Goal: Task Accomplishment & Management: Use online tool/utility

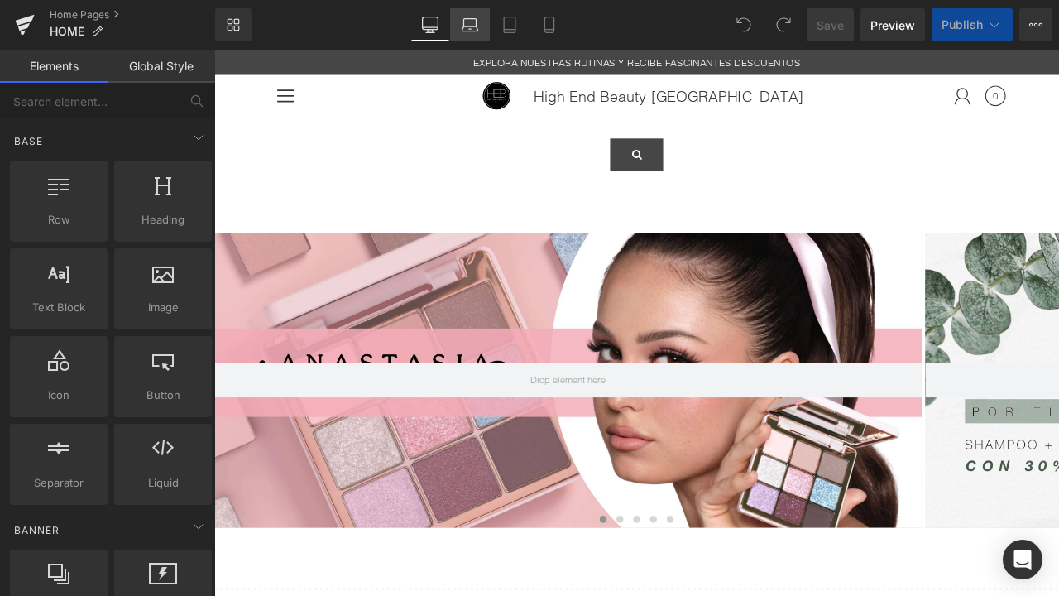
click at [471, 24] on icon at bounding box center [470, 25] width 17 height 17
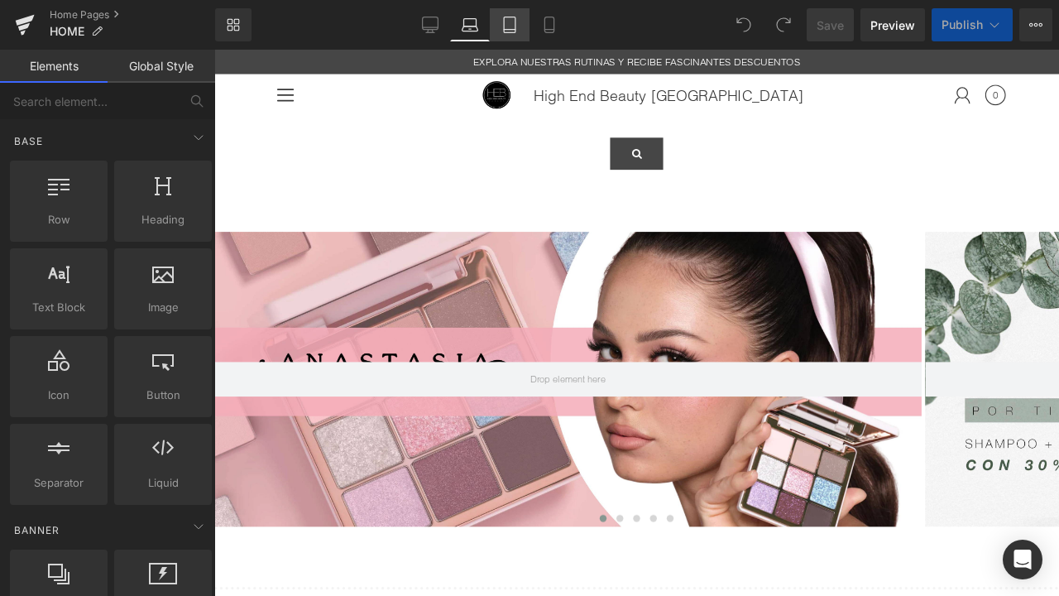
click at [513, 28] on icon at bounding box center [510, 25] width 17 height 17
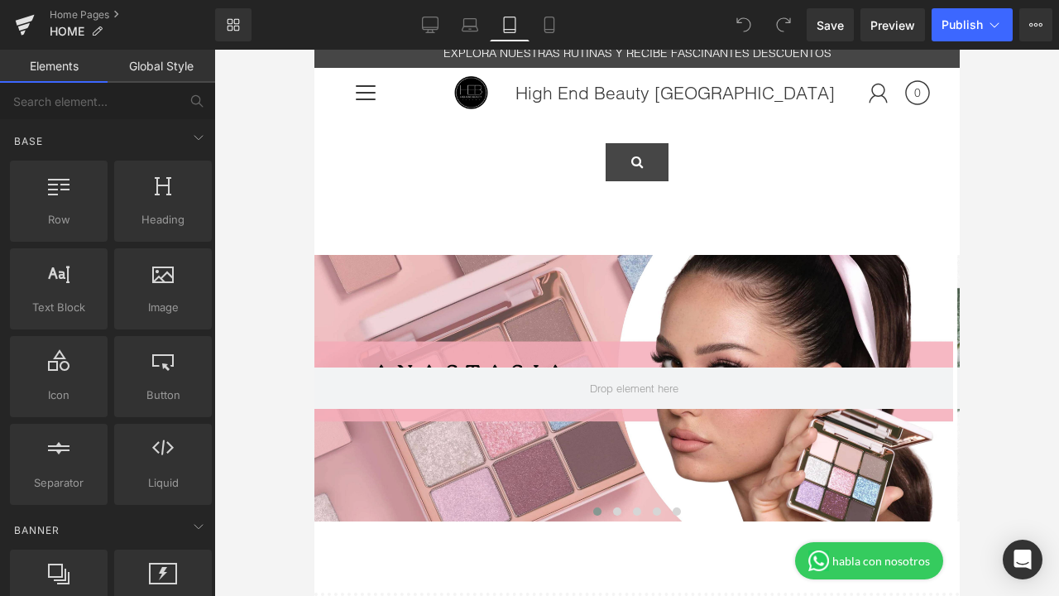
scroll to position [10, 0]
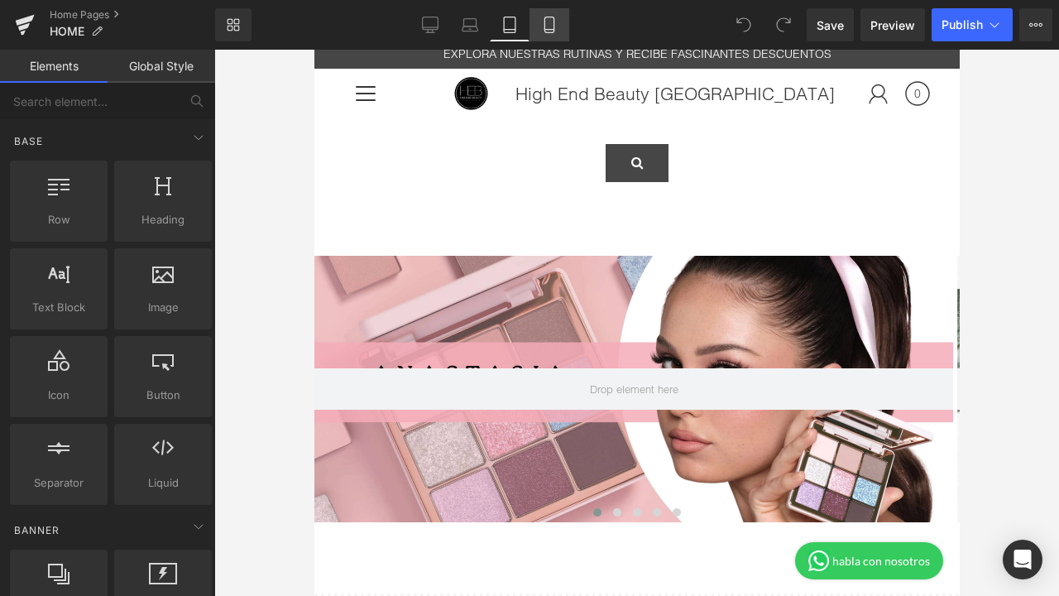
click at [551, 22] on icon at bounding box center [549, 25] width 17 height 17
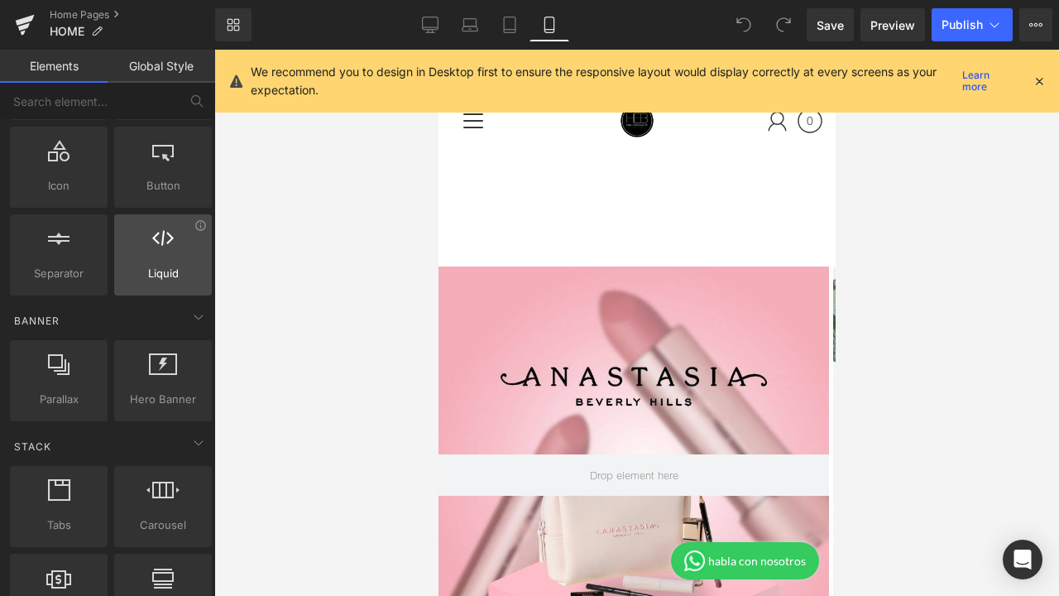
scroll to position [210, 0]
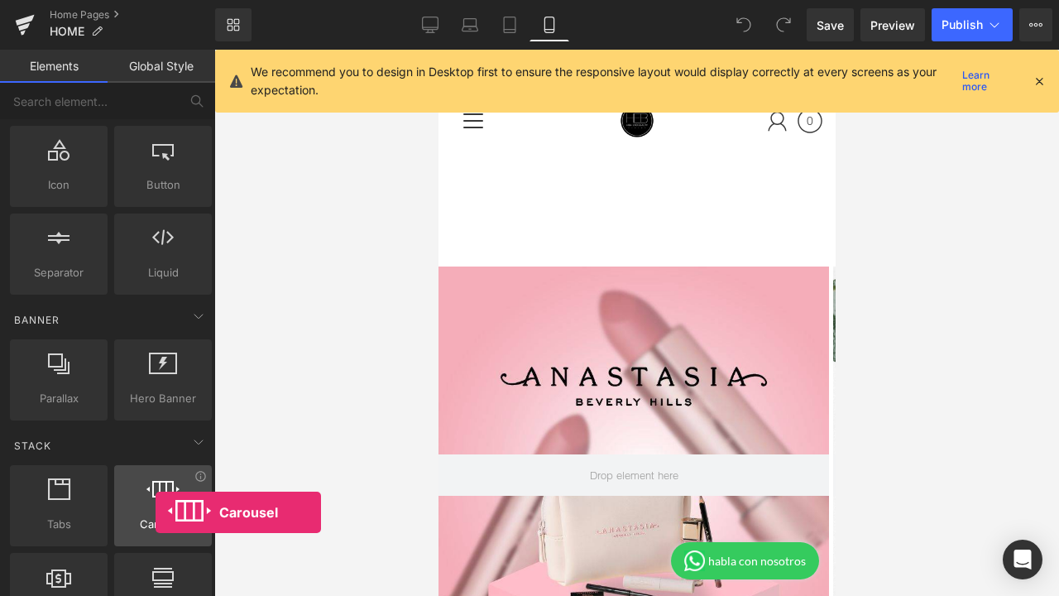
click at [156, 512] on div at bounding box center [163, 496] width 88 height 37
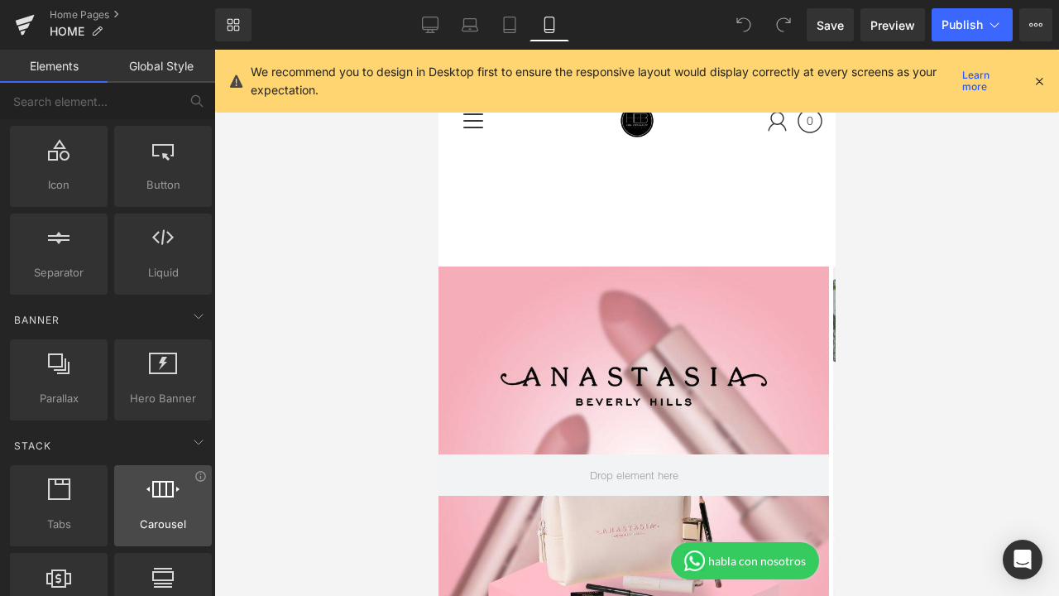
click at [156, 512] on div at bounding box center [163, 496] width 88 height 37
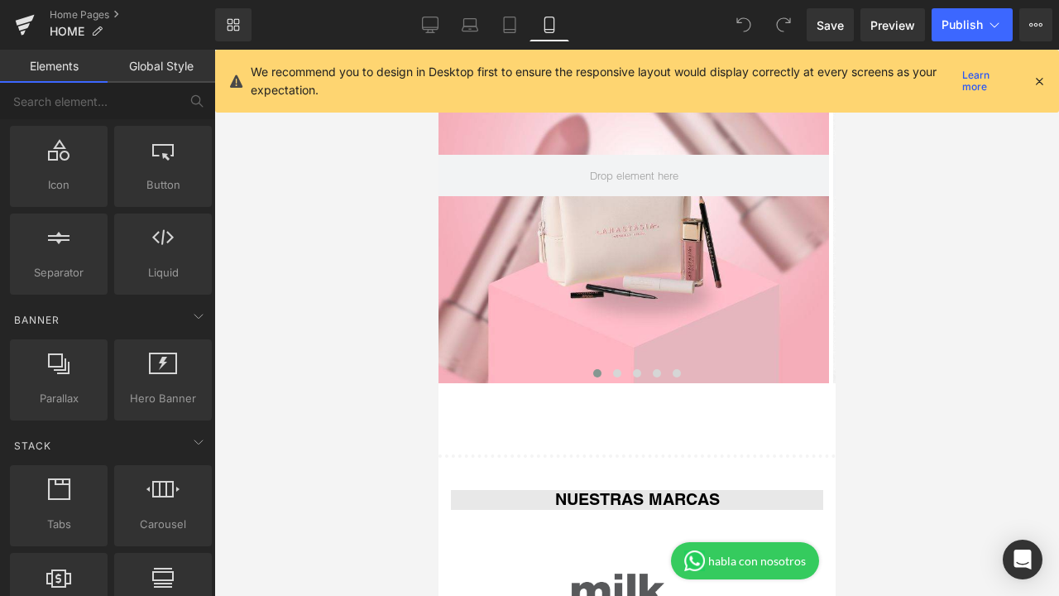
scroll to position [301, 0]
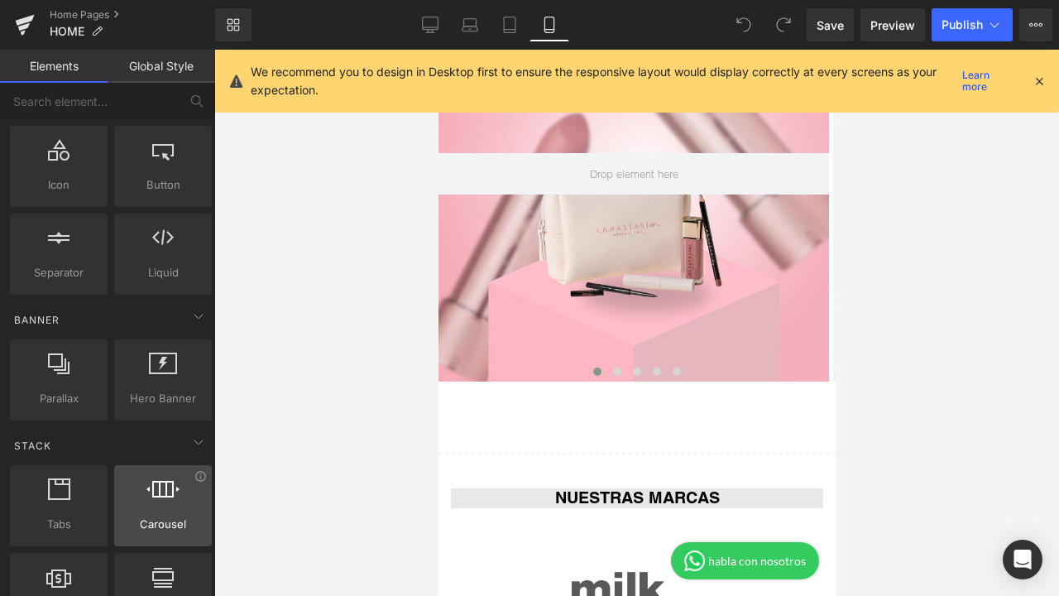
click at [176, 504] on div at bounding box center [163, 496] width 88 height 37
click at [194, 444] on icon at bounding box center [199, 442] width 20 height 20
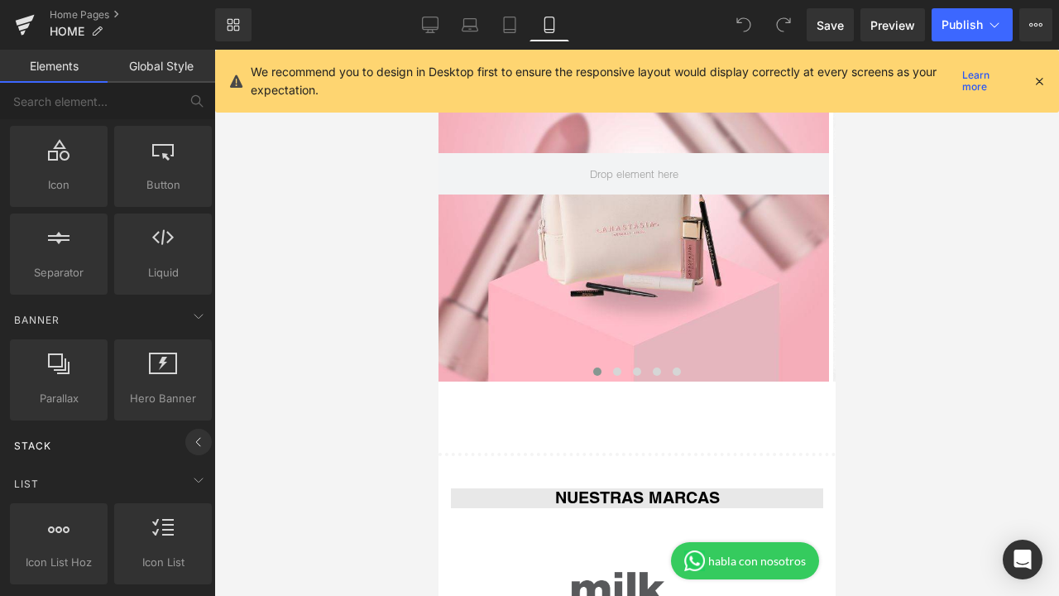
click at [194, 444] on icon at bounding box center [199, 442] width 20 height 20
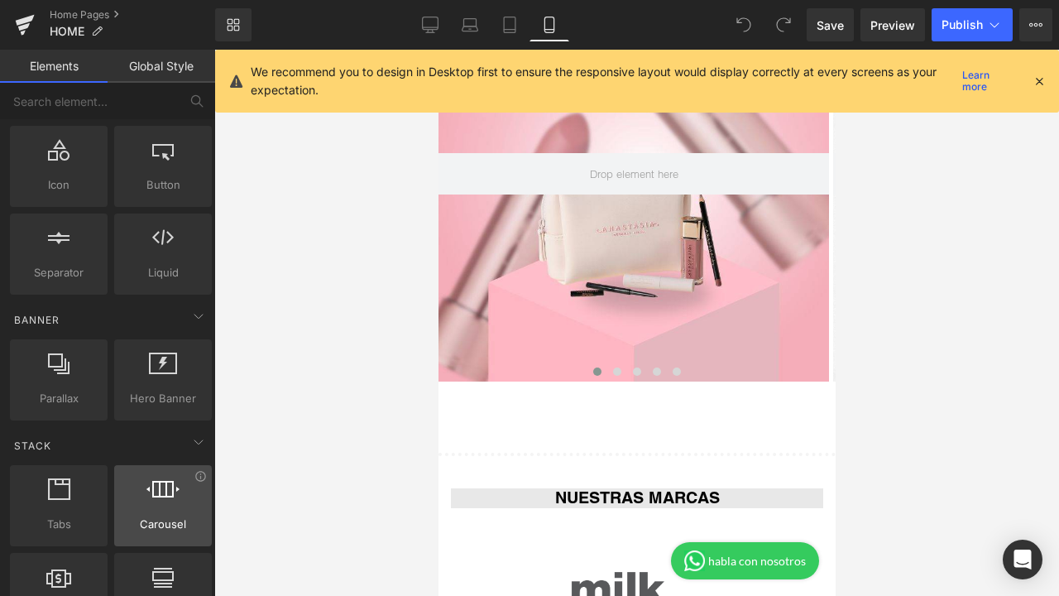
click at [161, 533] on div "Carousel carousels, slideshows, sliders, slides" at bounding box center [163, 505] width 98 height 81
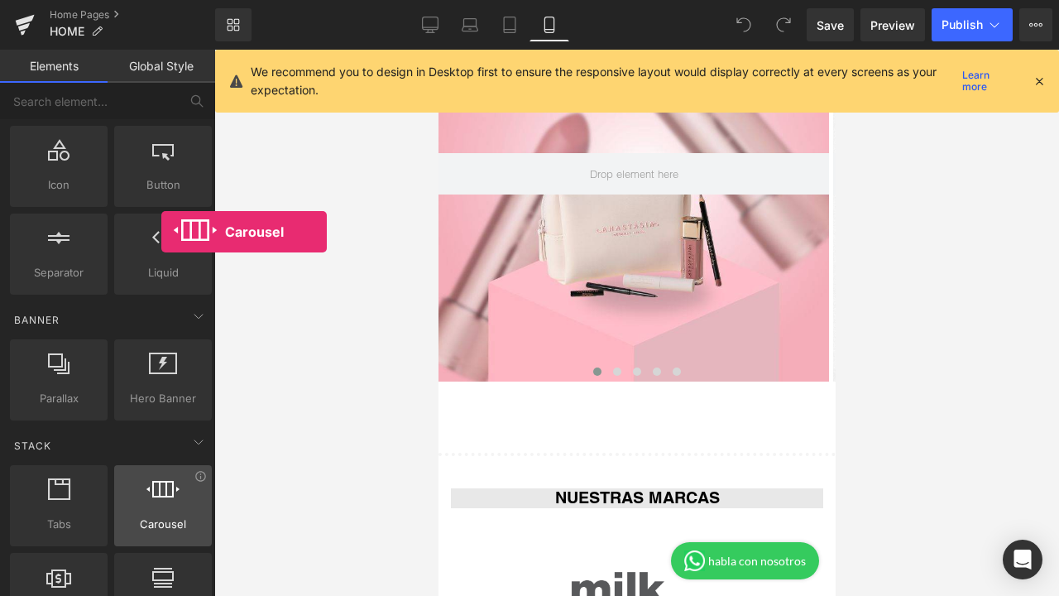
click at [161, 533] on div "Carousel carousels, slideshows, sliders, slides" at bounding box center [163, 505] width 98 height 81
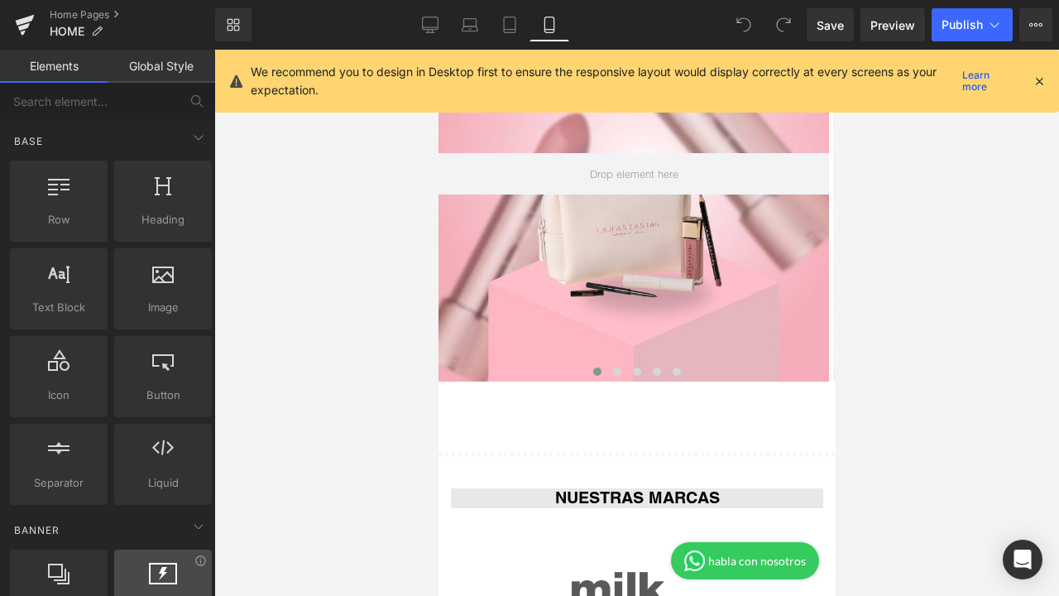
scroll to position [0, 0]
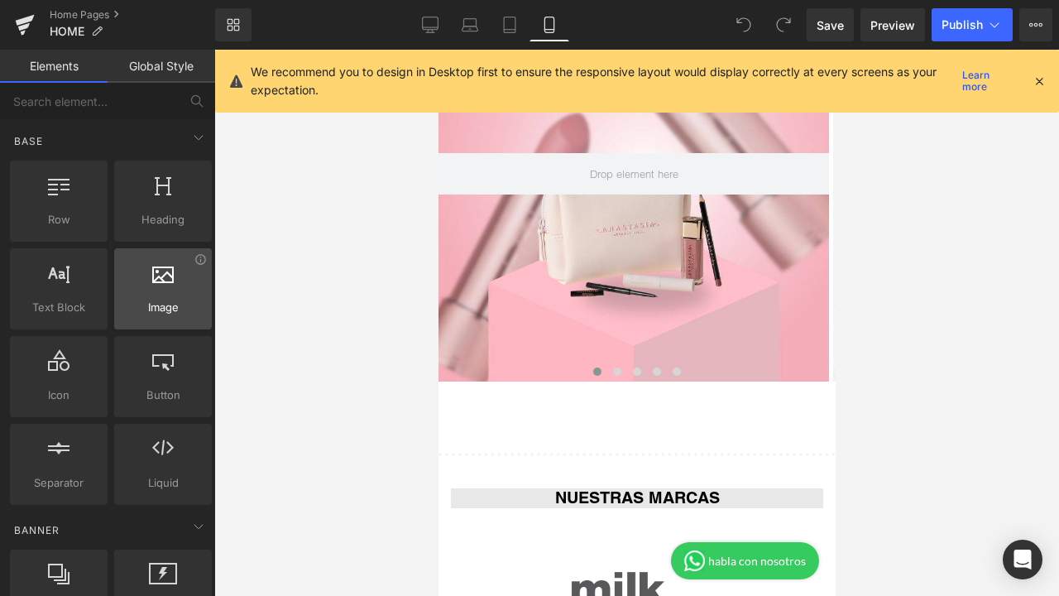
click at [153, 320] on div "Image images, photos, alts, uploads" at bounding box center [163, 288] width 98 height 81
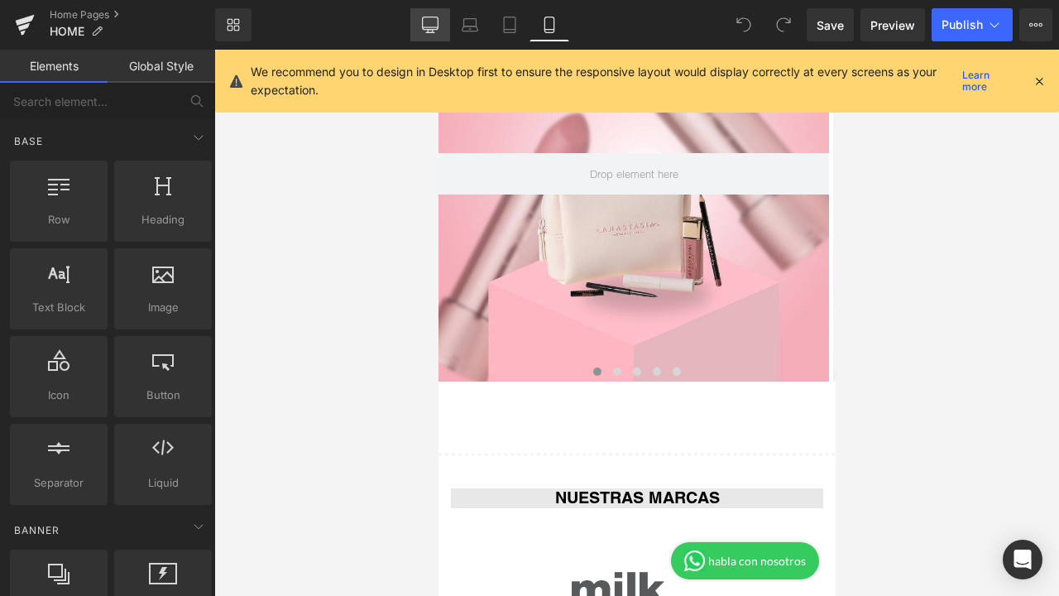
click at [436, 21] on icon at bounding box center [430, 25] width 17 height 17
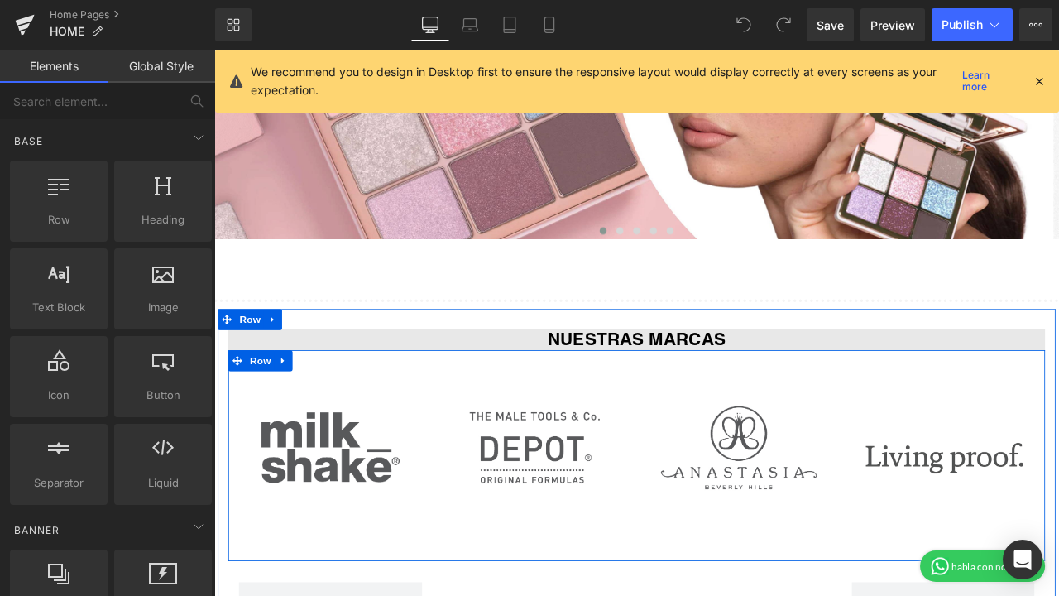
scroll to position [111, 0]
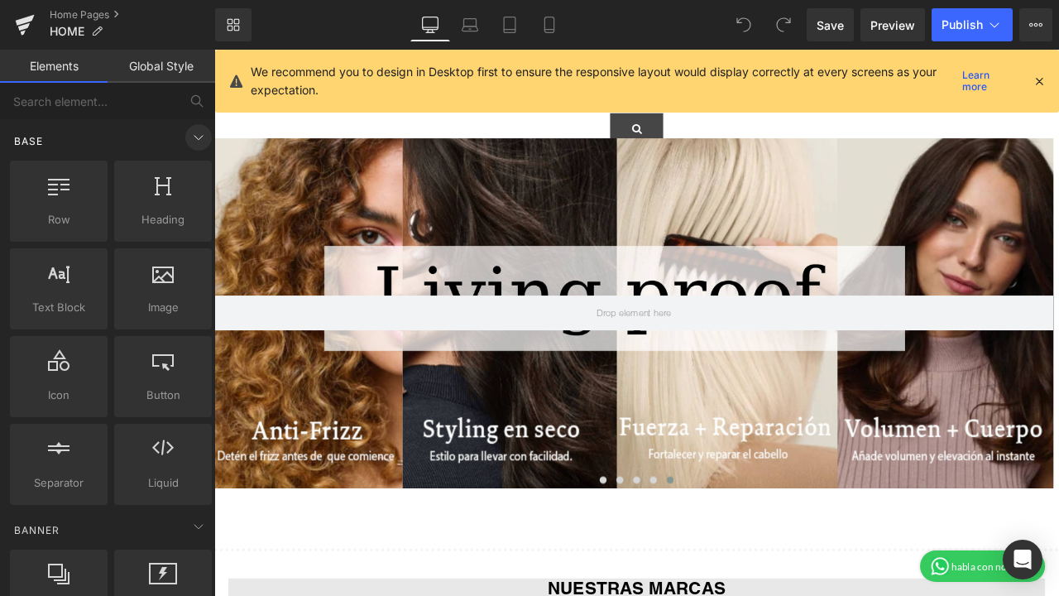
click at [190, 131] on icon at bounding box center [199, 137] width 20 height 20
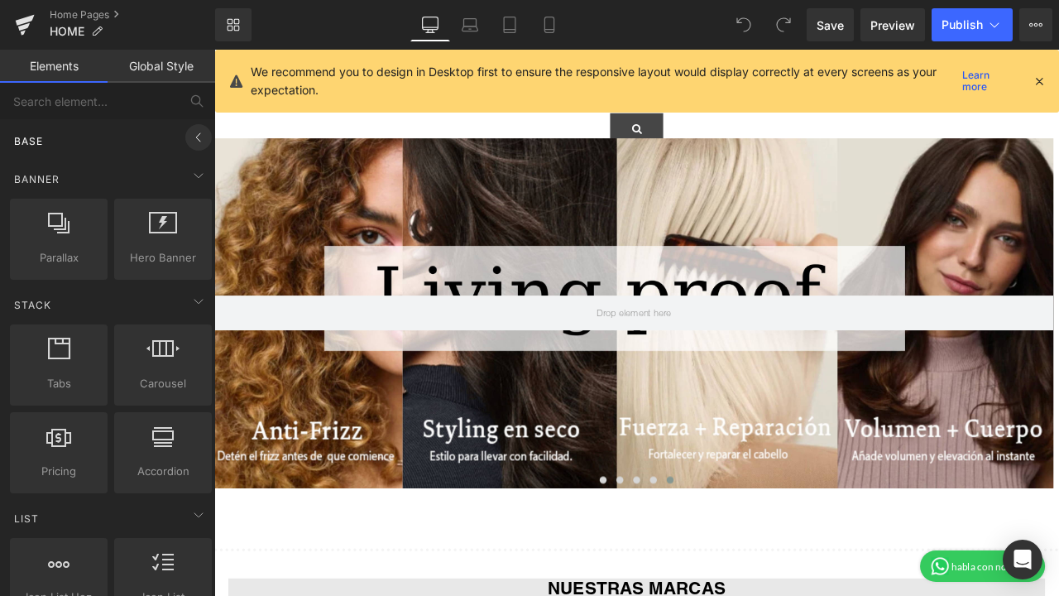
click at [190, 131] on icon at bounding box center [199, 137] width 20 height 20
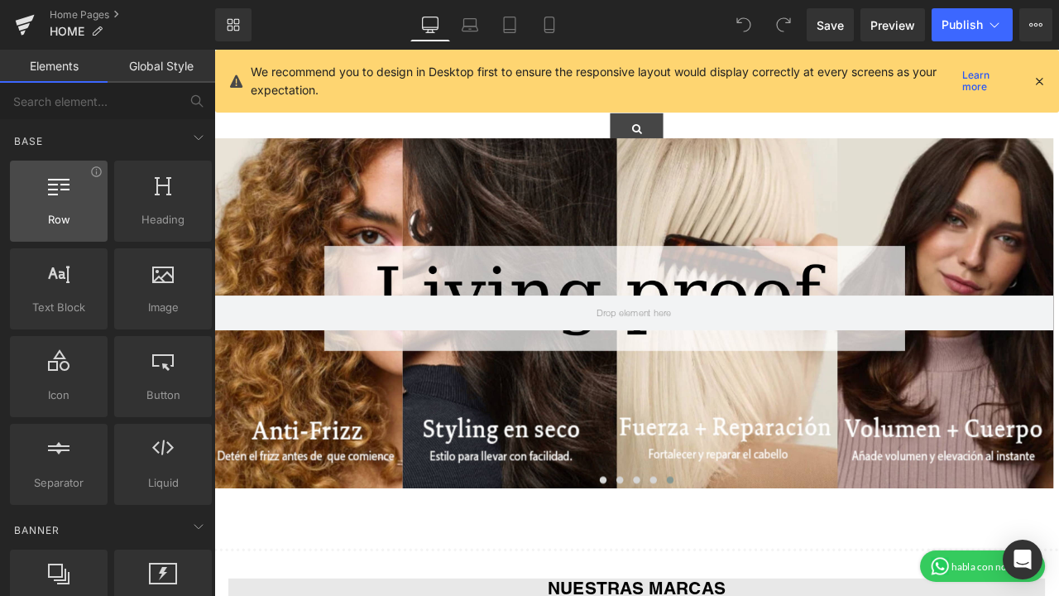
click at [58, 213] on span "Row" at bounding box center [59, 219] width 88 height 17
click at [90, 219] on span "Row" at bounding box center [59, 219] width 88 height 17
click at [168, 70] on link "Global Style" at bounding box center [162, 66] width 108 height 33
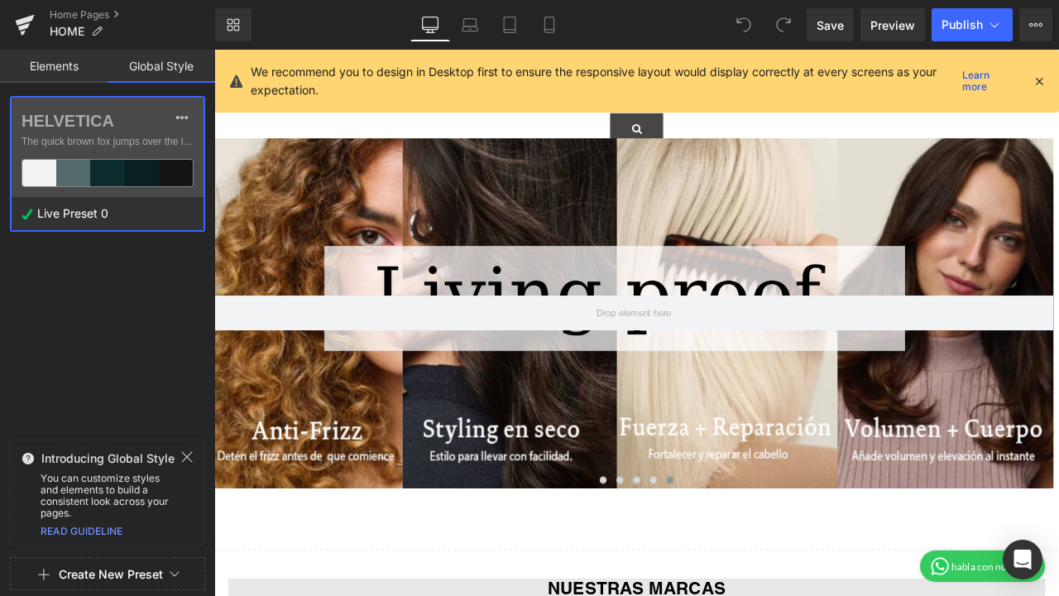
click at [63, 61] on link "Elements" at bounding box center [54, 66] width 108 height 33
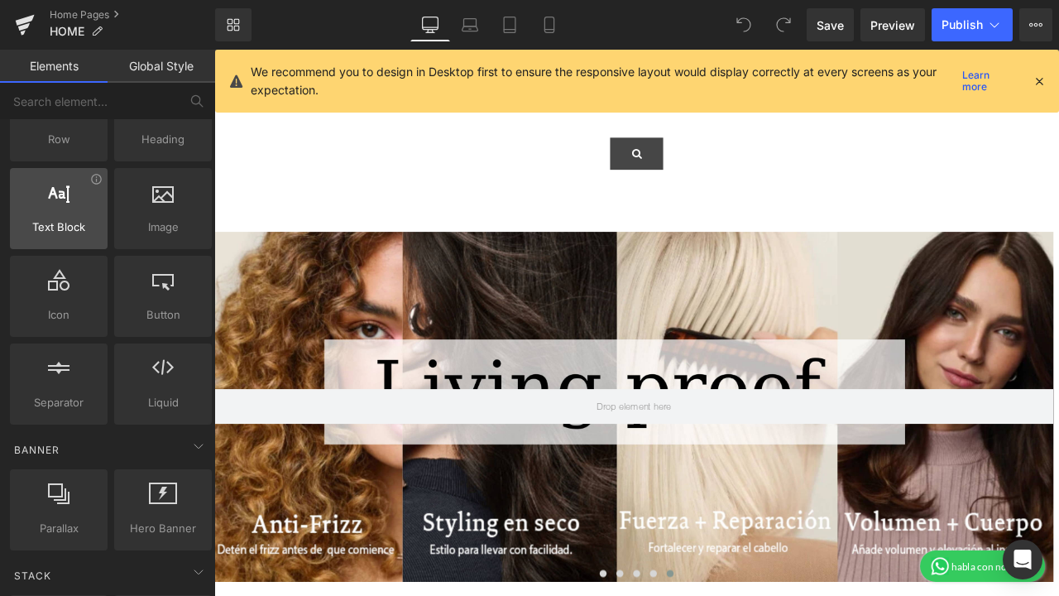
scroll to position [0, 0]
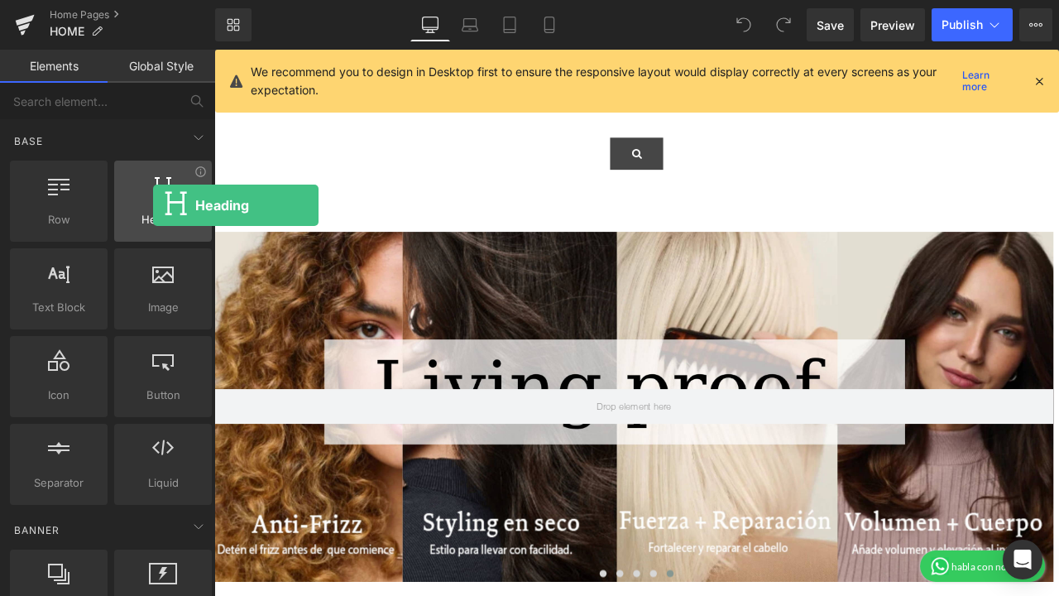
click at [153, 205] on div at bounding box center [163, 192] width 88 height 37
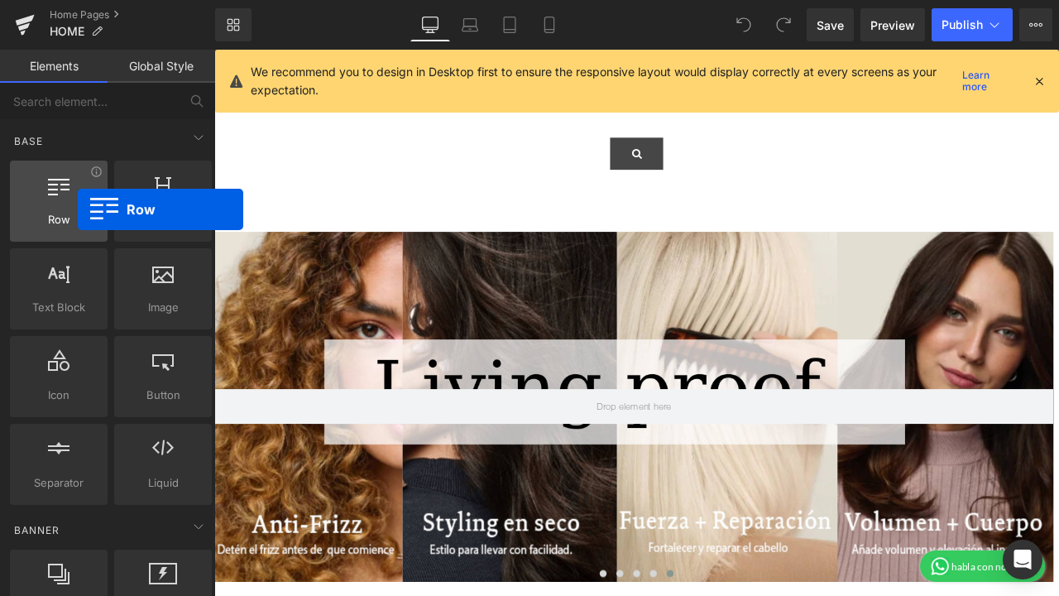
click at [78, 209] on div at bounding box center [59, 192] width 88 height 37
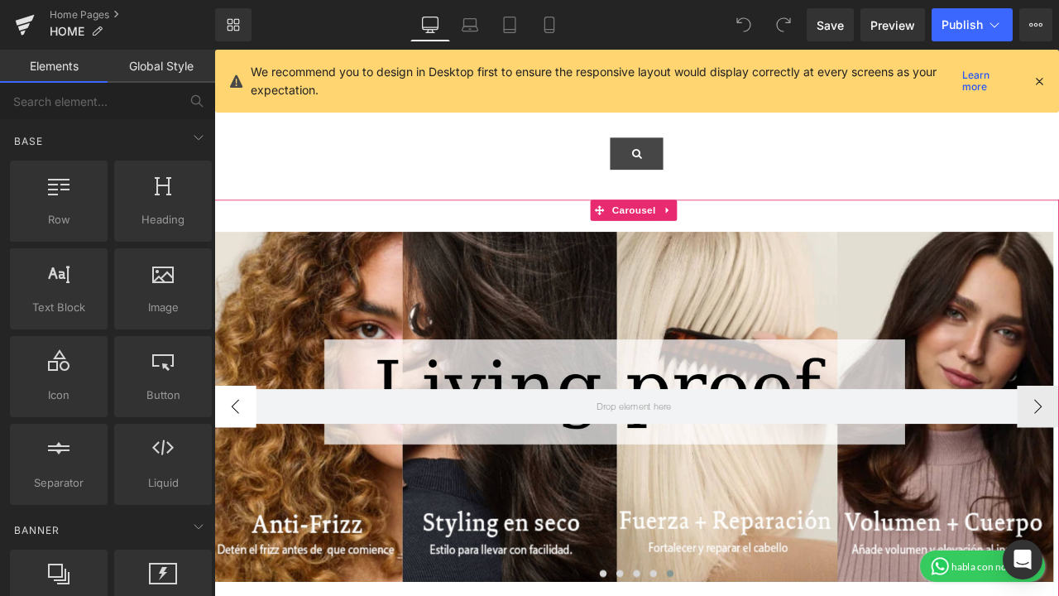
click at [248, 478] on button "‹" at bounding box center [239, 473] width 50 height 50
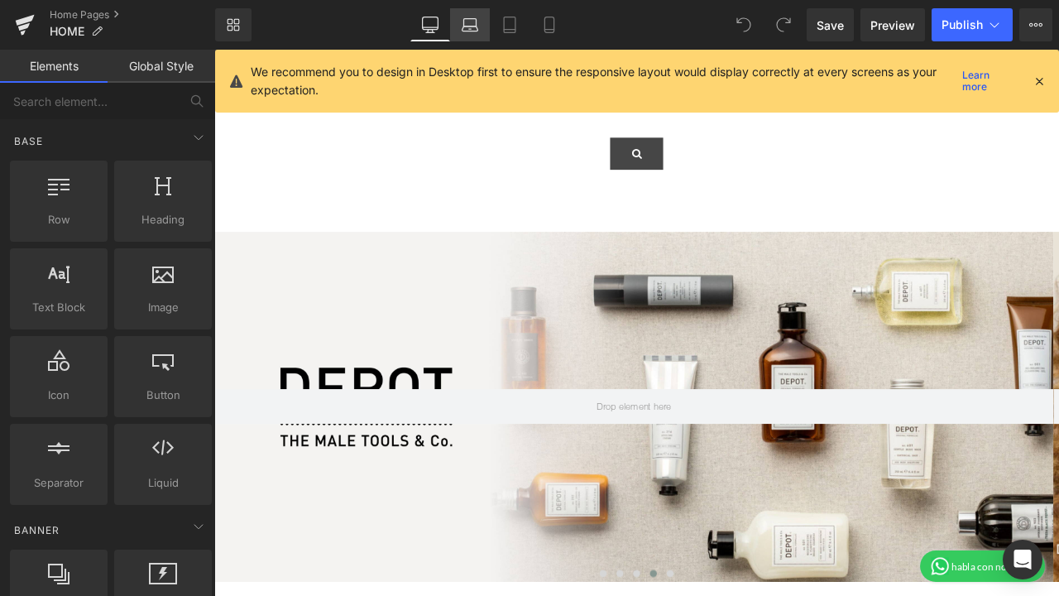
click at [473, 23] on icon at bounding box center [470, 25] width 17 height 17
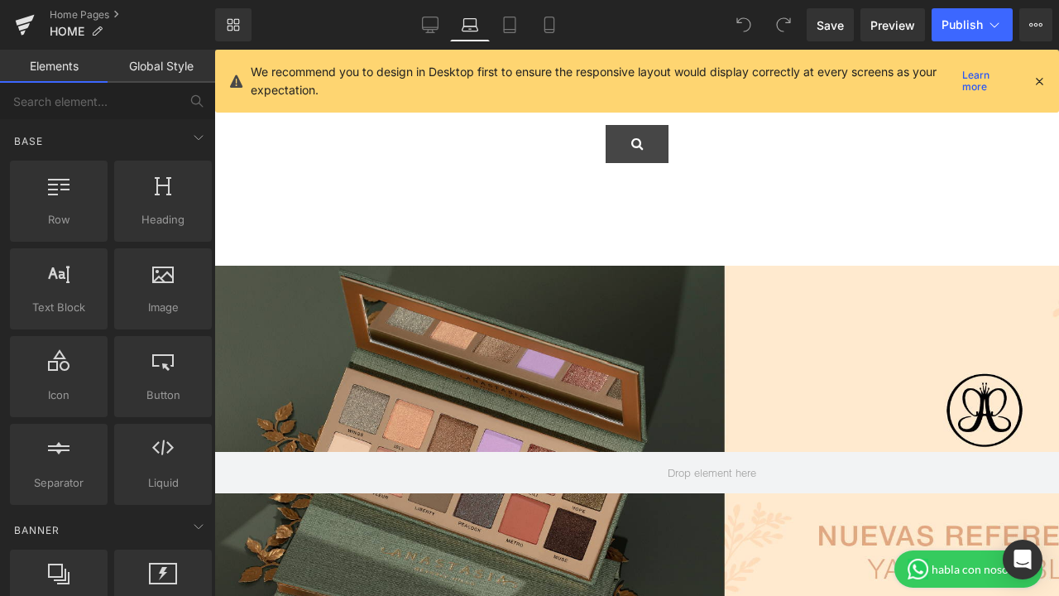
scroll to position [178, 0]
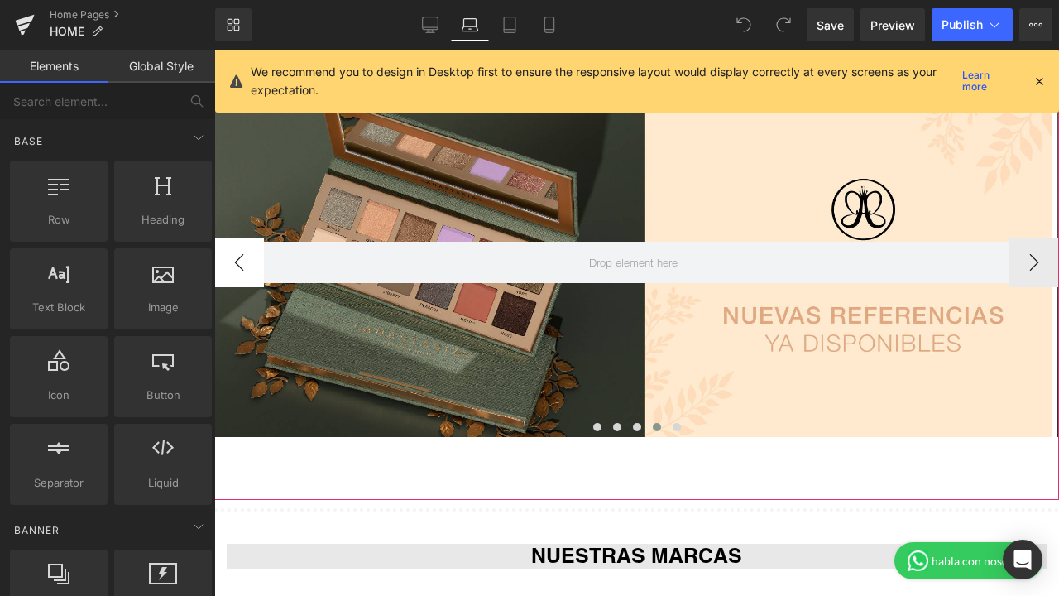
click at [239, 268] on button "‹" at bounding box center [239, 263] width 50 height 50
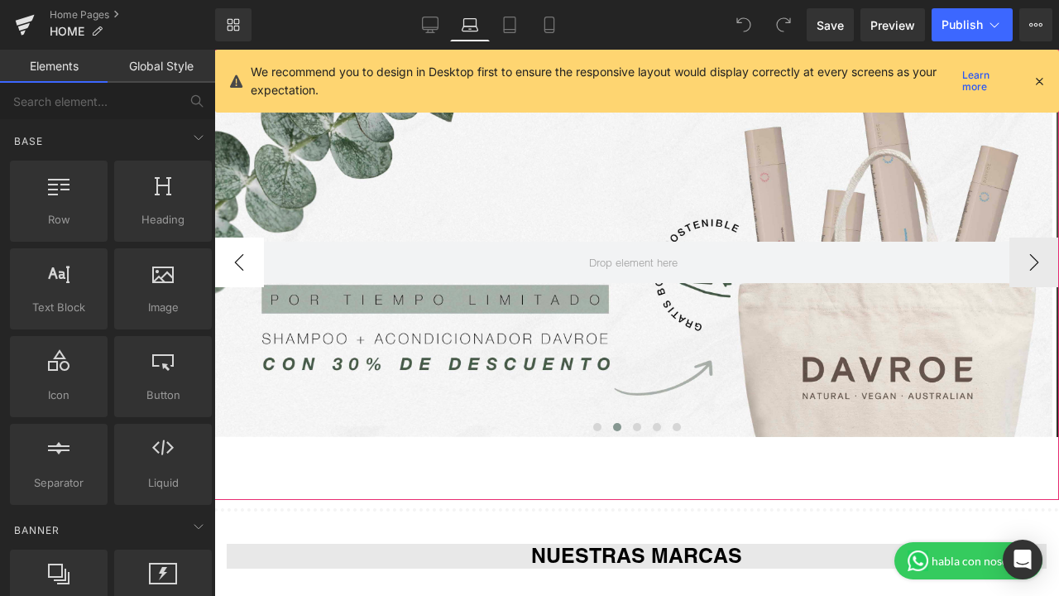
click at [239, 267] on button "‹" at bounding box center [239, 263] width 50 height 50
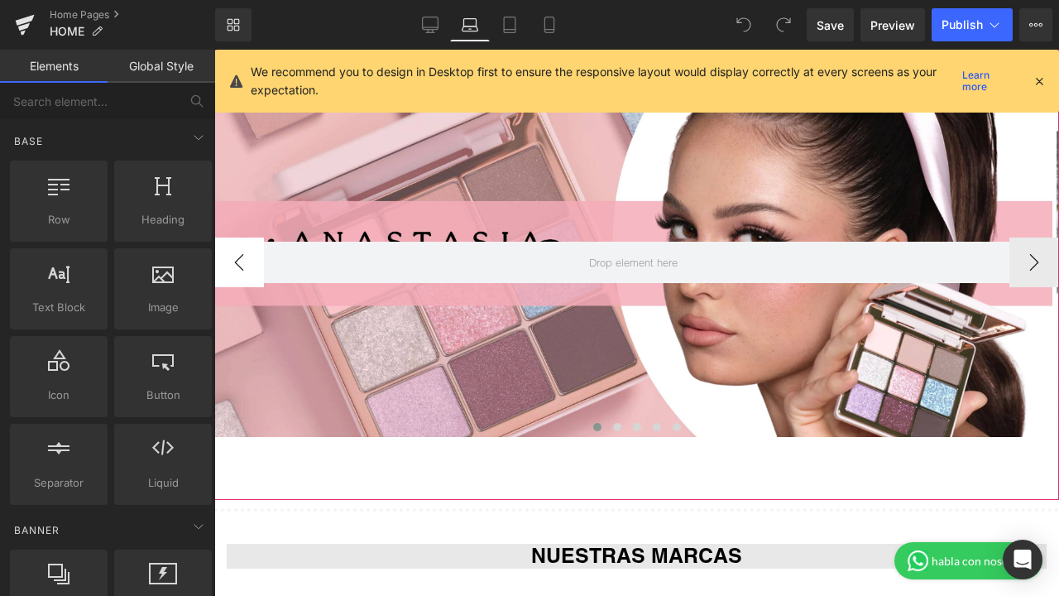
click at [239, 267] on button "‹" at bounding box center [239, 263] width 50 height 50
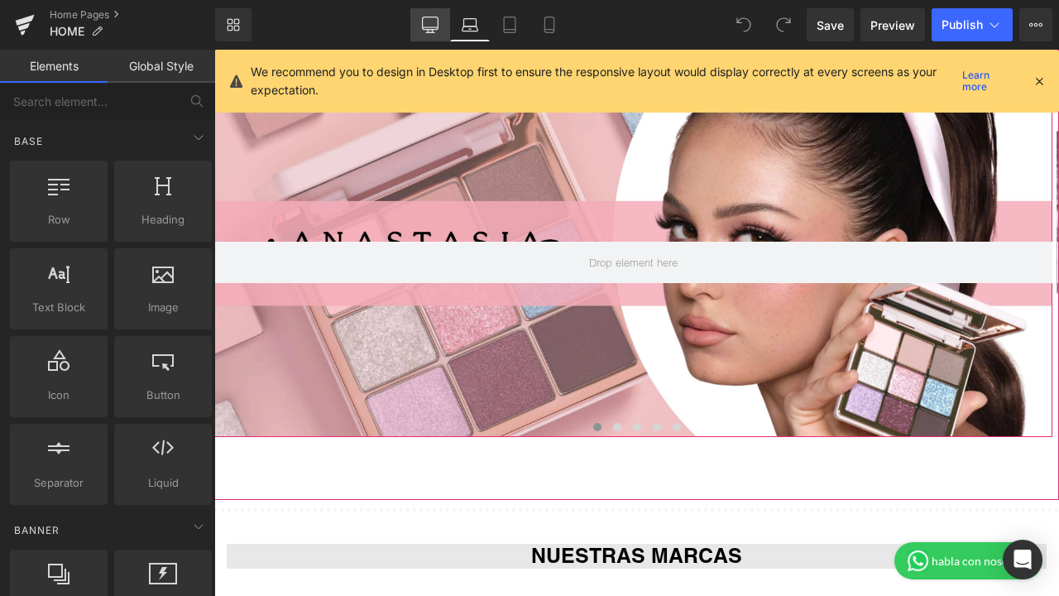
click at [422, 16] on link "Desktop" at bounding box center [431, 24] width 40 height 33
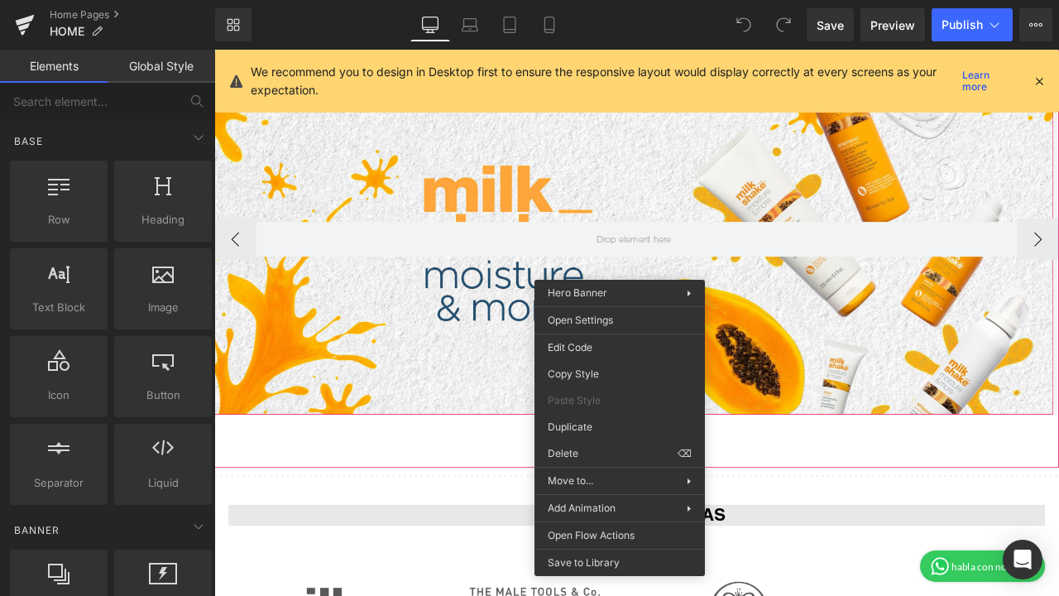
scroll to position [228, 0]
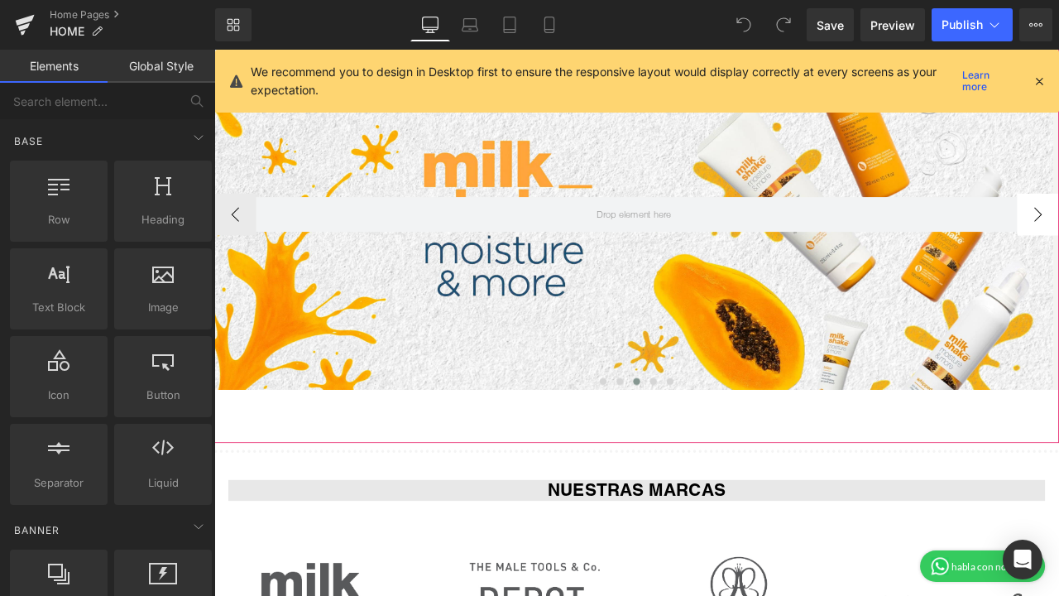
drag, startPoint x: 1242, startPoint y: 269, endPoint x: 1169, endPoint y: 251, distance: 75.9
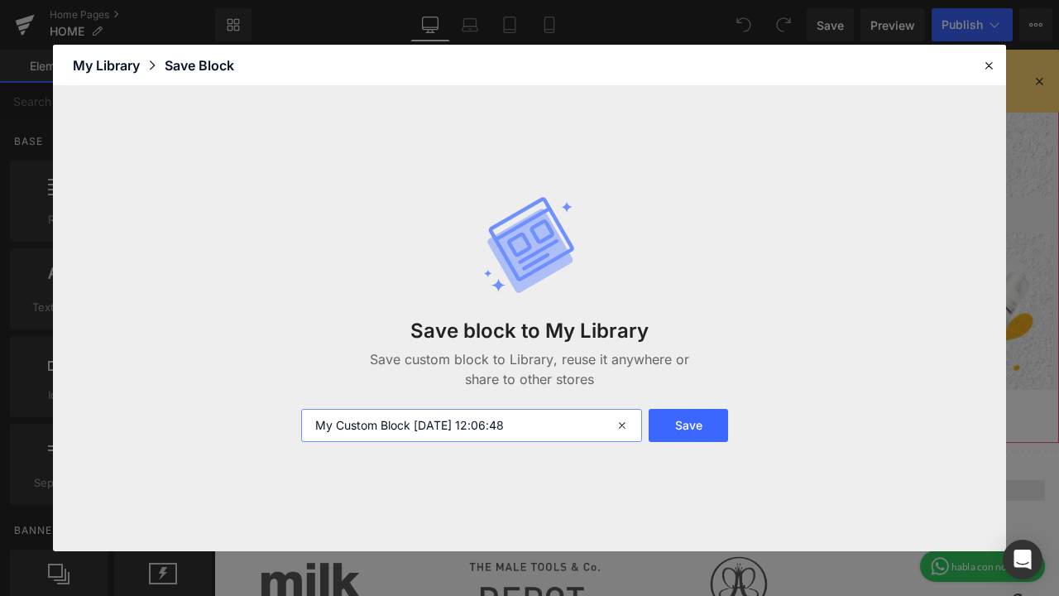
drag, startPoint x: 596, startPoint y: 422, endPoint x: 311, endPoint y: 427, distance: 284.8
click at [311, 427] on input "My Custom Block [DATE] 12:06:48" at bounding box center [471, 425] width 341 height 33
type input "Mositure plus"
click at [709, 424] on button "Save" at bounding box center [688, 425] width 79 height 33
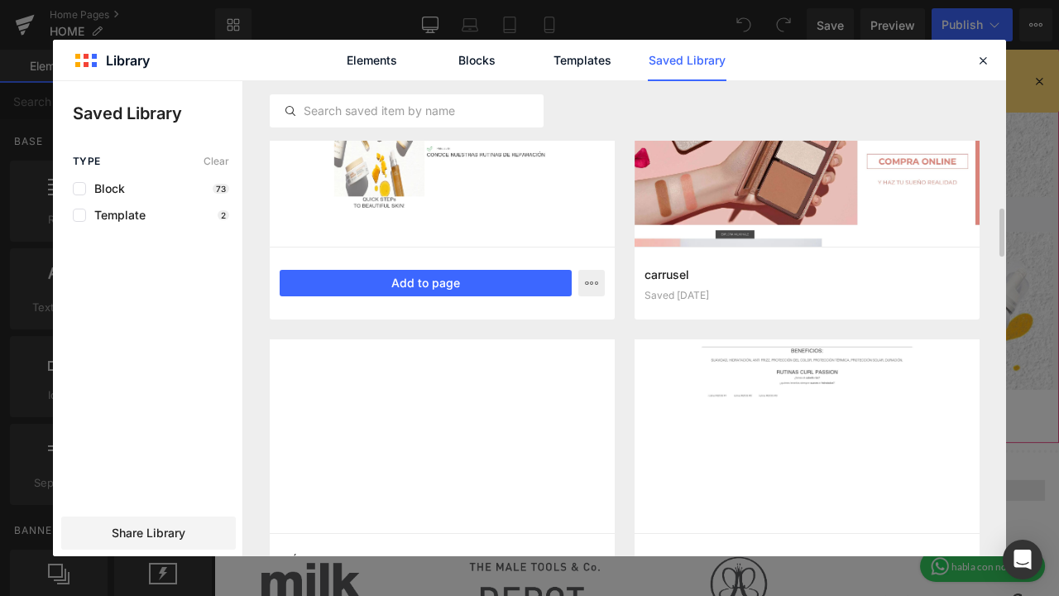
scroll to position [1613, 0]
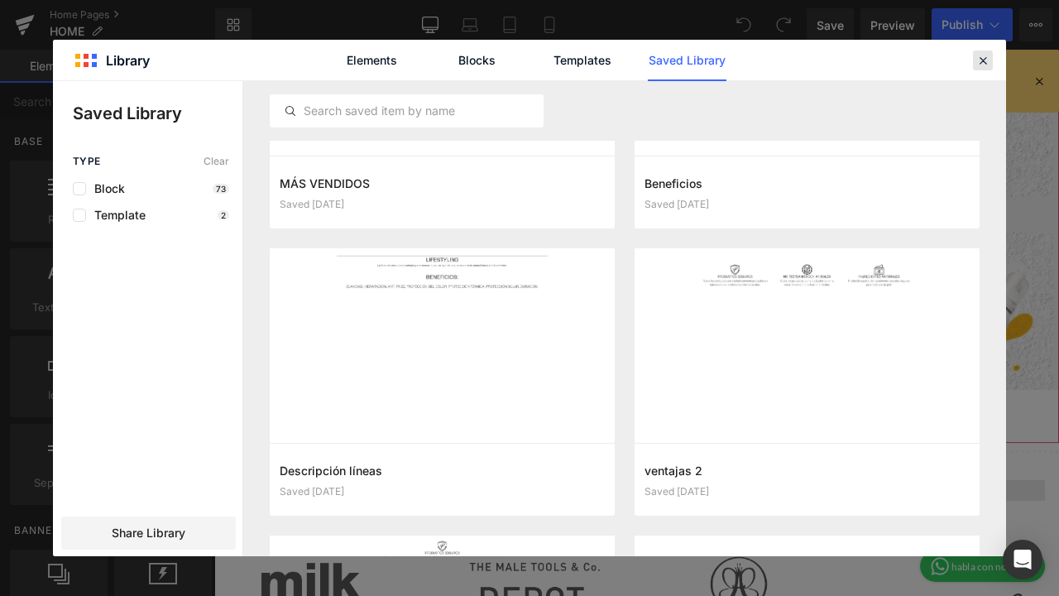
click at [984, 58] on icon at bounding box center [983, 60] width 15 height 15
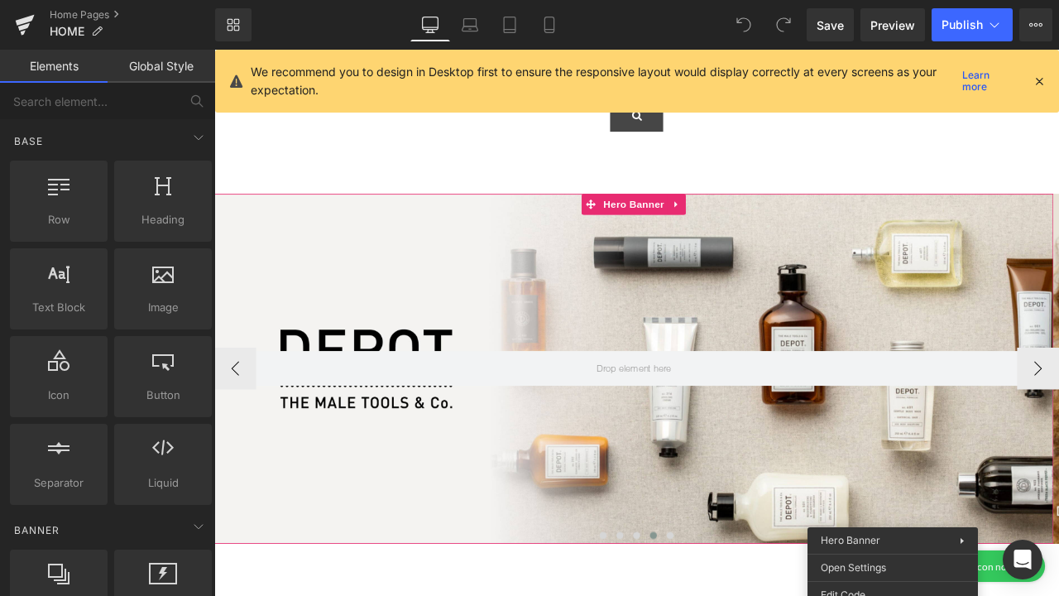
scroll to position [0, 0]
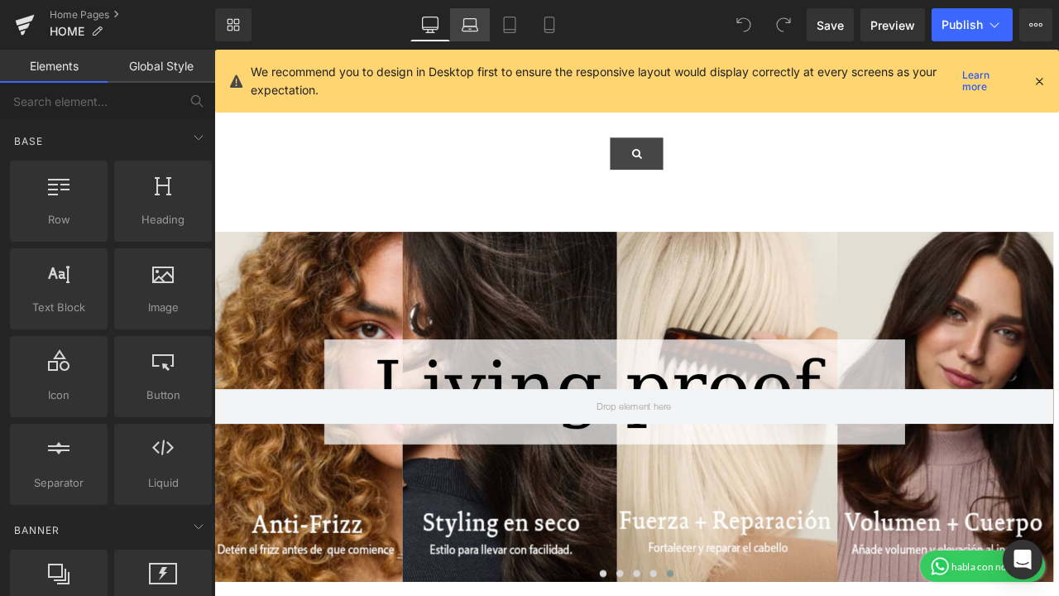
click at [477, 26] on icon at bounding box center [470, 28] width 16 height 5
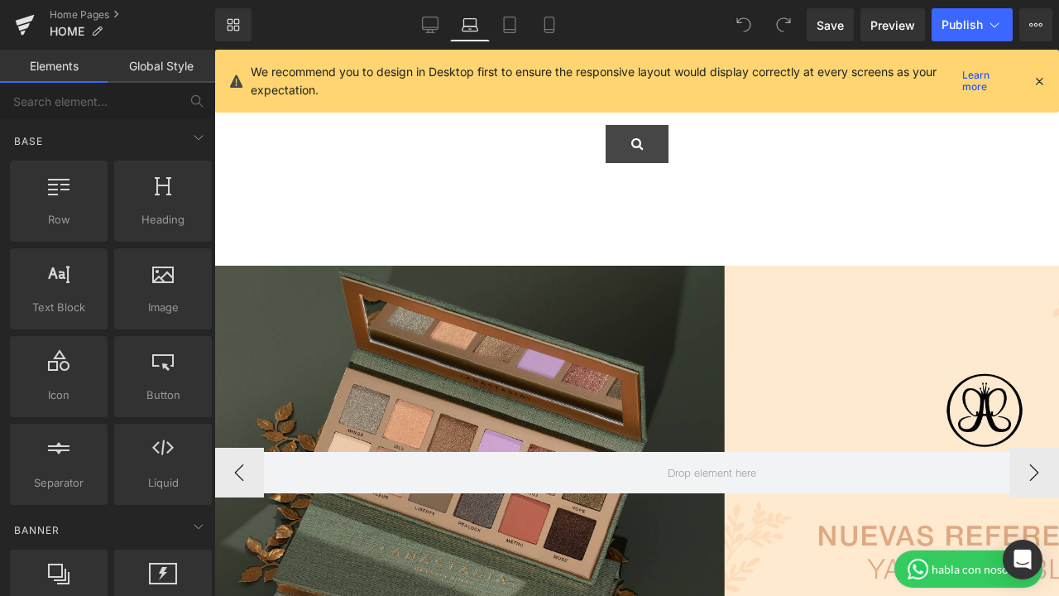
scroll to position [178, 0]
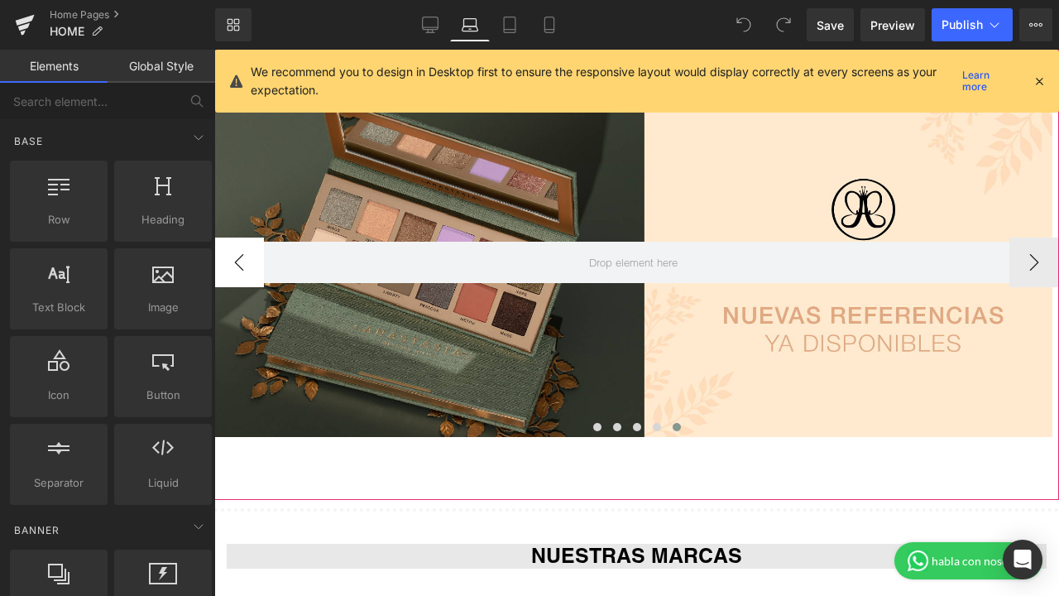
click at [234, 267] on button "‹" at bounding box center [239, 263] width 50 height 50
click at [234, 266] on button "‹" at bounding box center [239, 263] width 50 height 50
click at [234, 264] on button "‹" at bounding box center [239, 263] width 50 height 50
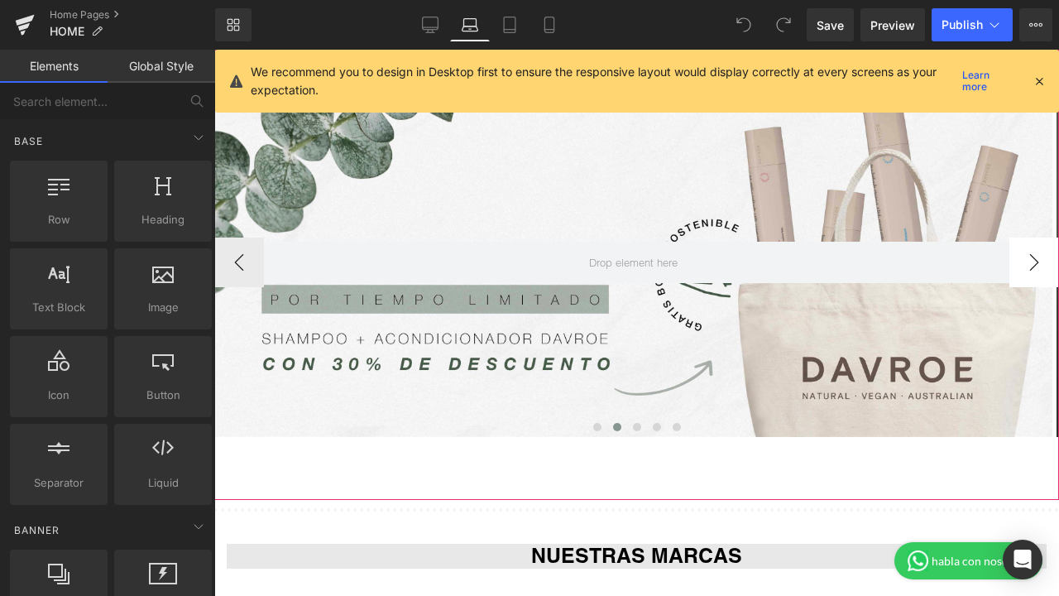
click at [1023, 259] on button "›" at bounding box center [1035, 263] width 50 height 50
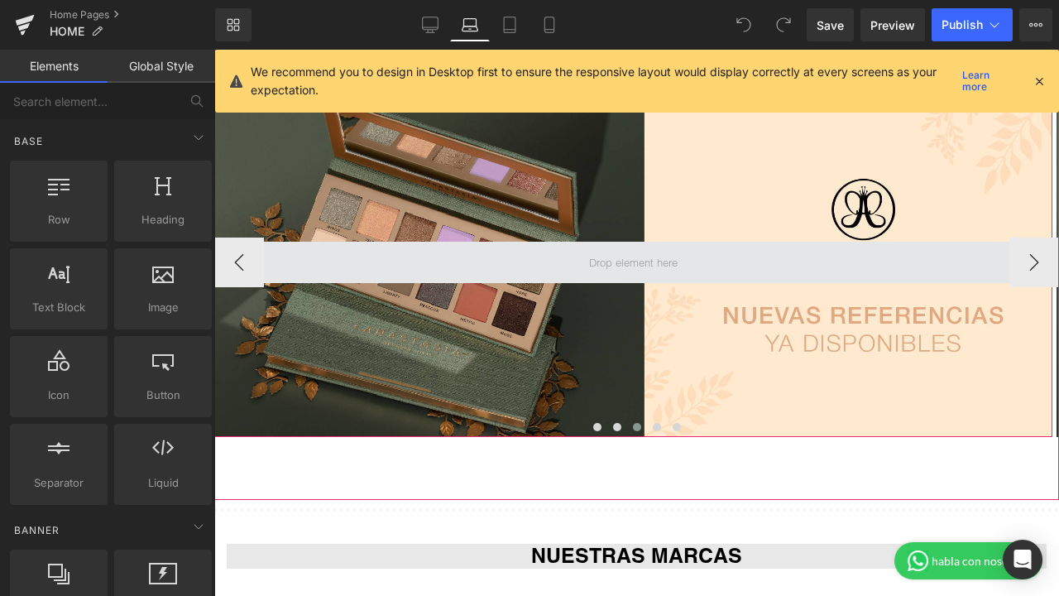
click at [603, 259] on span at bounding box center [634, 263] width 100 height 22
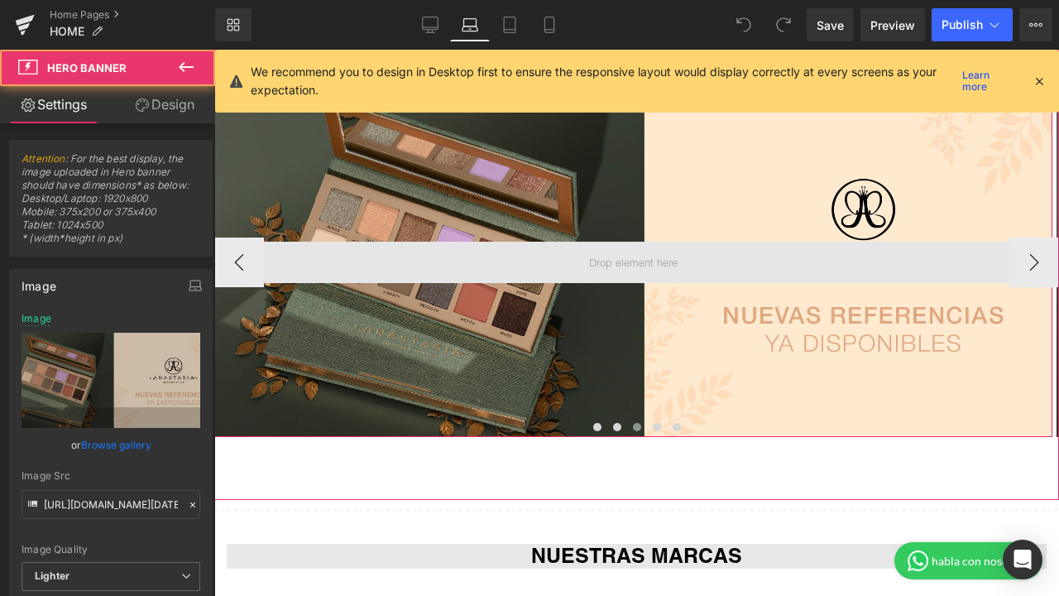
click at [440, 266] on span at bounding box center [633, 262] width 838 height 41
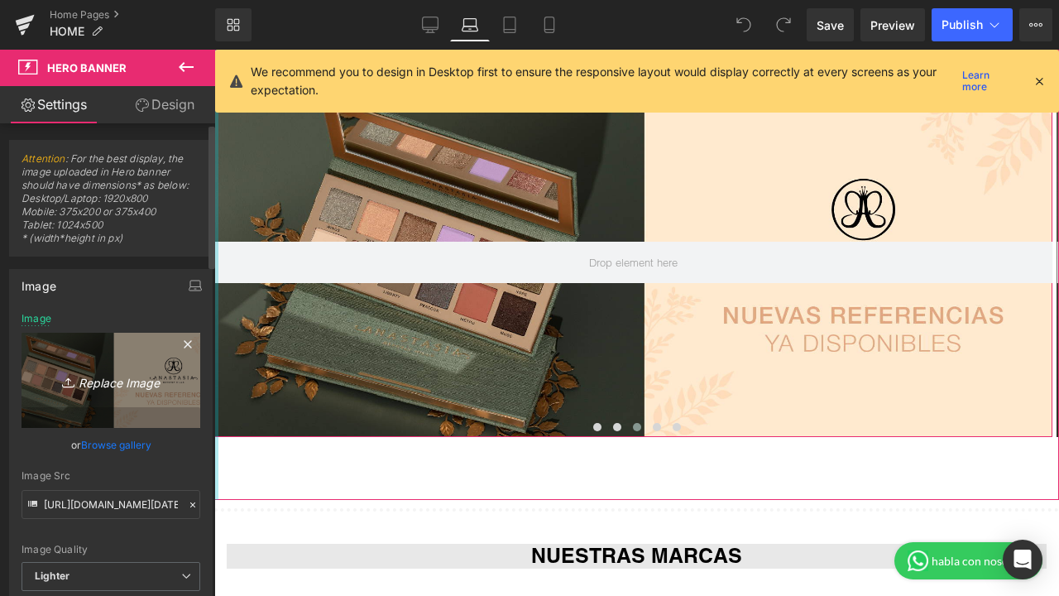
click at [123, 379] on icon "Replace Image" at bounding box center [111, 380] width 132 height 21
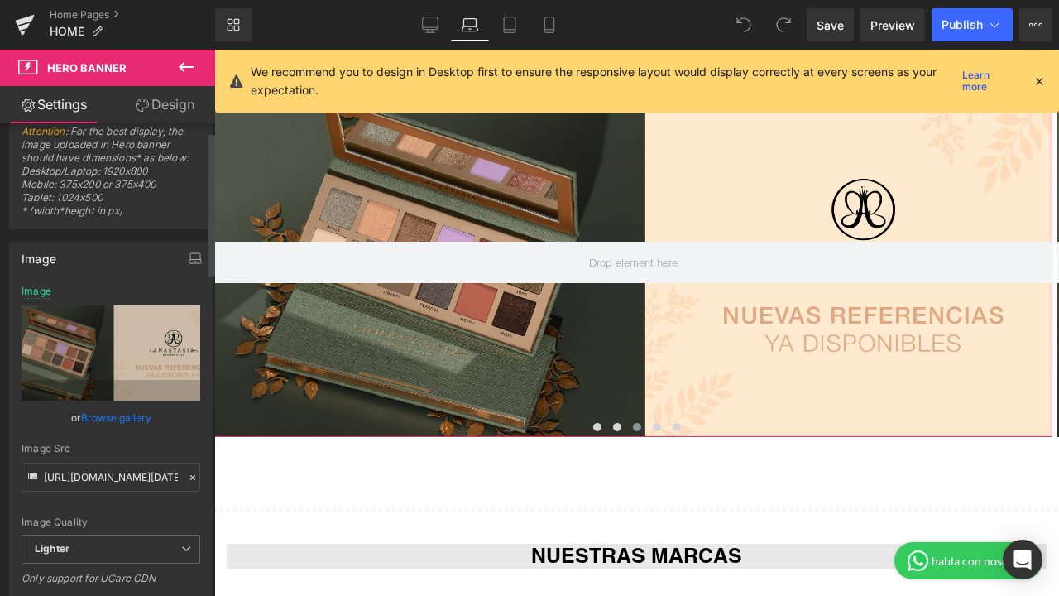
scroll to position [53, 0]
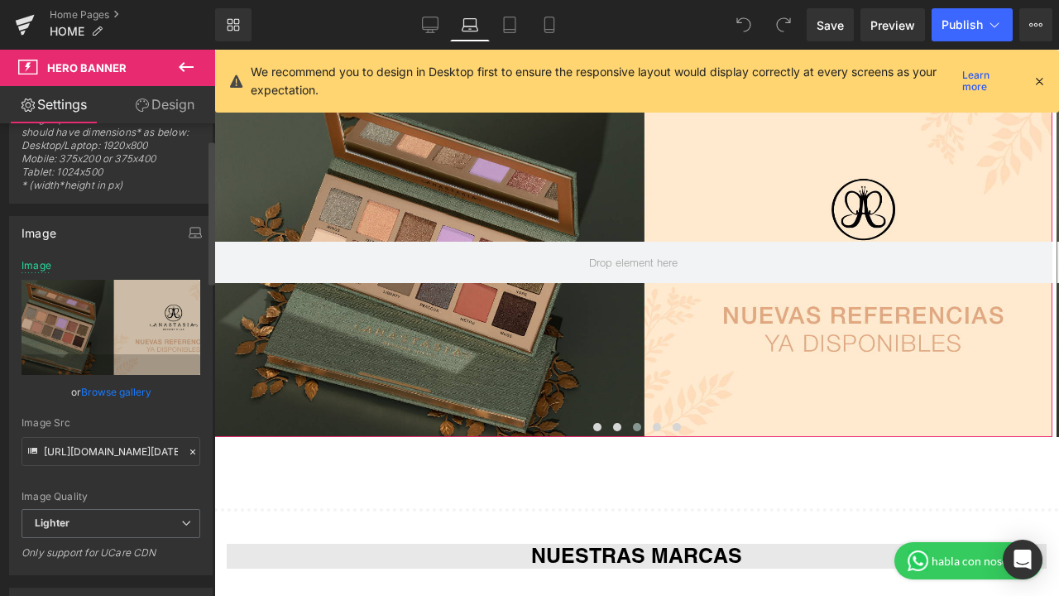
click at [112, 388] on link "Browse gallery" at bounding box center [116, 391] width 70 height 29
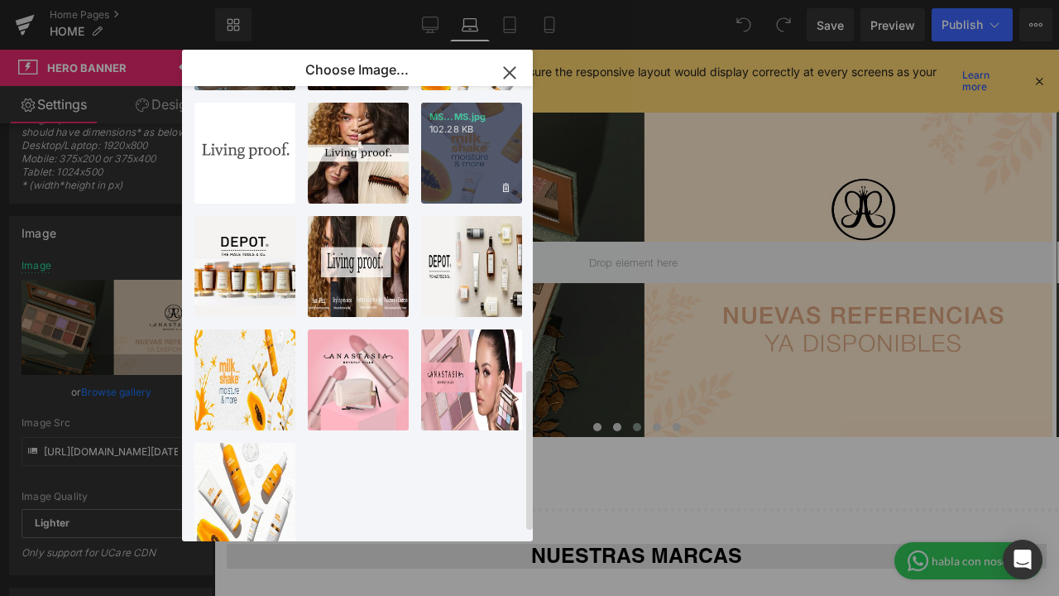
scroll to position [795, 0]
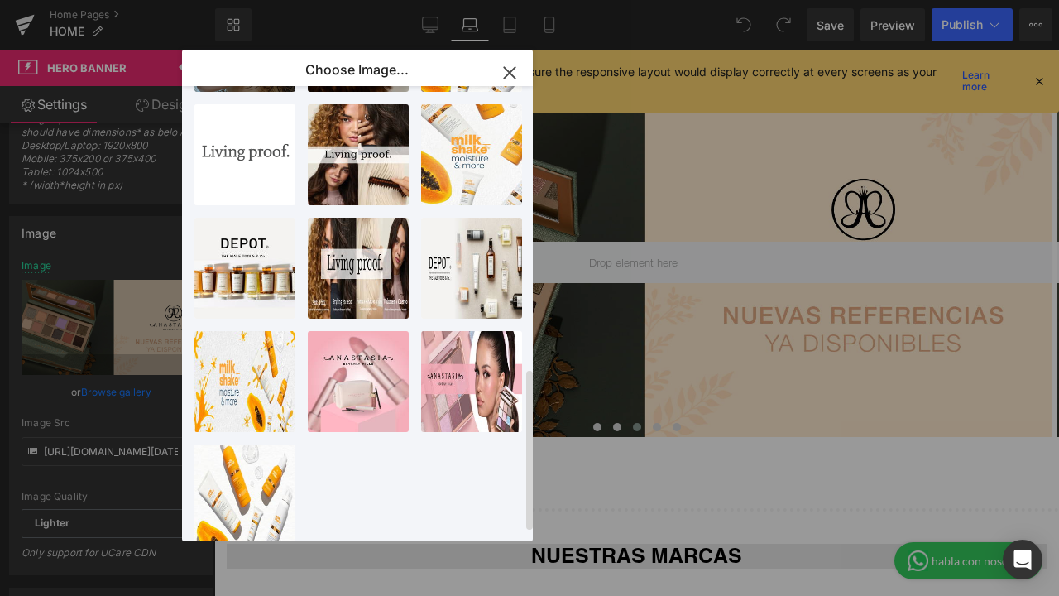
click at [464, 159] on div "MS...MS.jpg 102.28 KB Delete image? Yes No" at bounding box center [471, 154] width 101 height 101
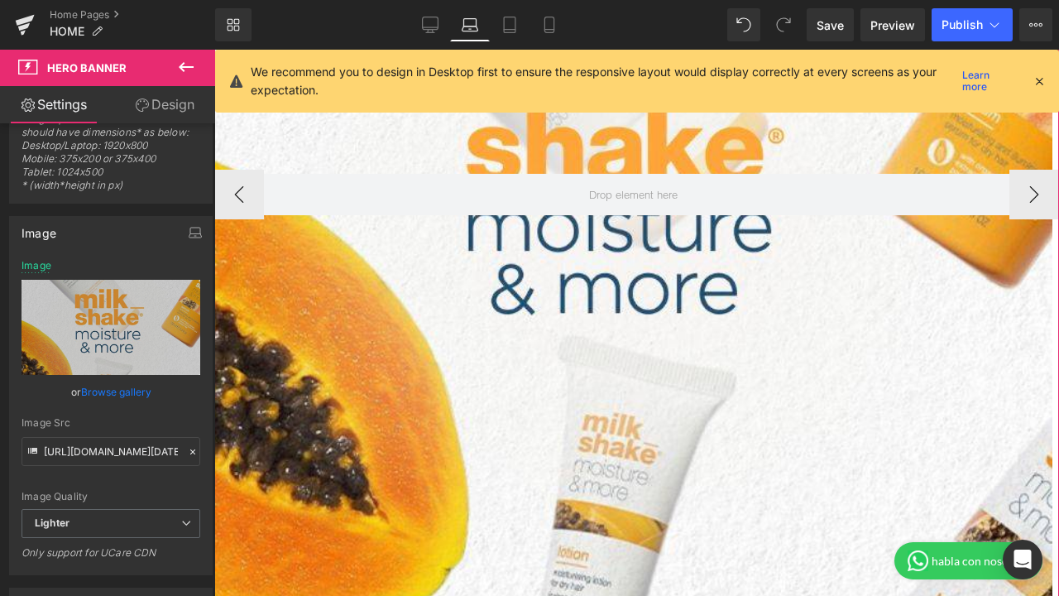
scroll to position [516, 0]
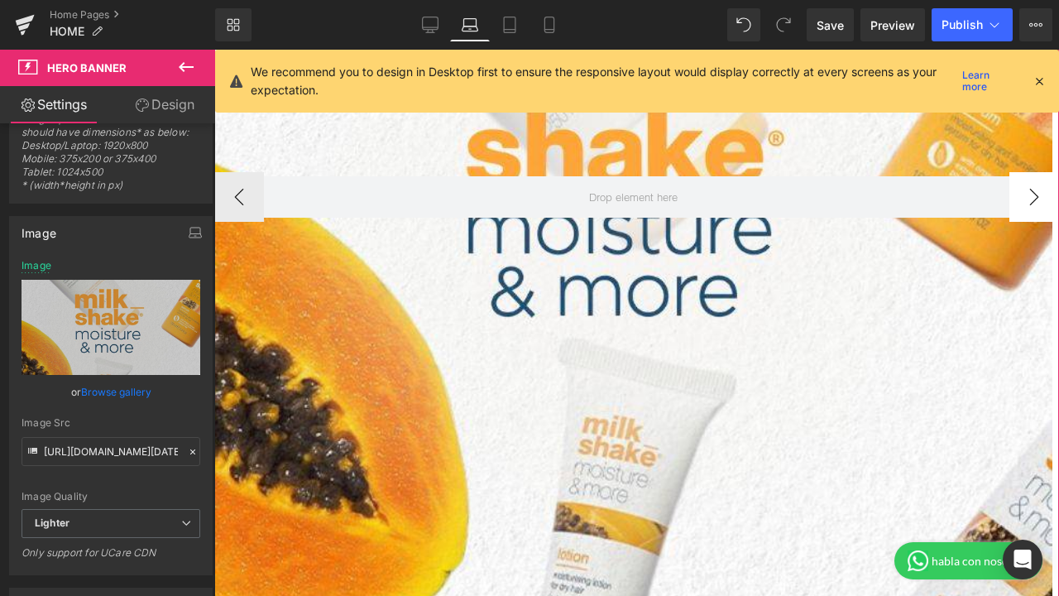
click at [1018, 191] on button "›" at bounding box center [1035, 197] width 50 height 50
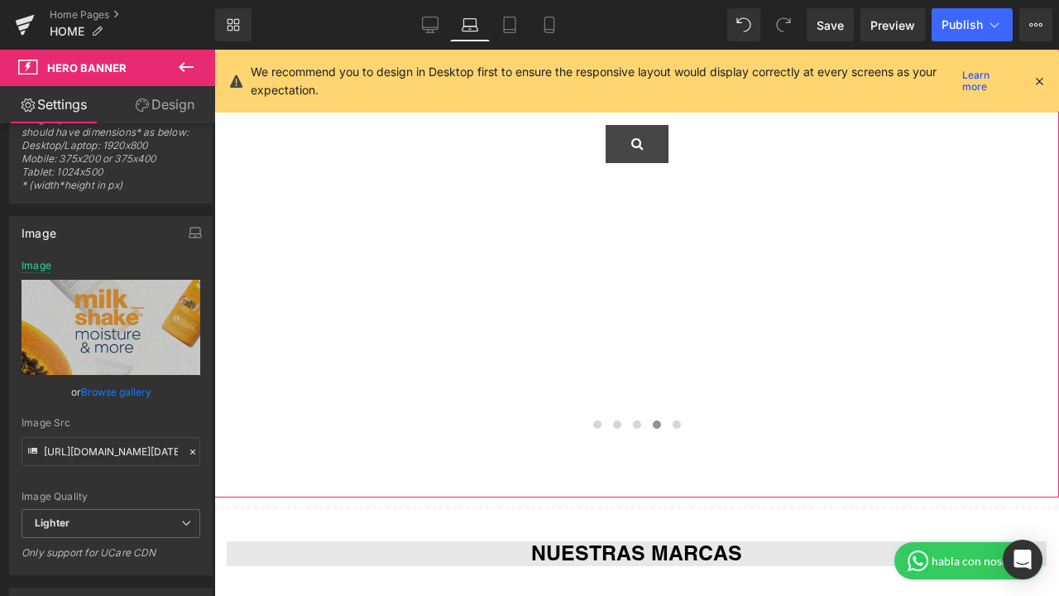
scroll to position [716, 0]
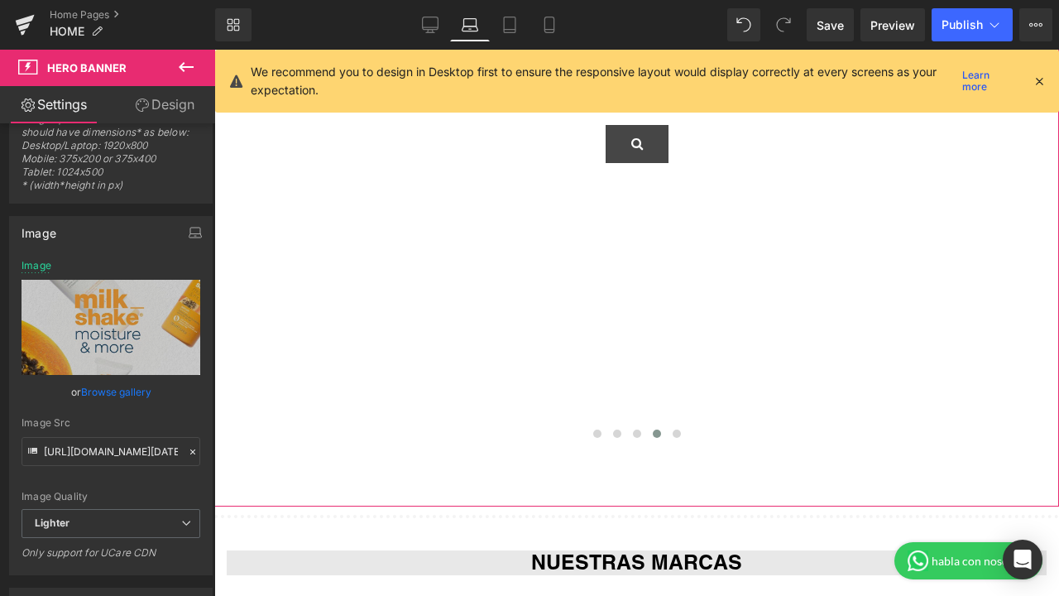
click at [1040, 79] on icon at bounding box center [1039, 81] width 15 height 15
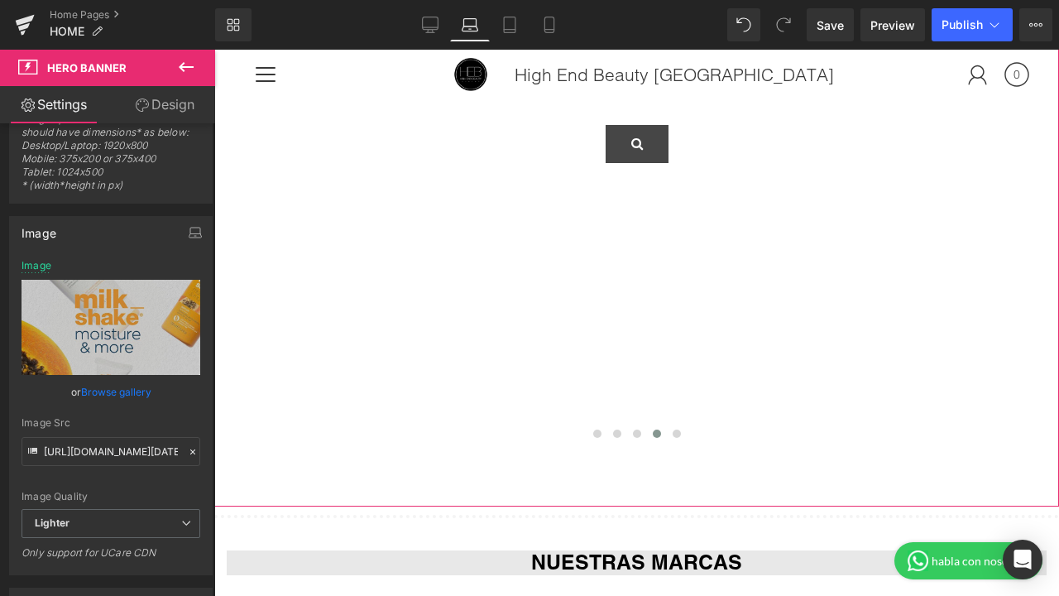
drag, startPoint x: 891, startPoint y: 294, endPoint x: 872, endPoint y: 350, distance: 59.2
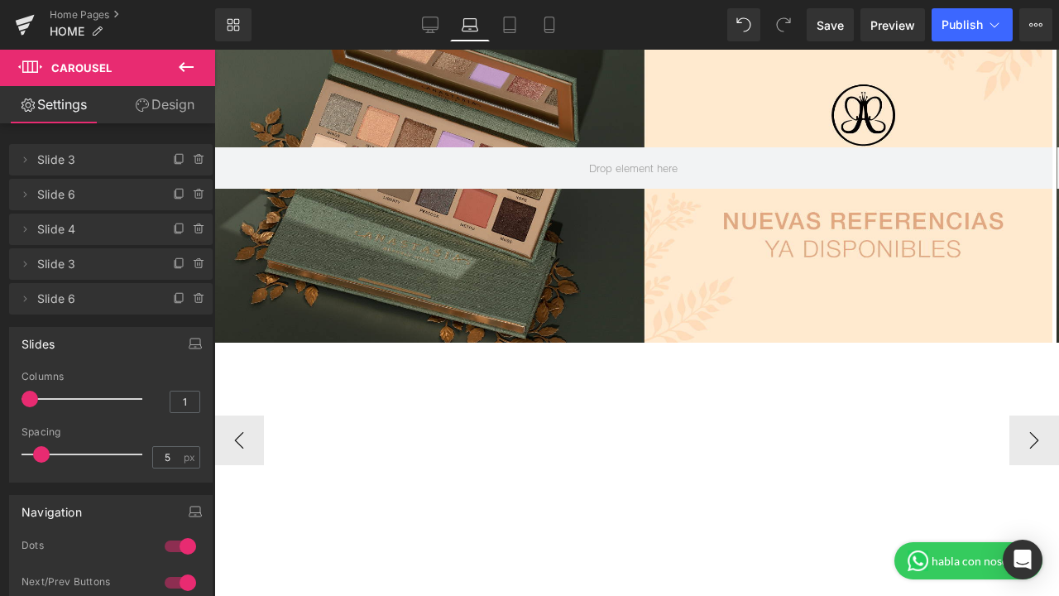
scroll to position [247, 0]
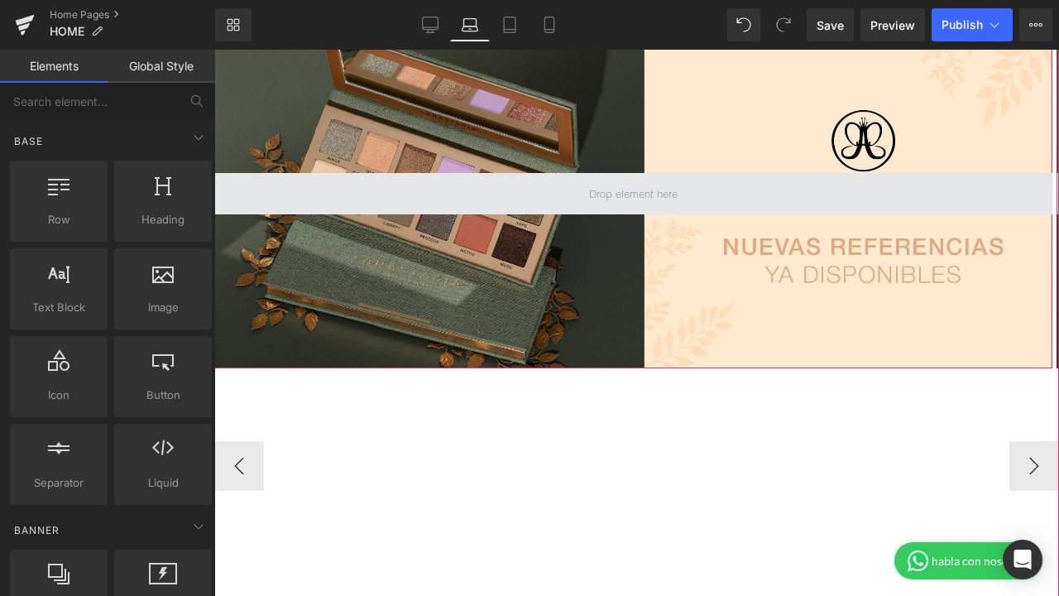
click at [634, 199] on span at bounding box center [634, 194] width 100 height 22
click at [627, 189] on span at bounding box center [634, 194] width 100 height 22
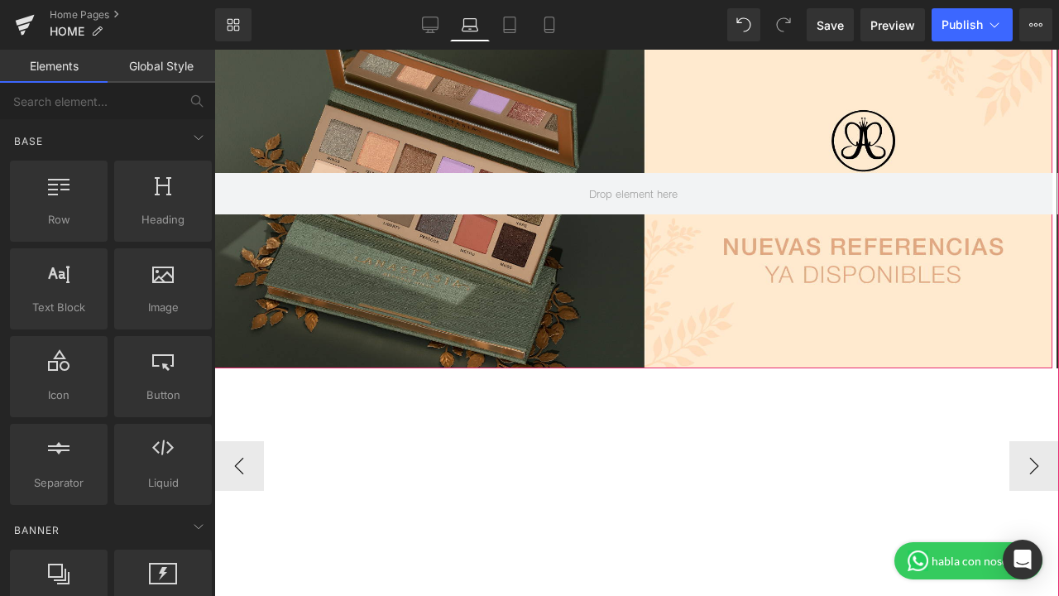
scroll to position [126, 0]
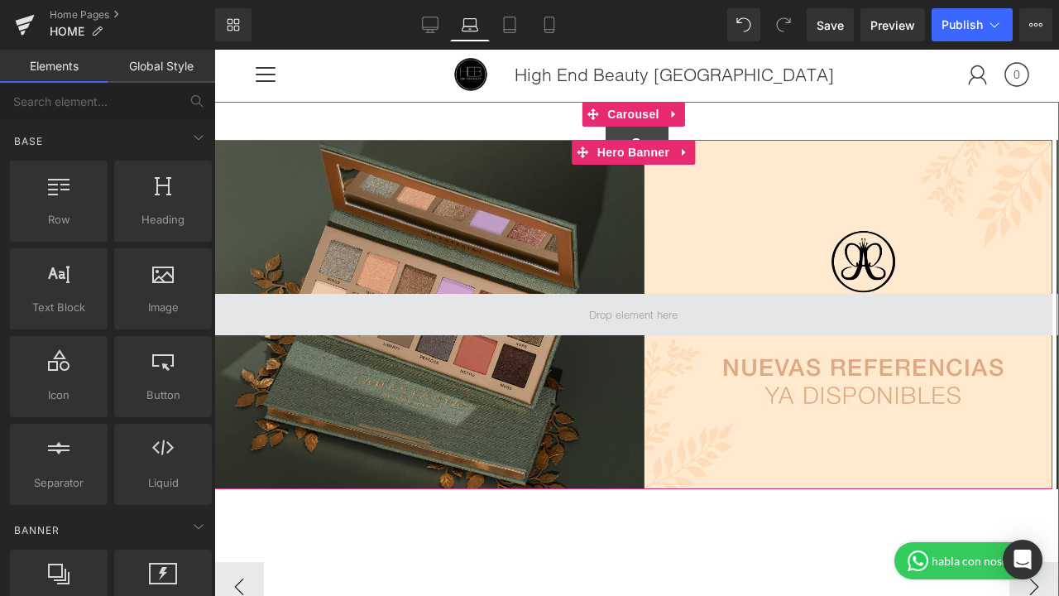
click at [611, 305] on span at bounding box center [634, 315] width 100 height 22
click at [656, 317] on span at bounding box center [634, 315] width 100 height 22
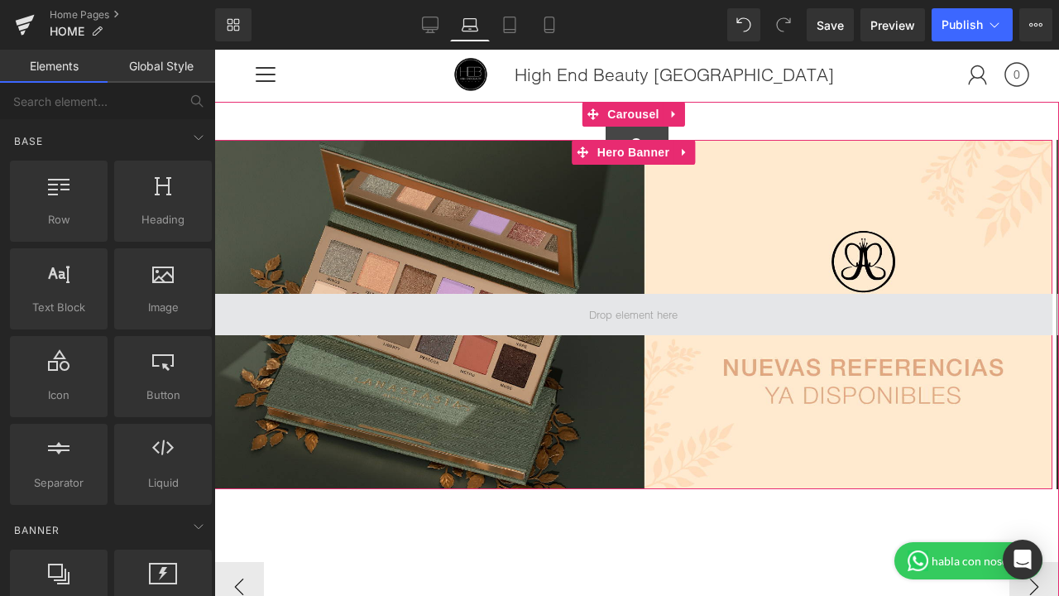
click at [656, 317] on span at bounding box center [634, 315] width 100 height 22
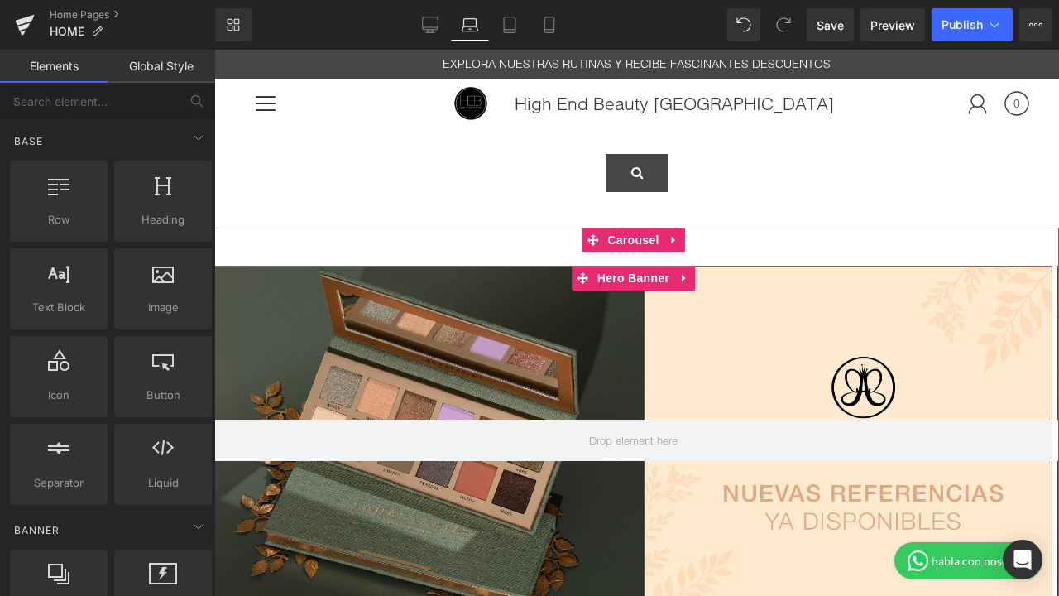
scroll to position [26, 0]
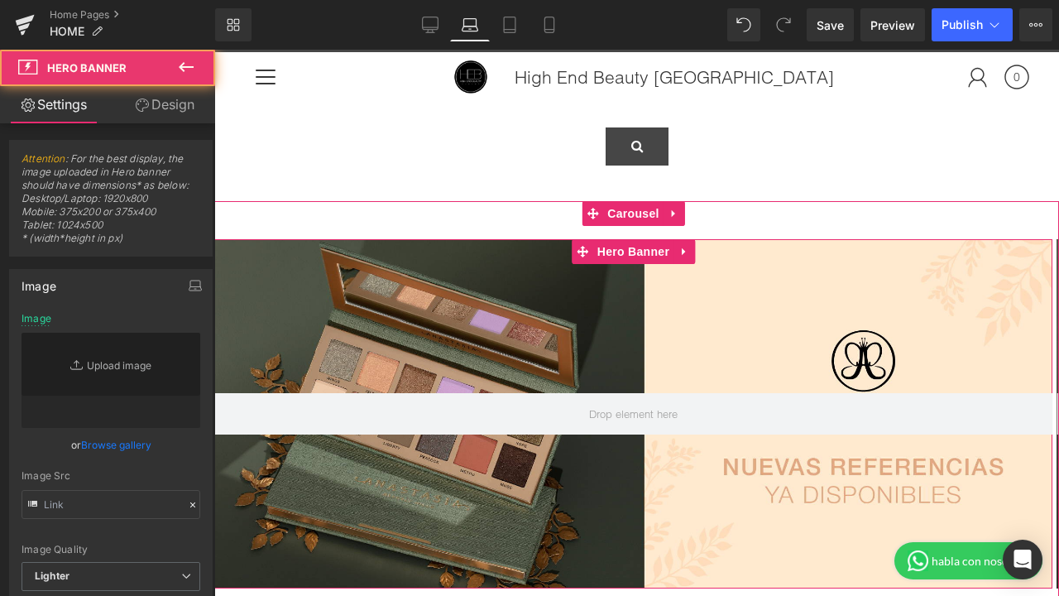
drag, startPoint x: 704, startPoint y: 343, endPoint x: 699, endPoint y: 353, distance: 10.8
click at [704, 343] on div at bounding box center [633, 413] width 838 height 349
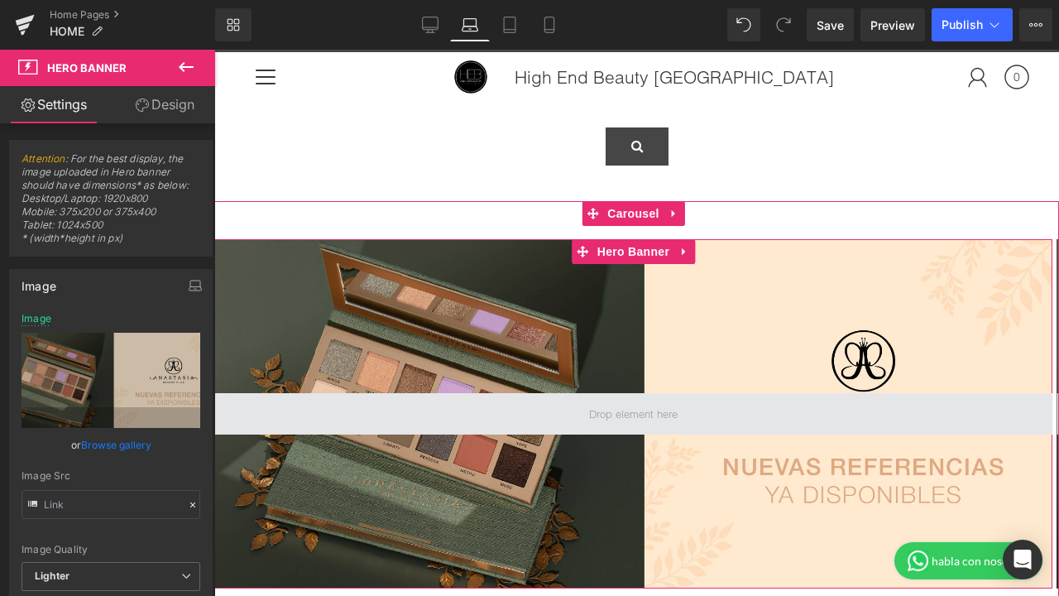
click at [636, 404] on span at bounding box center [634, 414] width 100 height 22
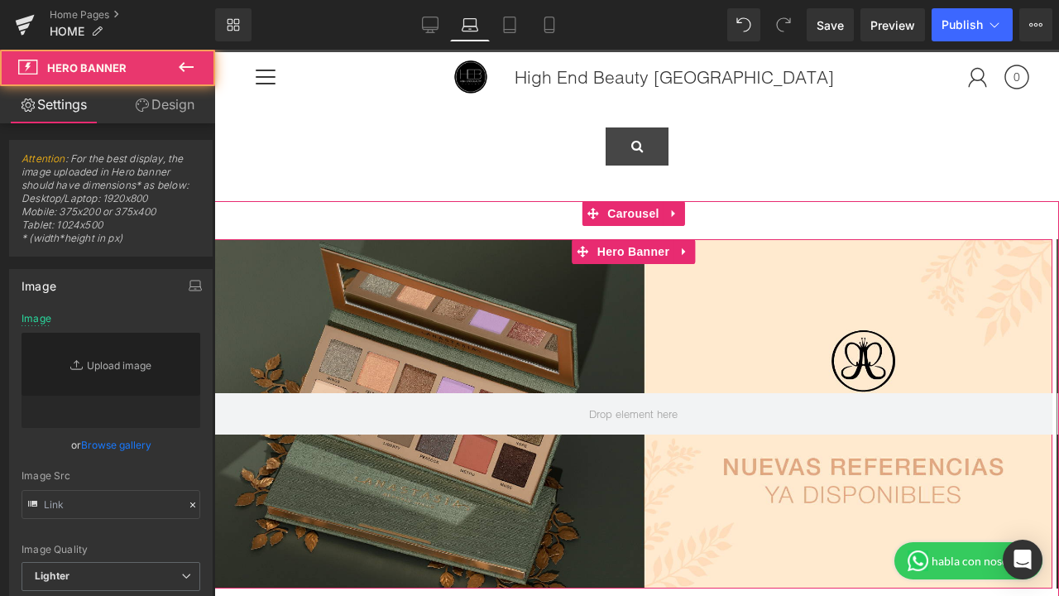
click at [771, 299] on div at bounding box center [633, 413] width 838 height 349
click at [768, 297] on div at bounding box center [633, 413] width 838 height 349
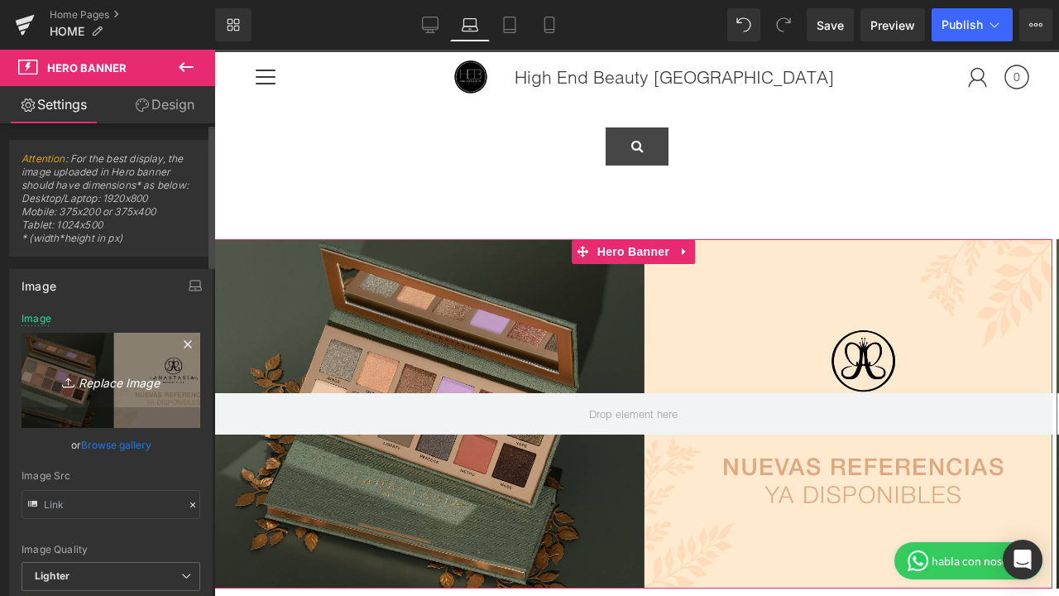
click at [66, 375] on icon at bounding box center [70, 382] width 17 height 17
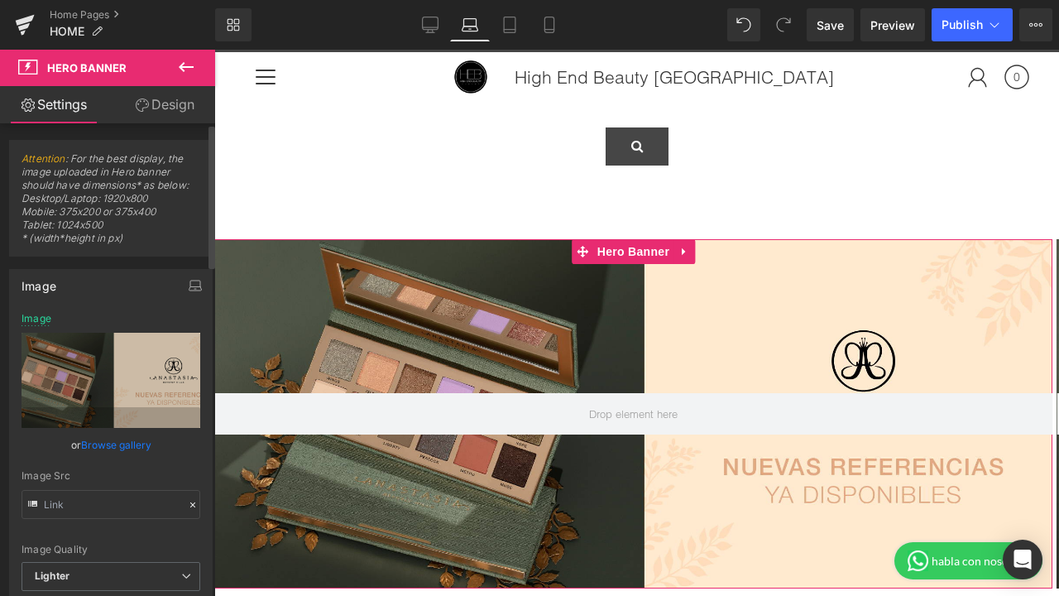
click at [89, 442] on link "Browse gallery" at bounding box center [116, 444] width 70 height 29
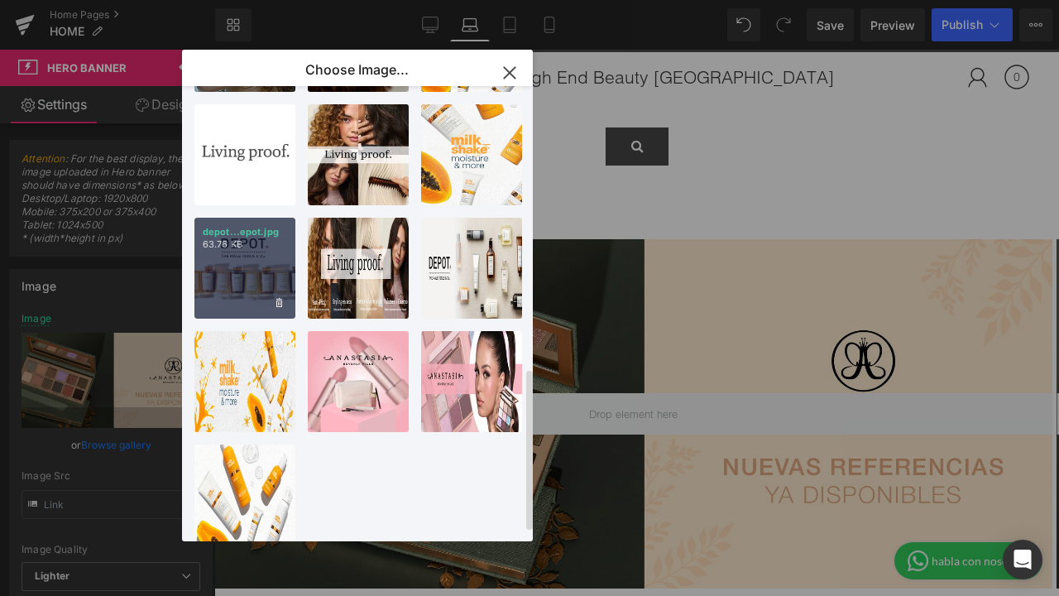
click at [281, 266] on div "depot...epot.jpg 63.76 KB" at bounding box center [245, 268] width 101 height 101
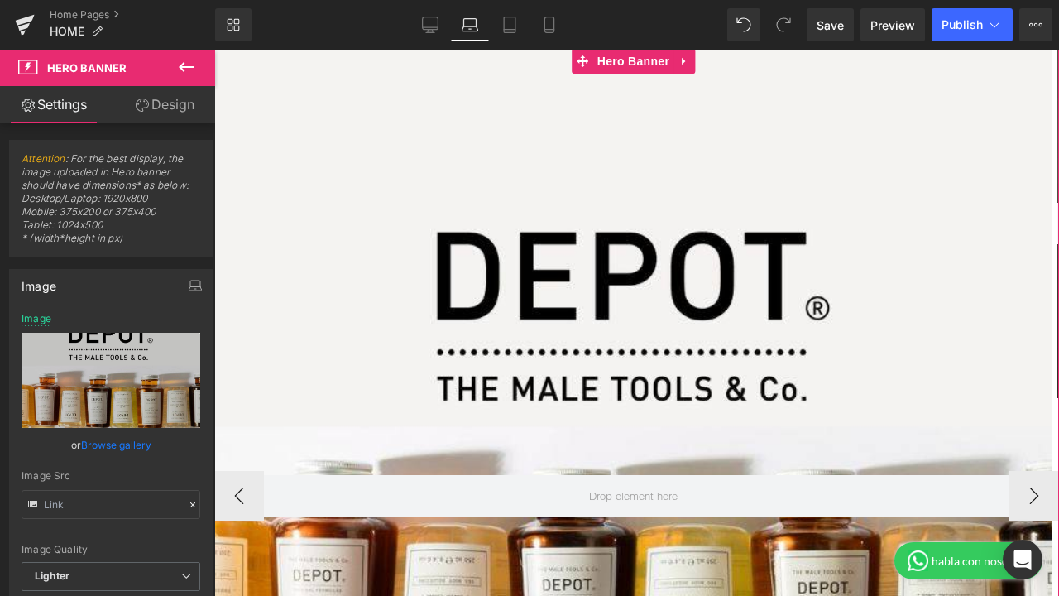
scroll to position [318, 0]
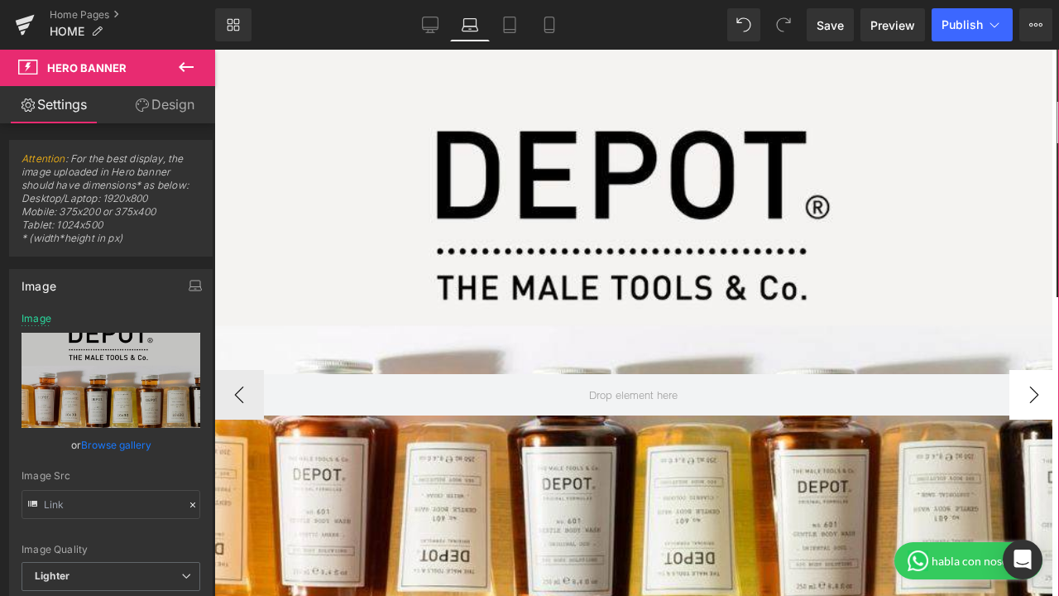
click at [1028, 396] on button "›" at bounding box center [1035, 395] width 50 height 50
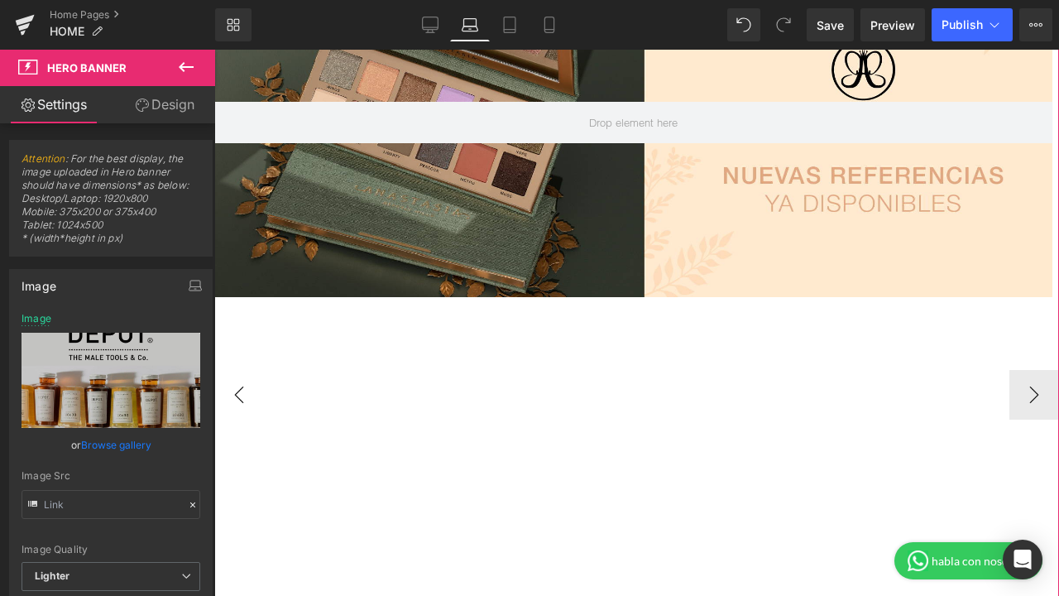
click at [227, 404] on button "‹" at bounding box center [239, 395] width 50 height 50
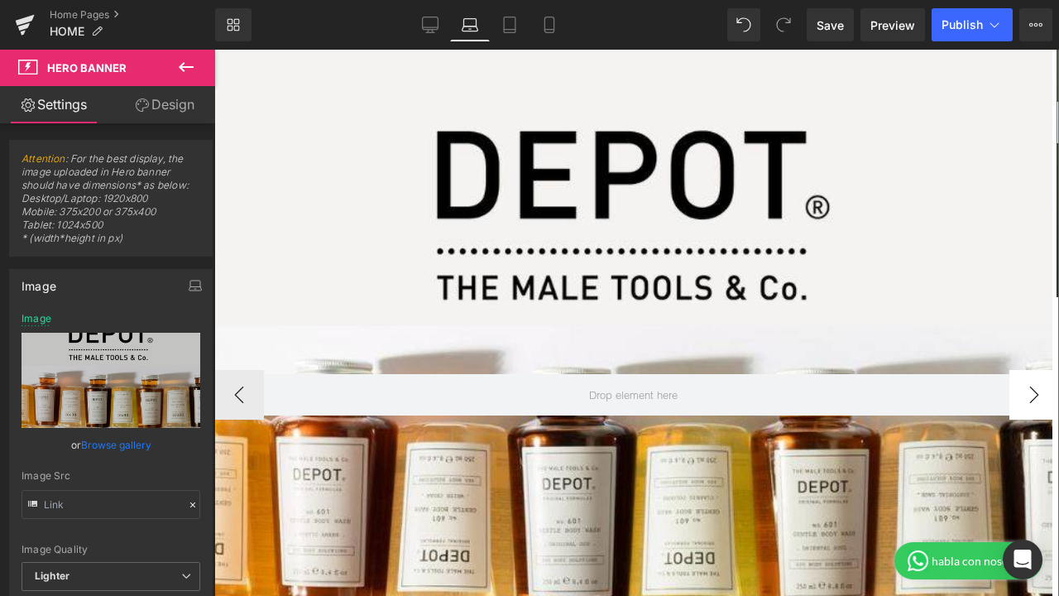
click at [1036, 392] on button "›" at bounding box center [1035, 395] width 50 height 50
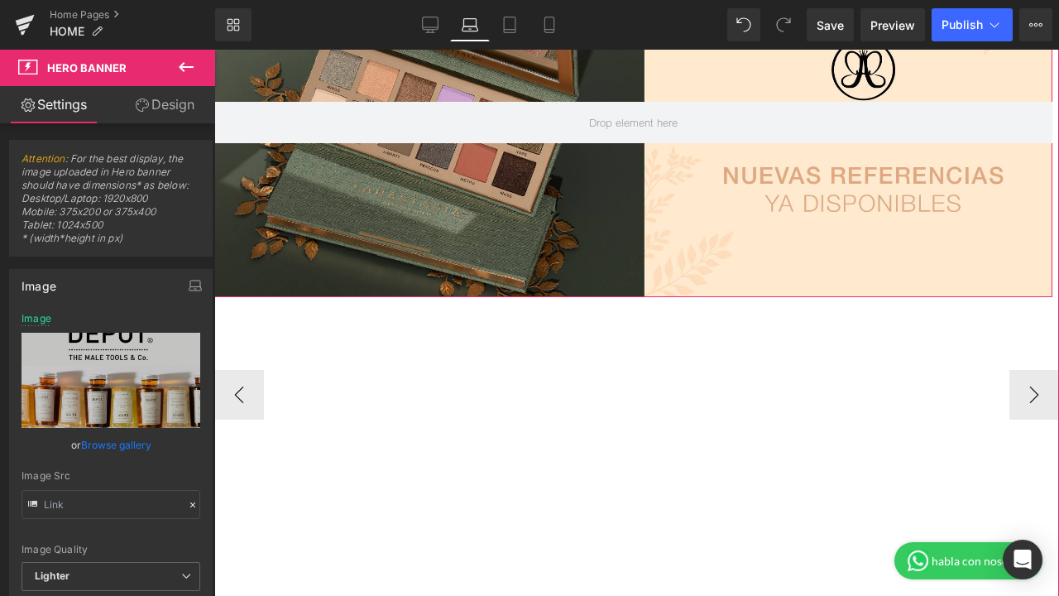
scroll to position [199, 0]
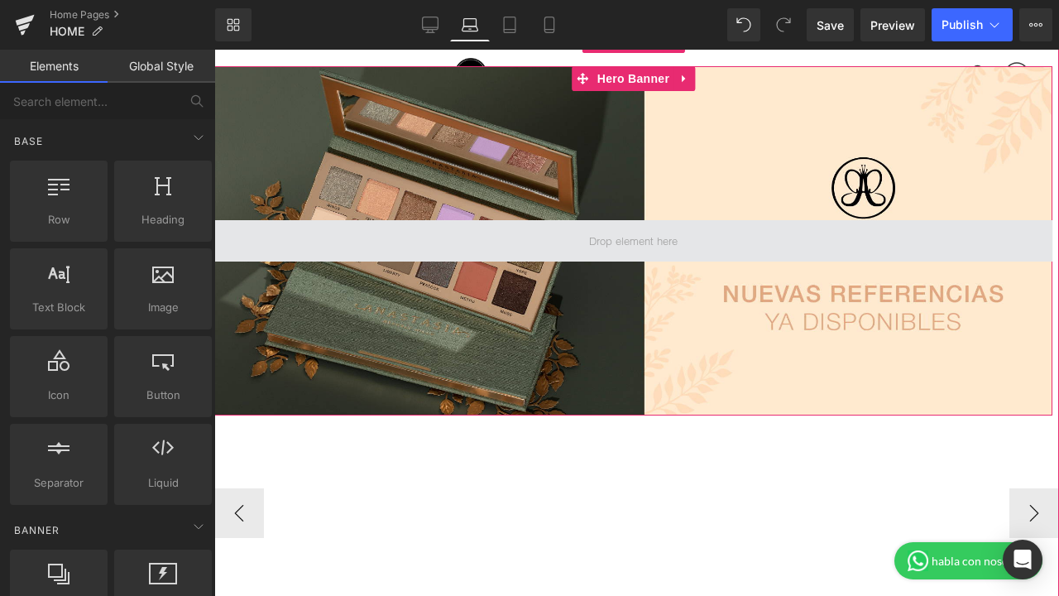
click at [627, 247] on span at bounding box center [634, 241] width 100 height 22
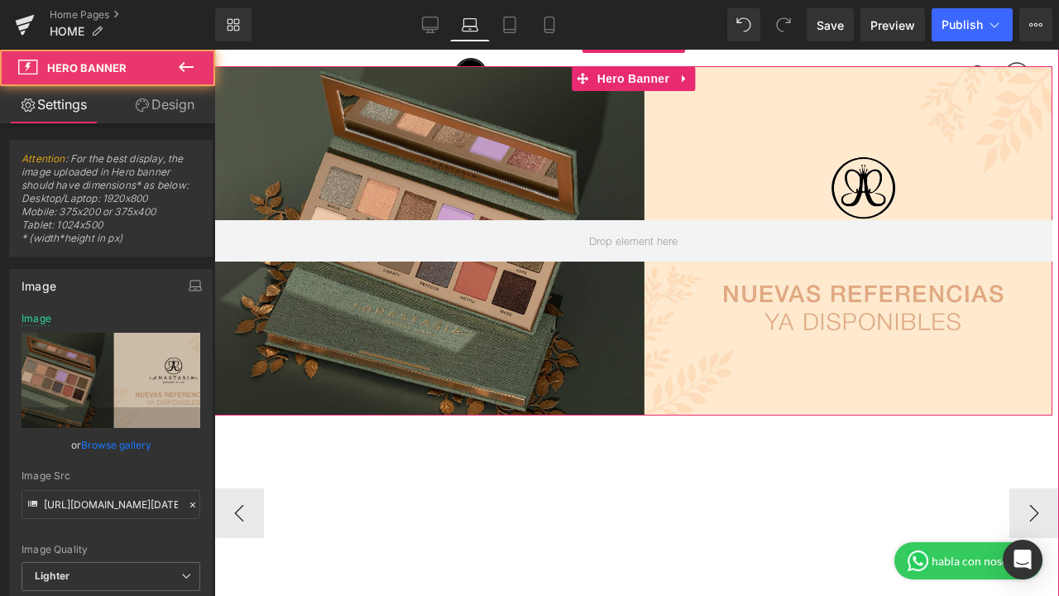
click at [694, 143] on div at bounding box center [633, 240] width 838 height 349
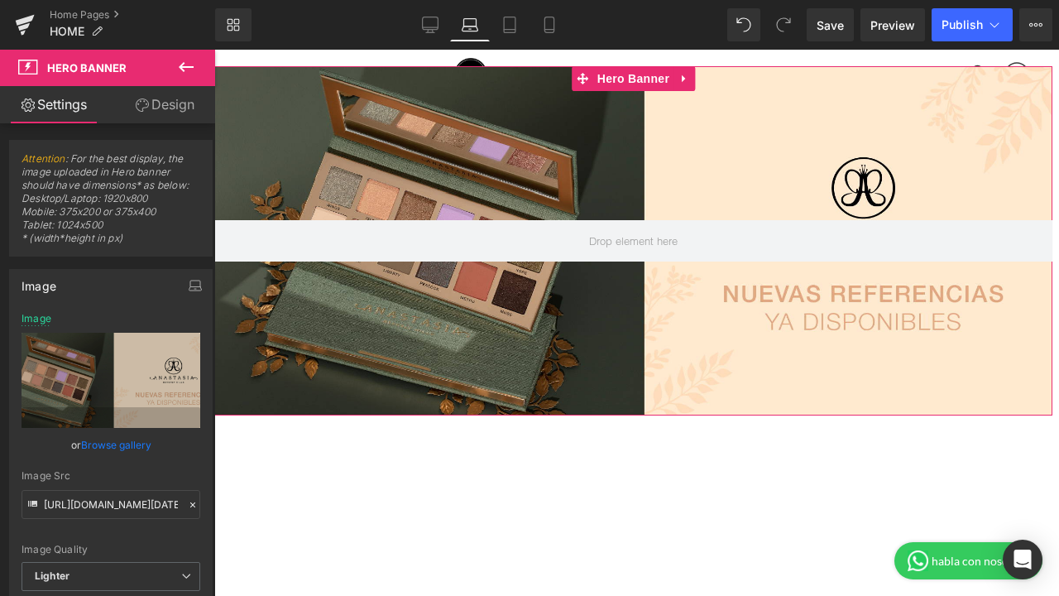
drag, startPoint x: 101, startPoint y: 446, endPoint x: 437, endPoint y: 417, distance: 337.3
click at [101, 446] on link "Browse gallery" at bounding box center [116, 444] width 70 height 29
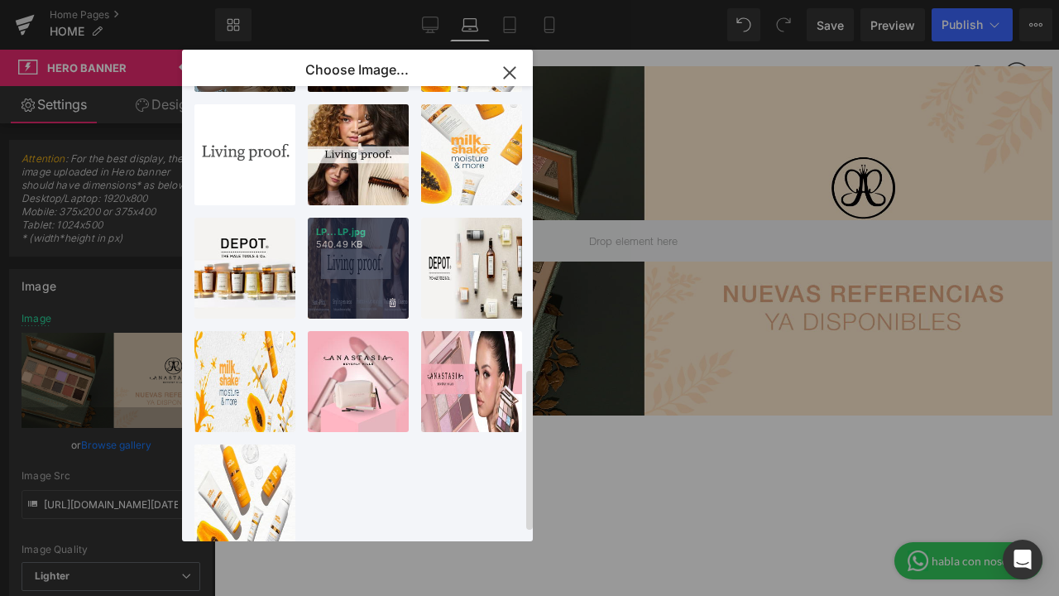
click at [380, 268] on div "LP...LP.jpg 540.49 KB" at bounding box center [358, 268] width 101 height 101
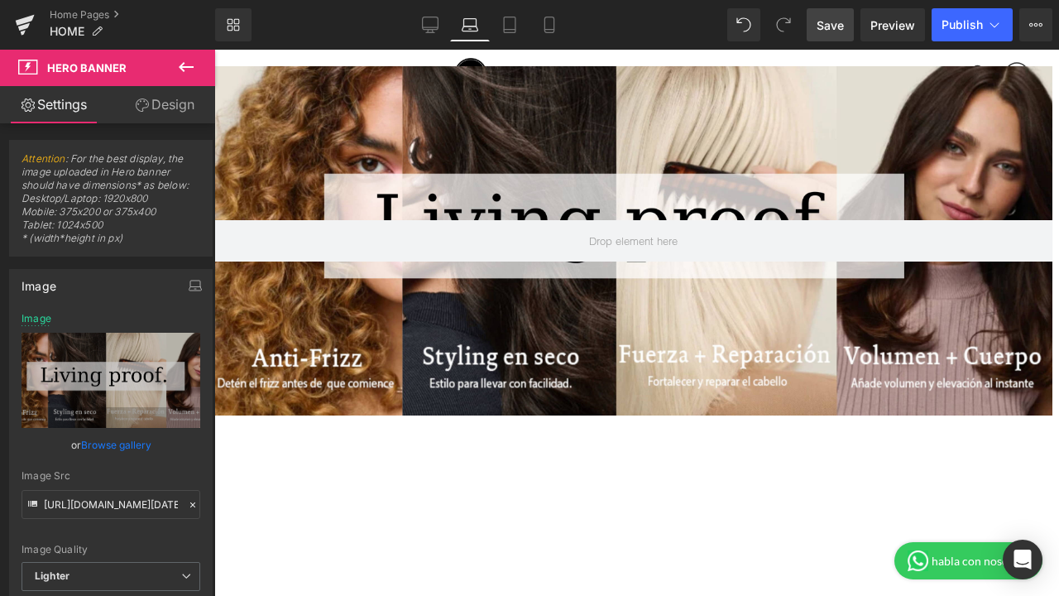
click at [831, 23] on span "Save" at bounding box center [830, 25] width 27 height 17
click at [890, 23] on span "Preview" at bounding box center [893, 25] width 45 height 17
click at [516, 34] on link "Tablet" at bounding box center [510, 24] width 40 height 33
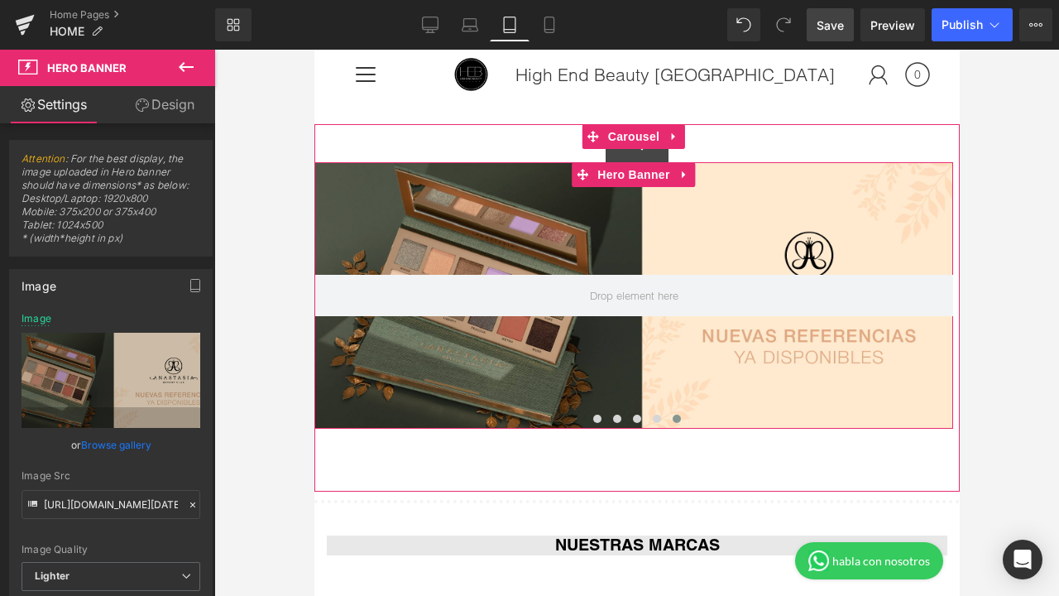
scroll to position [0, 0]
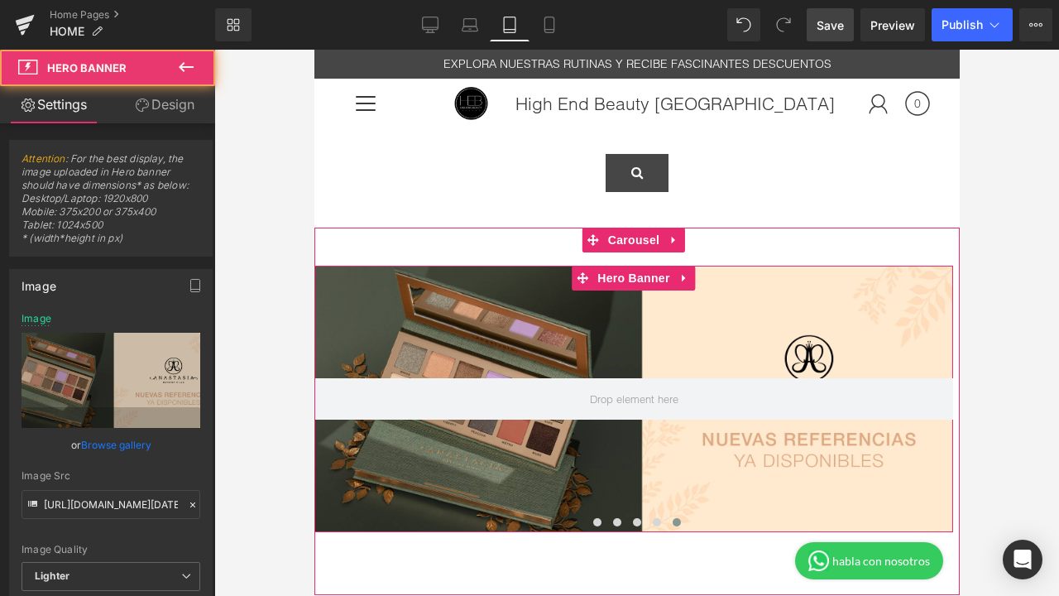
click at [710, 321] on div at bounding box center [633, 399] width 639 height 267
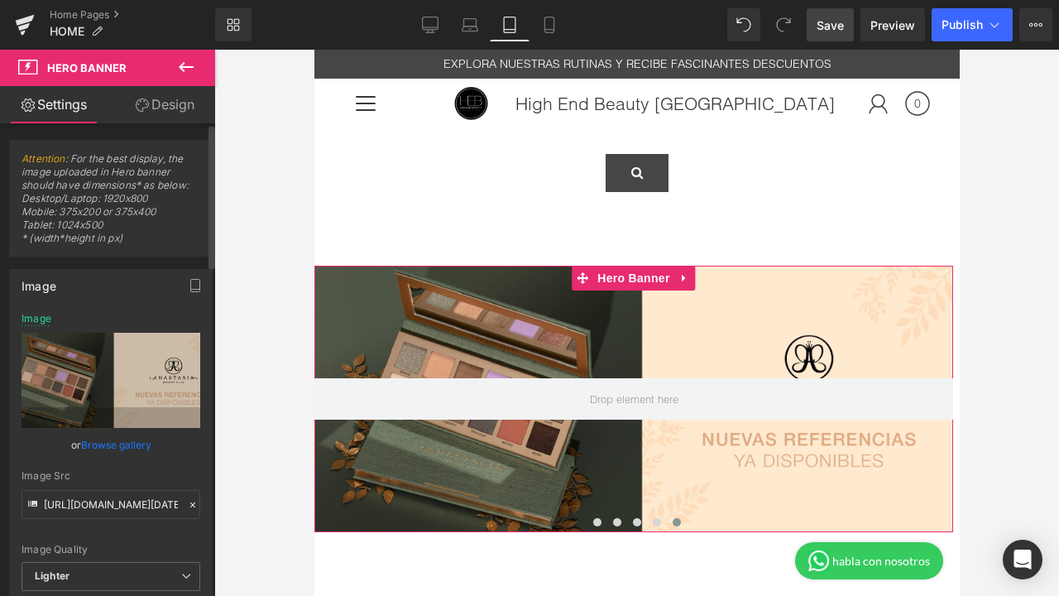
click at [113, 448] on link "Browse gallery" at bounding box center [116, 444] width 70 height 29
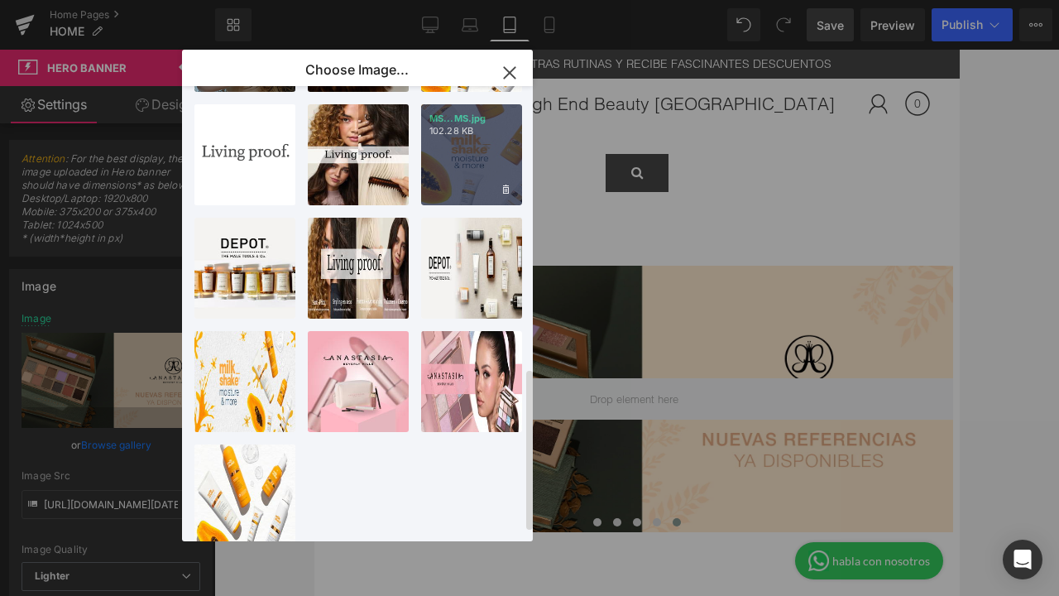
click at [452, 156] on div "MS...MS.jpg 102.28 KB" at bounding box center [471, 154] width 101 height 101
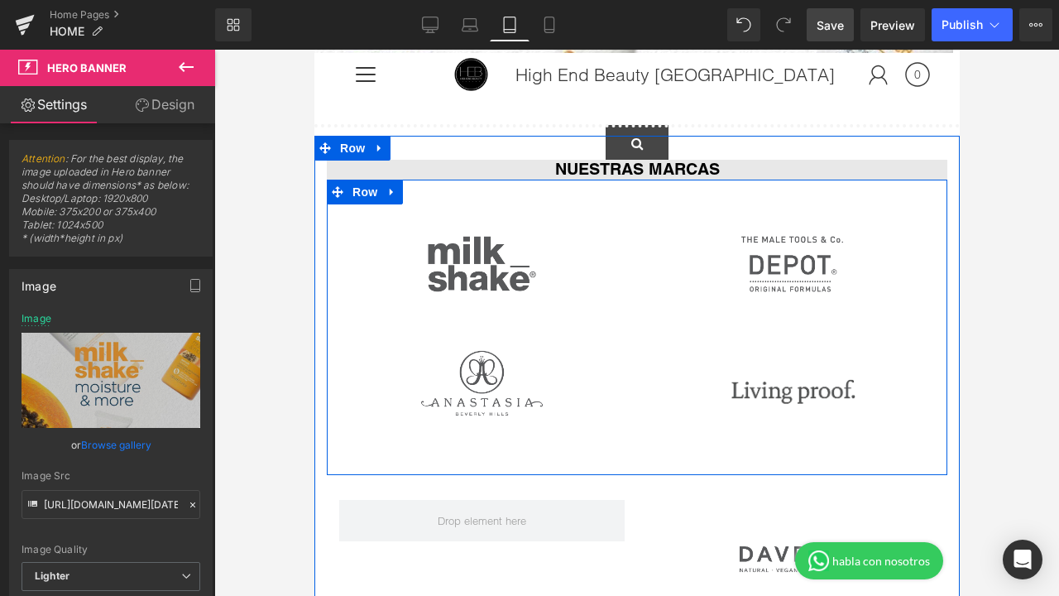
scroll to position [415, 0]
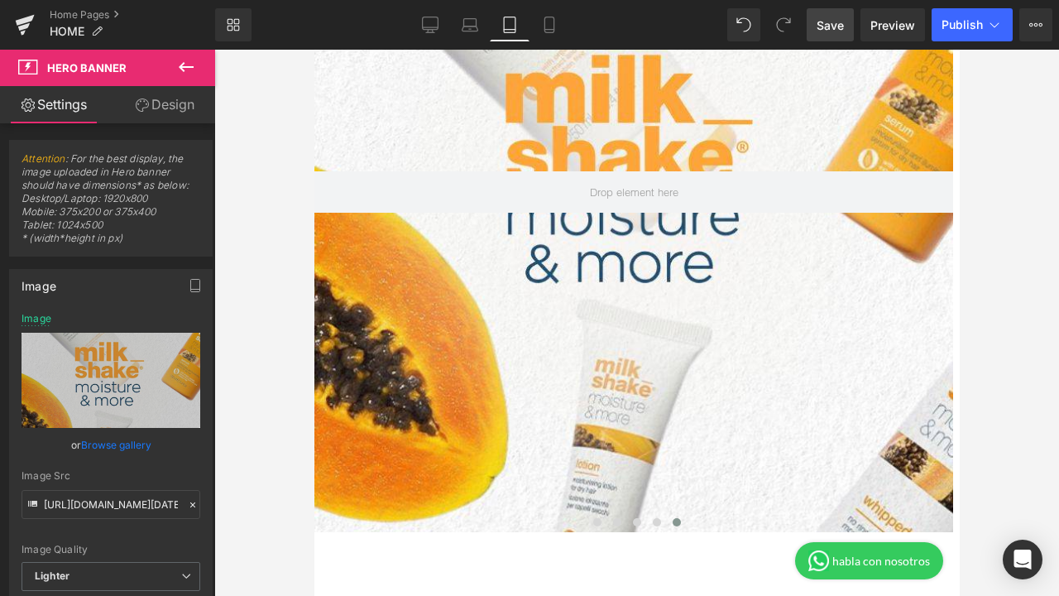
click at [617, 426] on div at bounding box center [633, 191] width 639 height 681
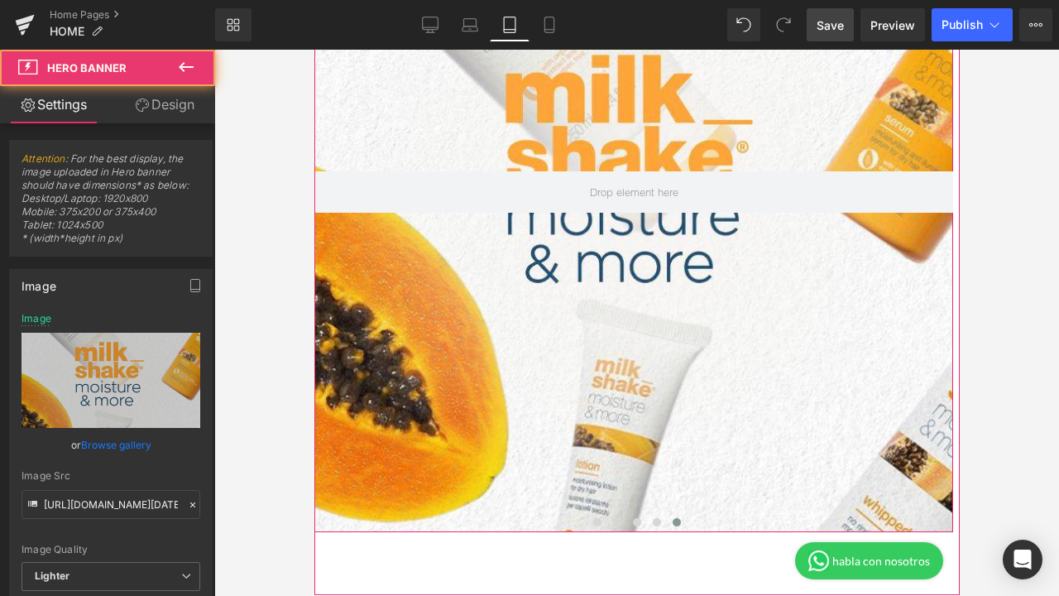
scroll to position [279, 0]
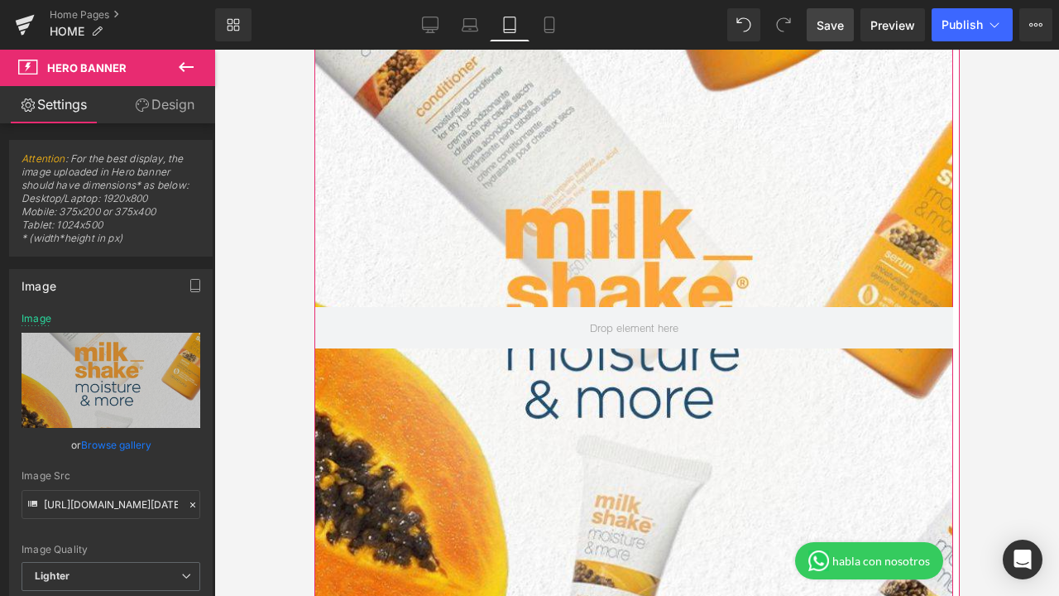
click at [822, 189] on div at bounding box center [633, 327] width 639 height 681
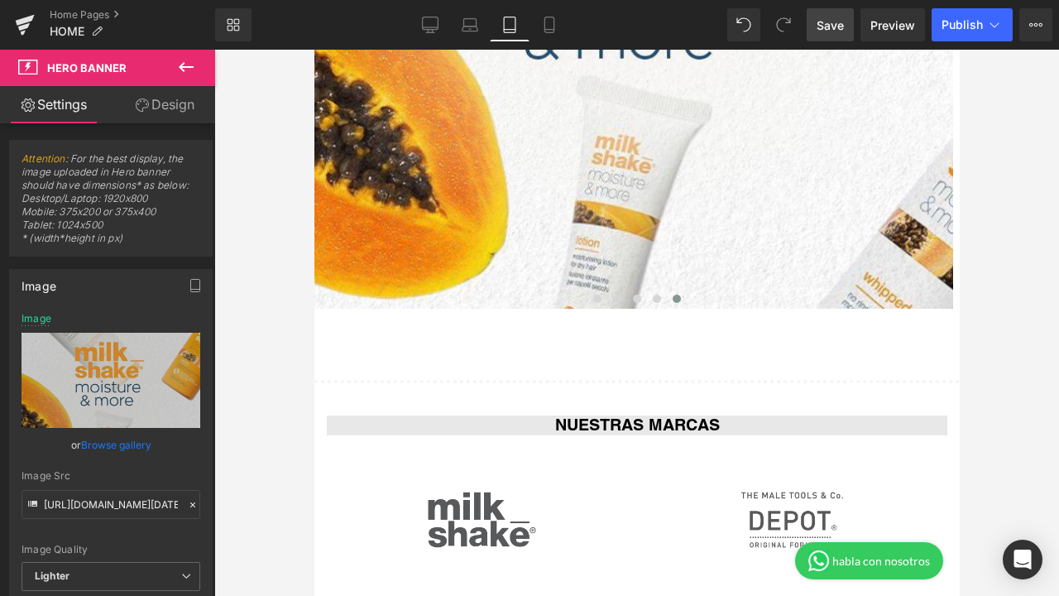
scroll to position [320, 0]
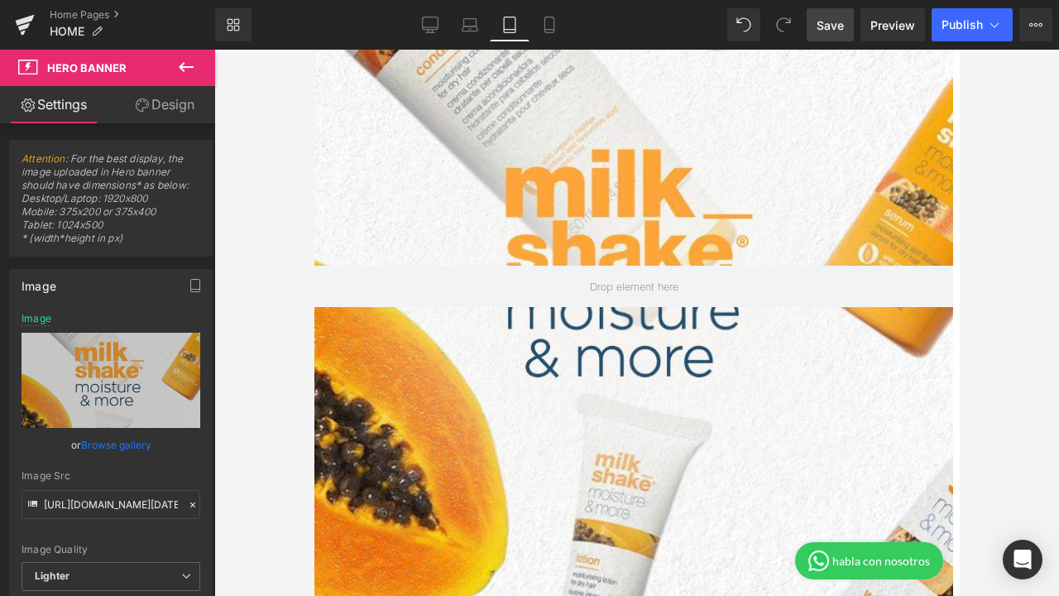
click at [183, 71] on icon at bounding box center [186, 67] width 15 height 10
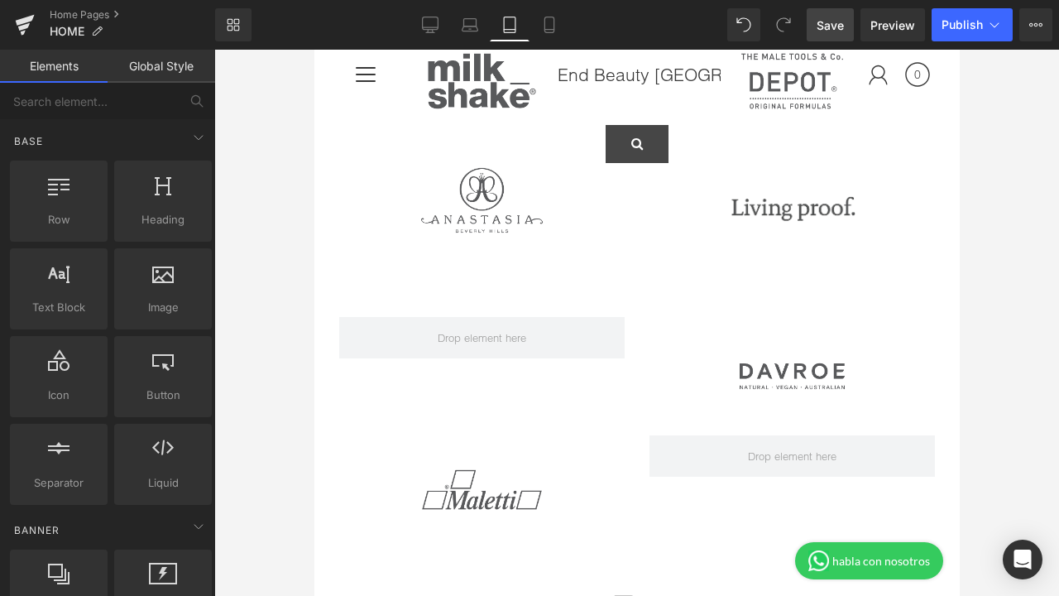
scroll to position [314, 0]
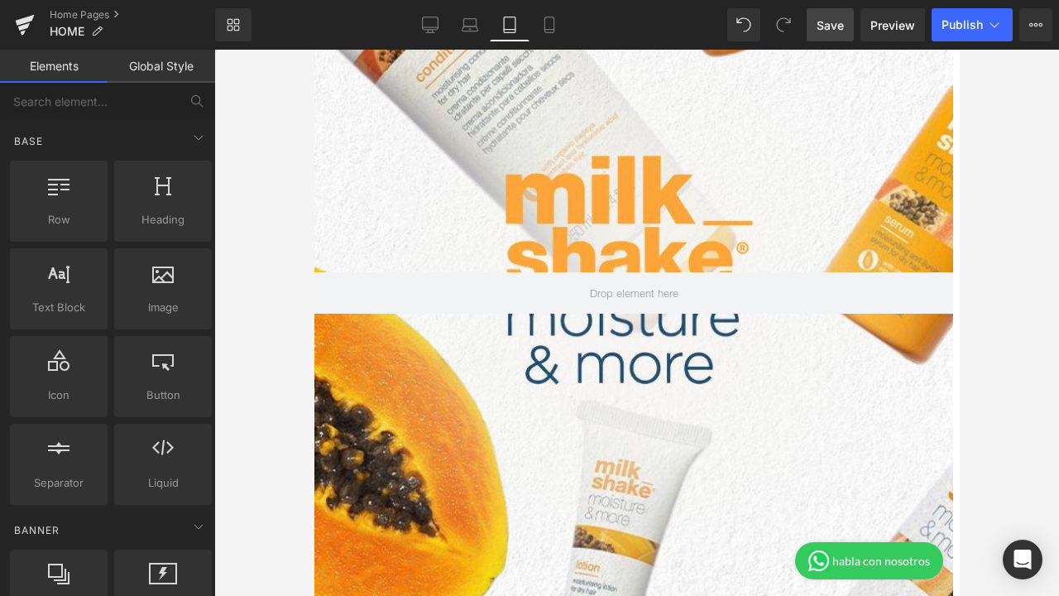
click at [831, 25] on span "Save" at bounding box center [830, 25] width 27 height 17
click at [903, 25] on span "Preview" at bounding box center [893, 25] width 45 height 17
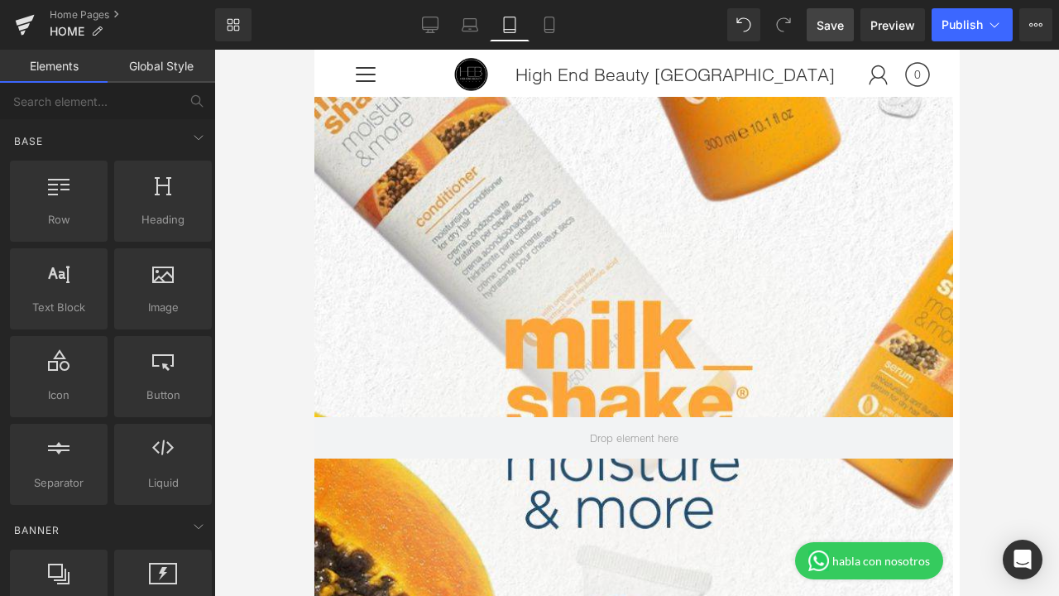
scroll to position [0, 0]
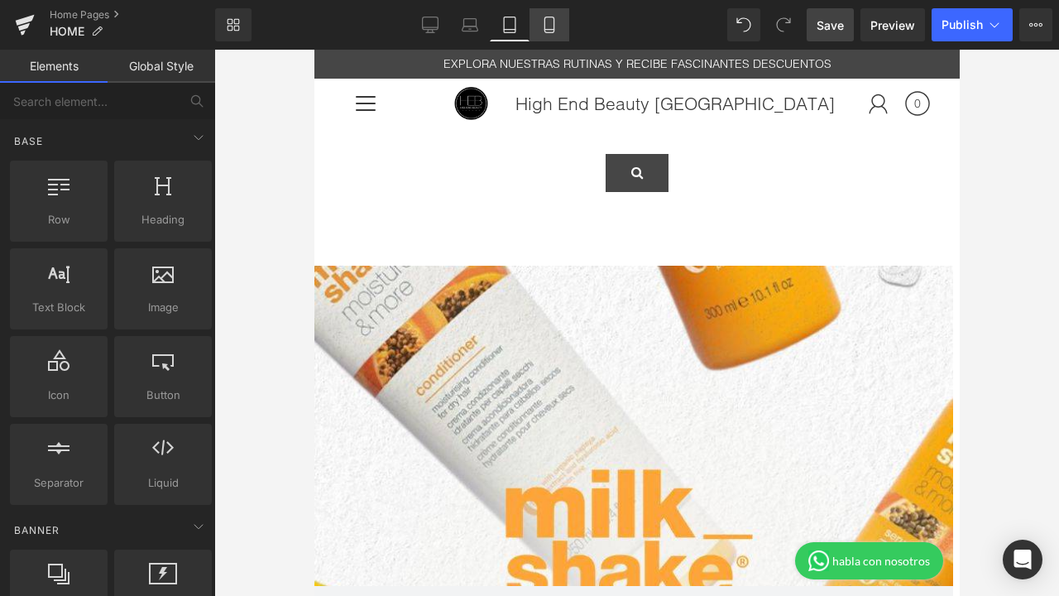
click at [558, 23] on icon at bounding box center [549, 25] width 17 height 17
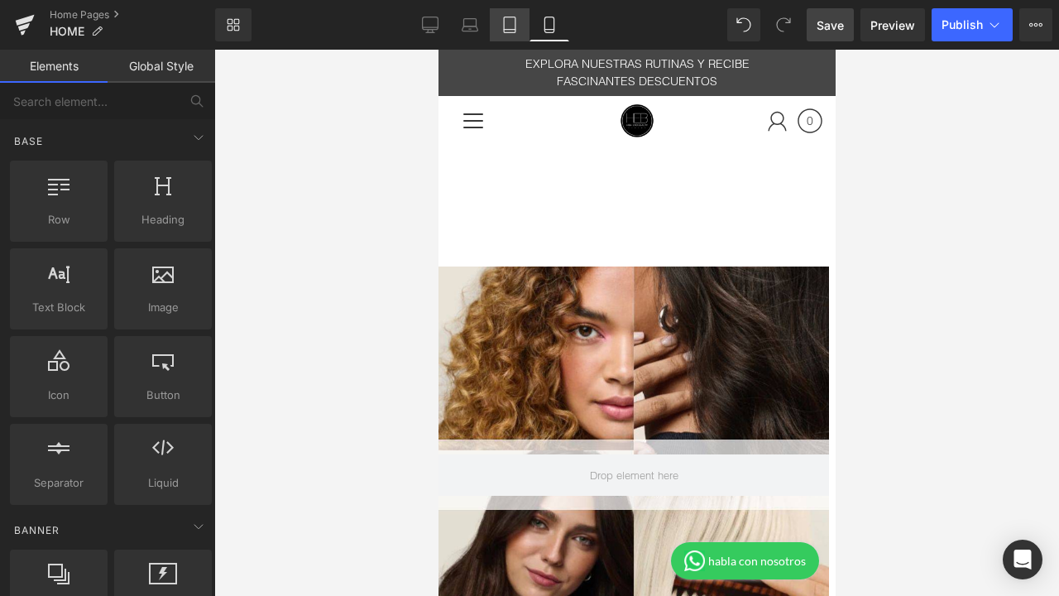
click at [505, 28] on icon at bounding box center [510, 25] width 12 height 16
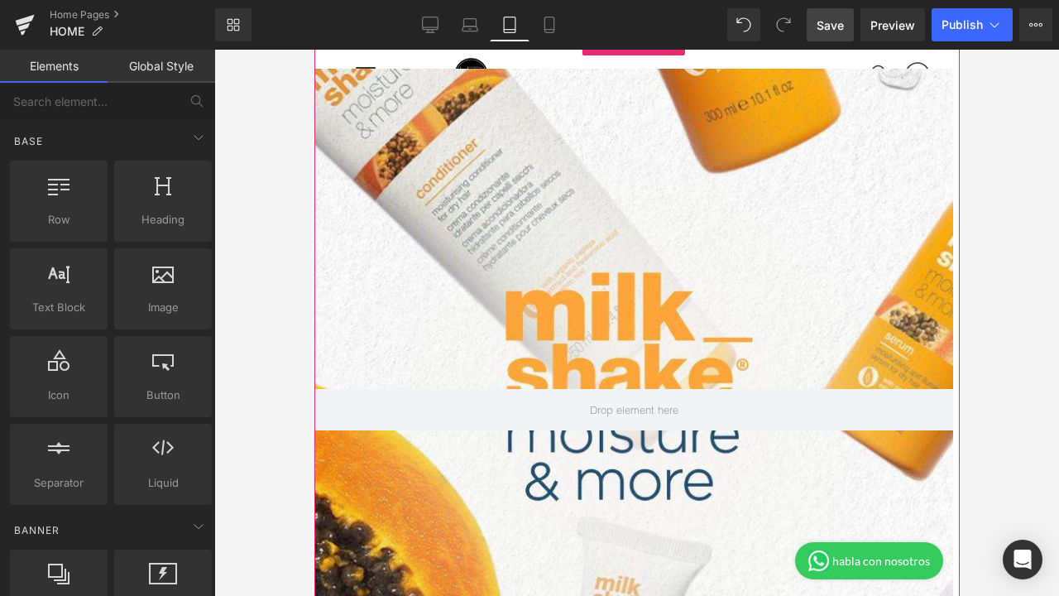
scroll to position [54, 0]
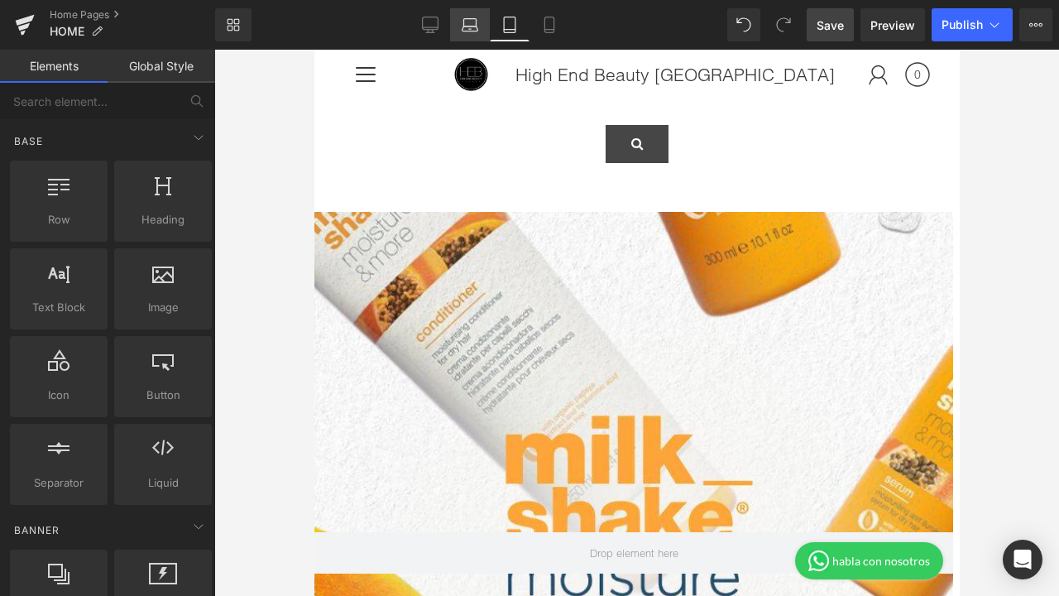
click at [467, 24] on icon at bounding box center [470, 25] width 17 height 17
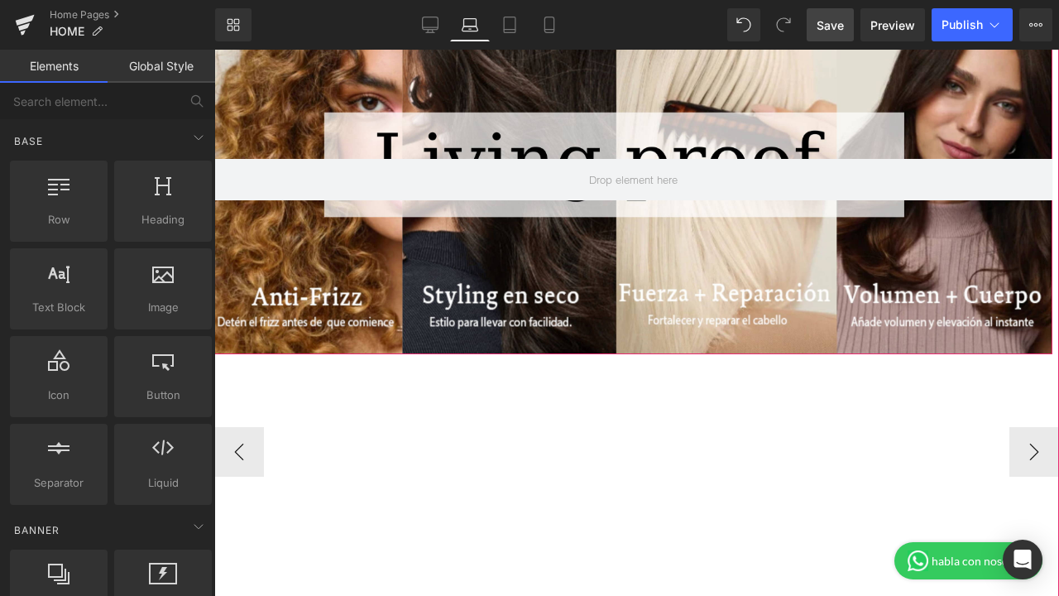
scroll to position [392, 0]
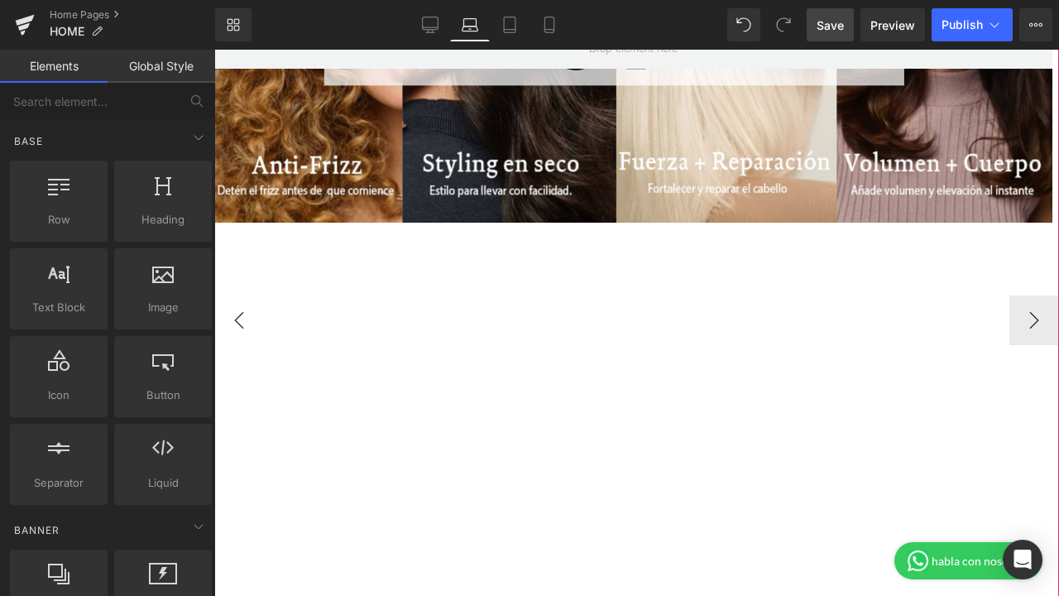
click at [227, 325] on button "‹" at bounding box center [239, 320] width 50 height 50
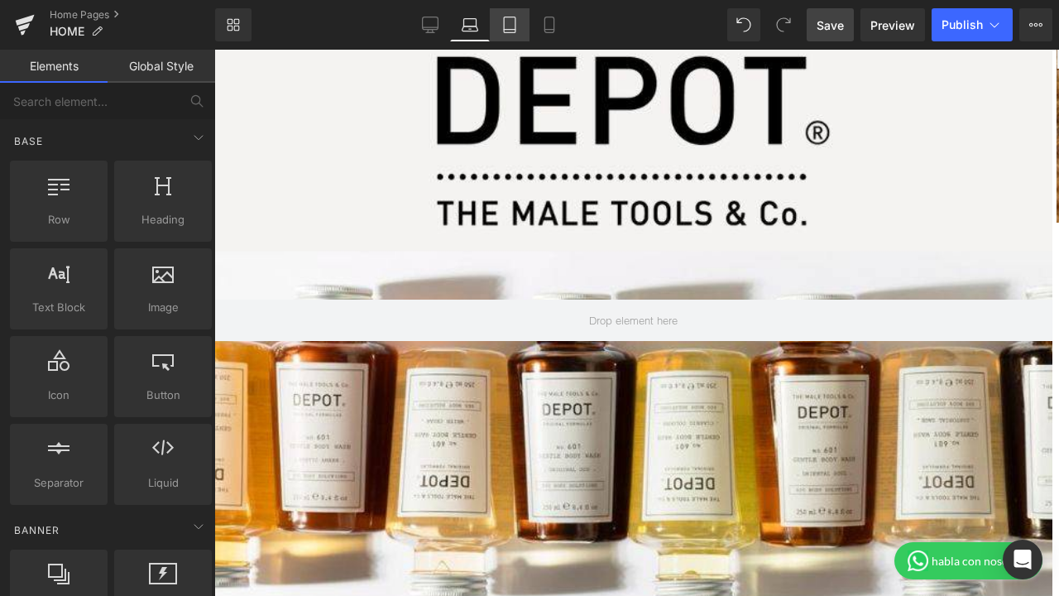
click at [515, 28] on icon at bounding box center [510, 25] width 17 height 17
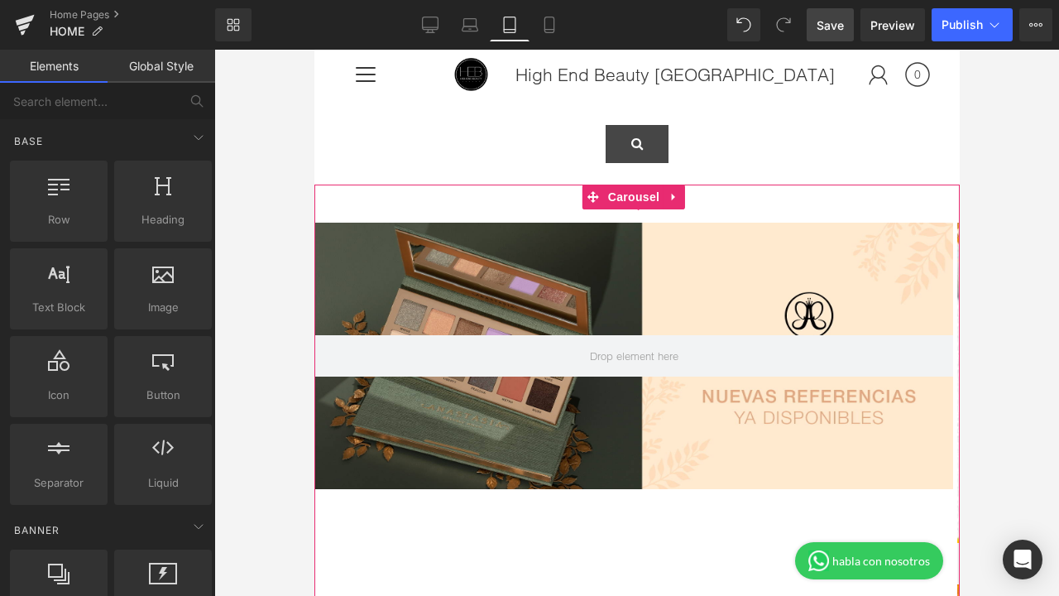
scroll to position [0, 0]
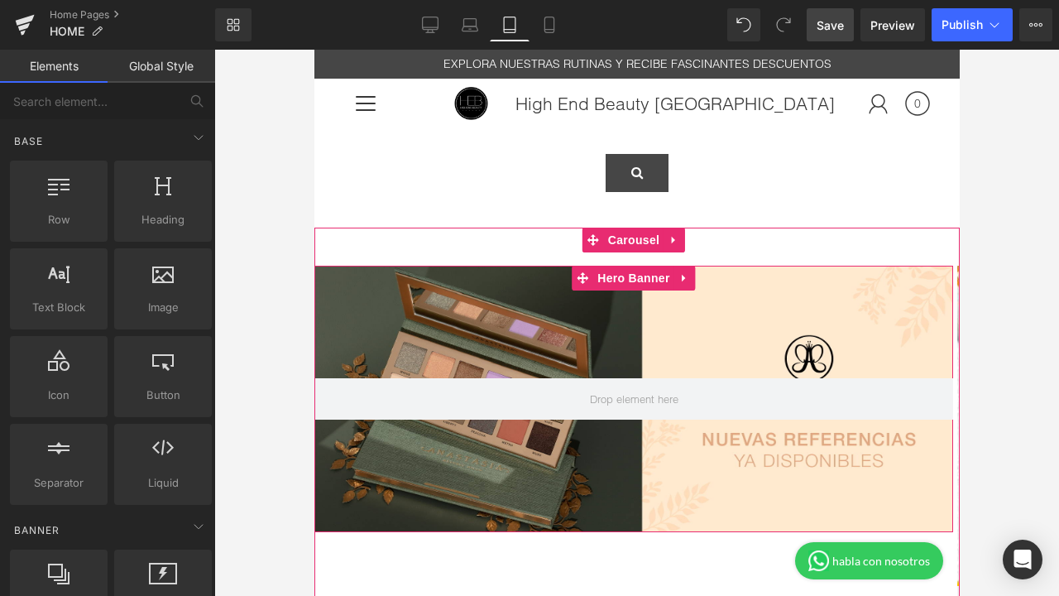
click at [690, 338] on div at bounding box center [633, 399] width 639 height 267
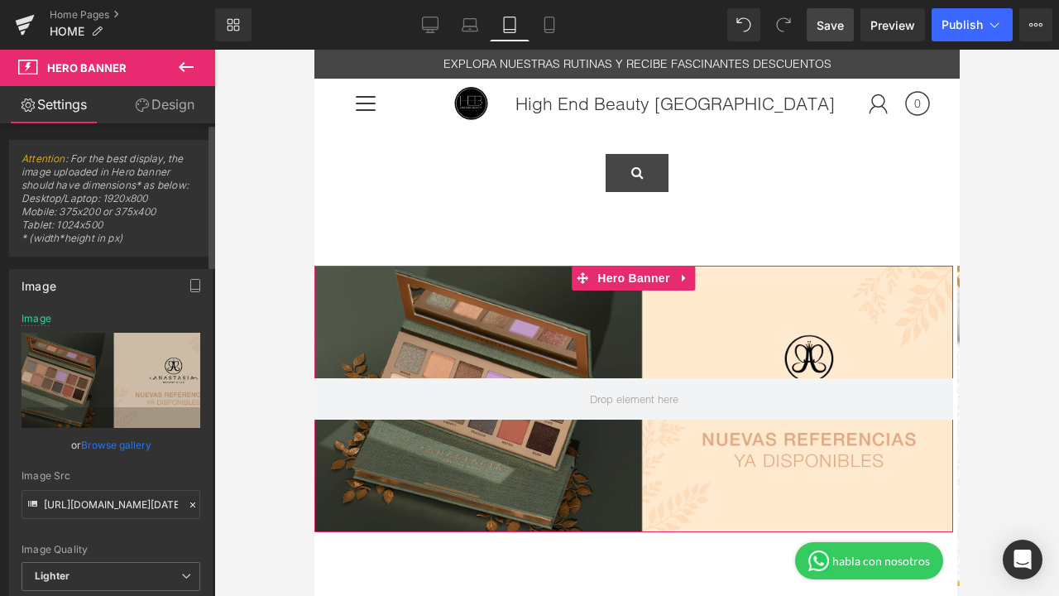
click at [130, 449] on link "Browse gallery" at bounding box center [116, 444] width 70 height 29
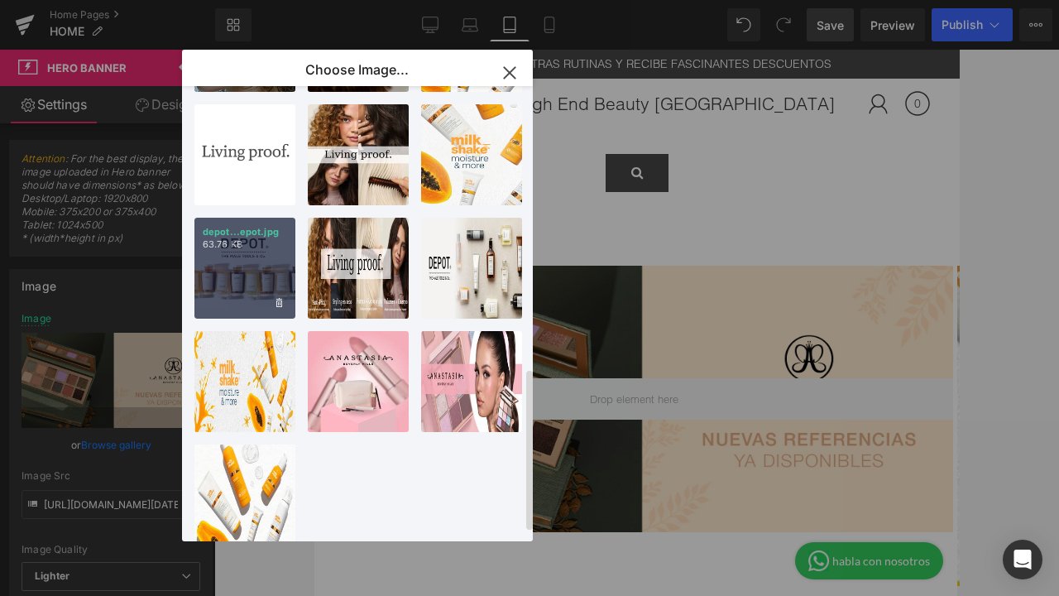
click at [238, 298] on div "depot...epot.jpg 63.76 KB" at bounding box center [245, 268] width 101 height 101
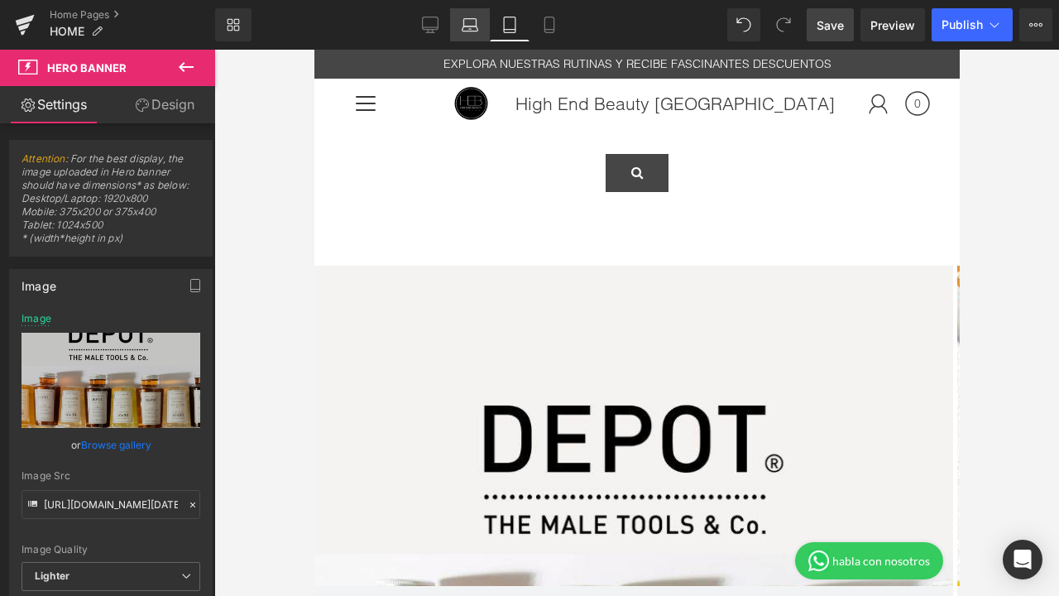
click at [470, 31] on icon at bounding box center [470, 28] width 16 height 5
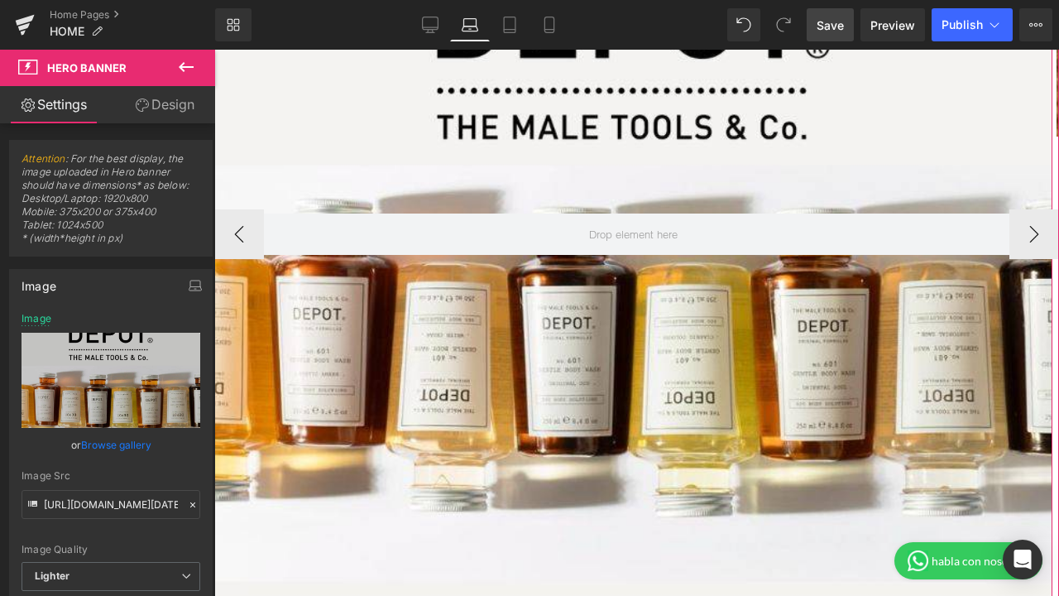
scroll to position [612, 0]
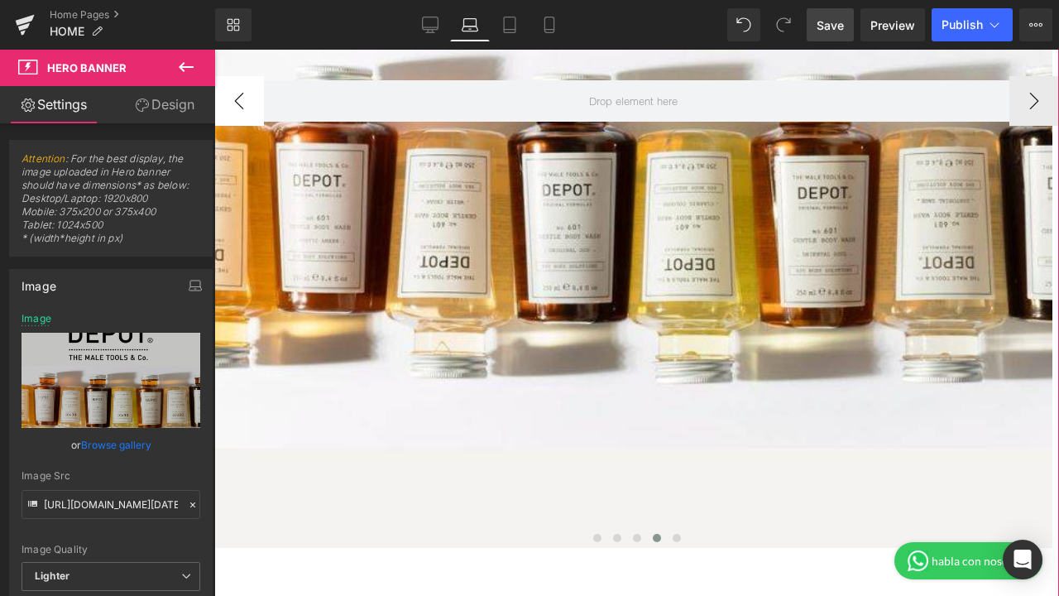
click at [238, 108] on button "‹" at bounding box center [239, 101] width 50 height 50
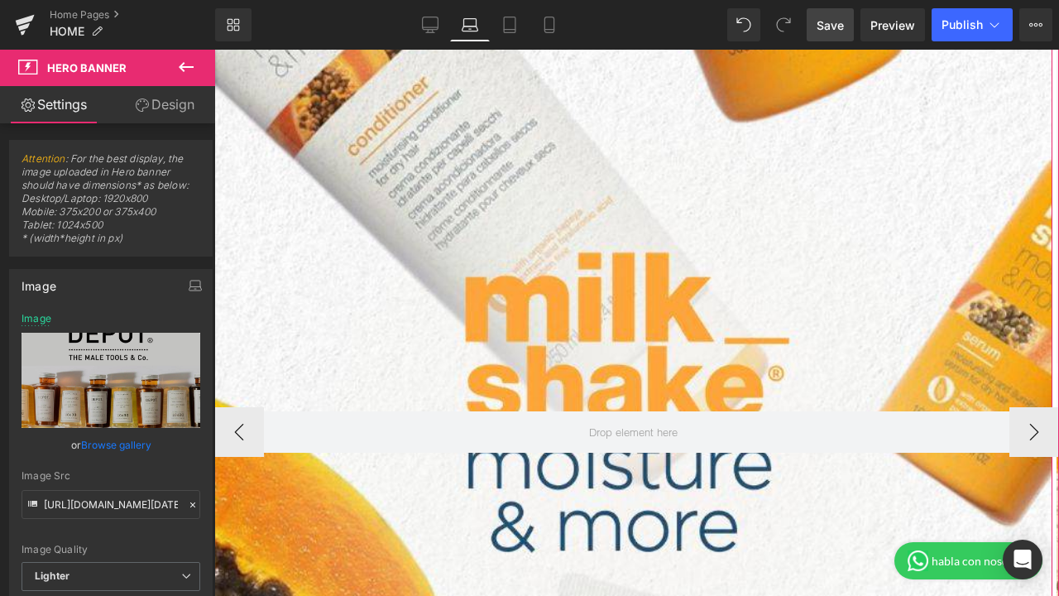
scroll to position [79, 0]
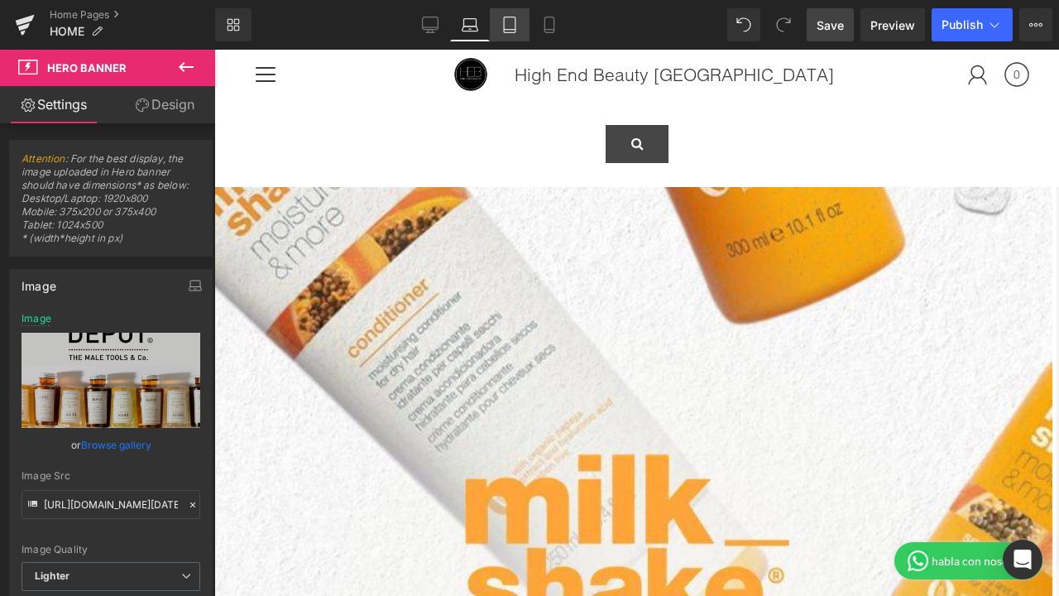
click at [507, 27] on icon at bounding box center [510, 25] width 17 height 17
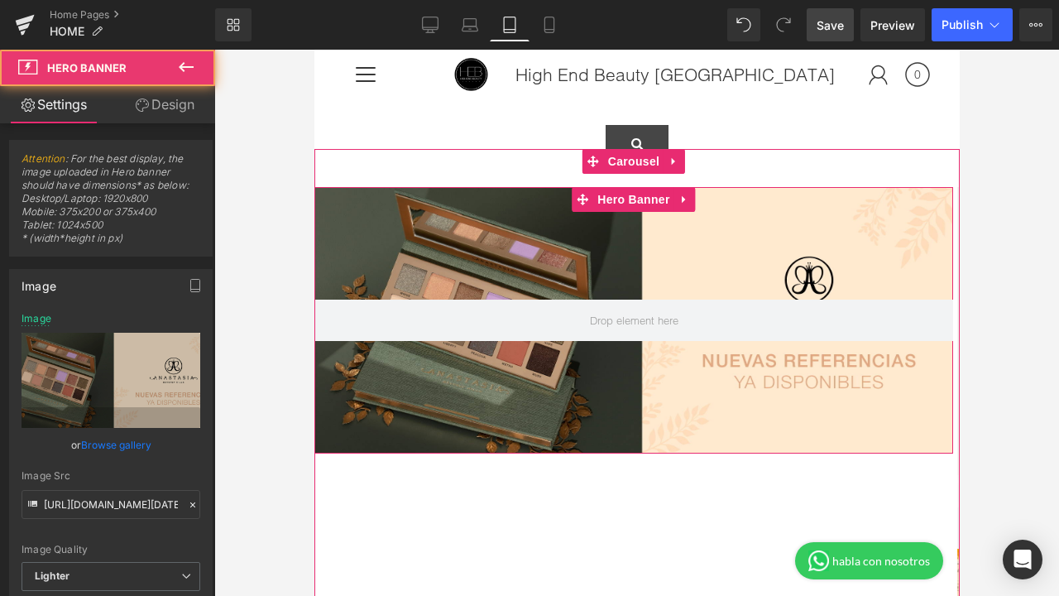
click at [684, 259] on div at bounding box center [633, 320] width 639 height 267
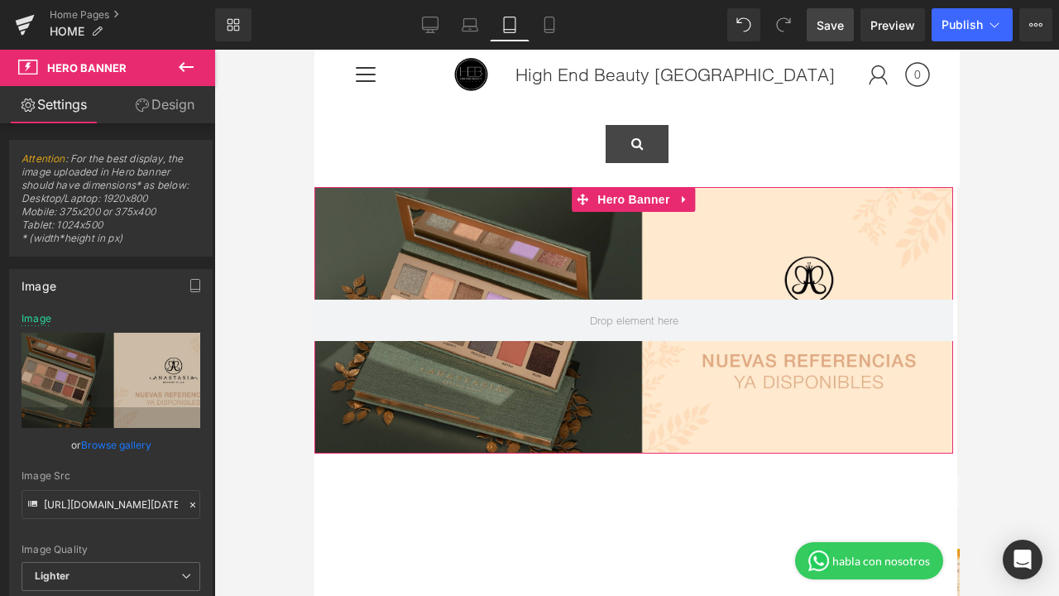
click at [128, 445] on link "Browse gallery" at bounding box center [116, 444] width 70 height 29
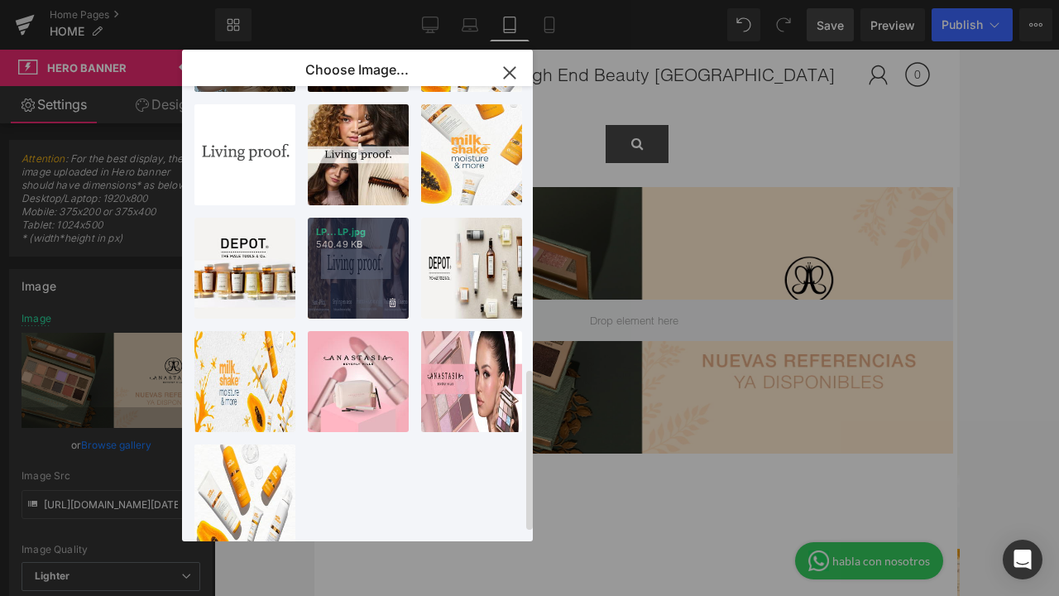
click at [391, 277] on div "LP...LP.jpg 540.49 KB" at bounding box center [358, 268] width 101 height 101
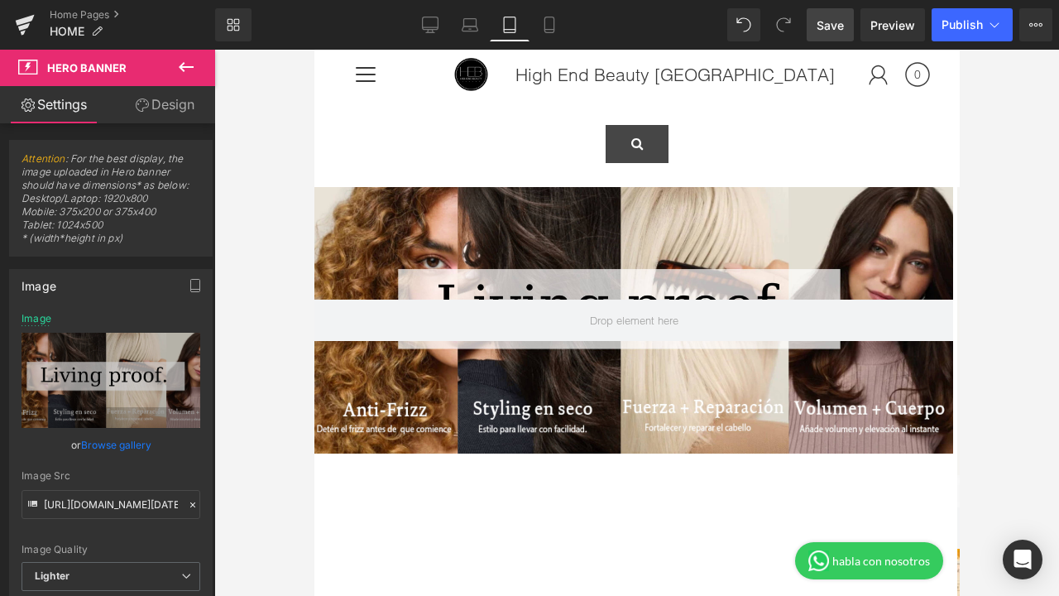
click at [838, 22] on span "Save" at bounding box center [830, 25] width 27 height 17
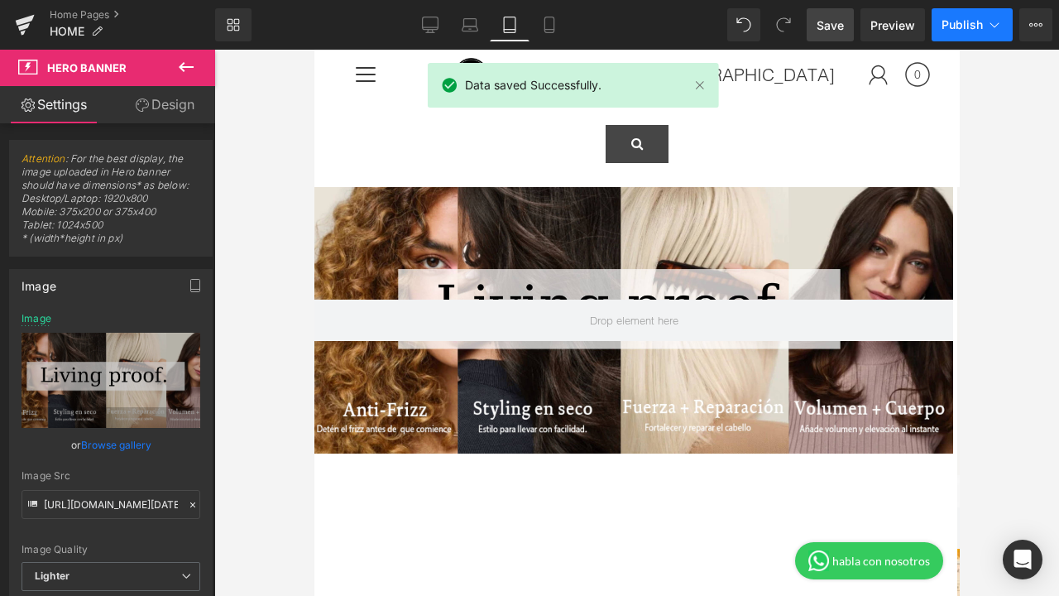
click at [955, 26] on span "Publish" at bounding box center [962, 24] width 41 height 13
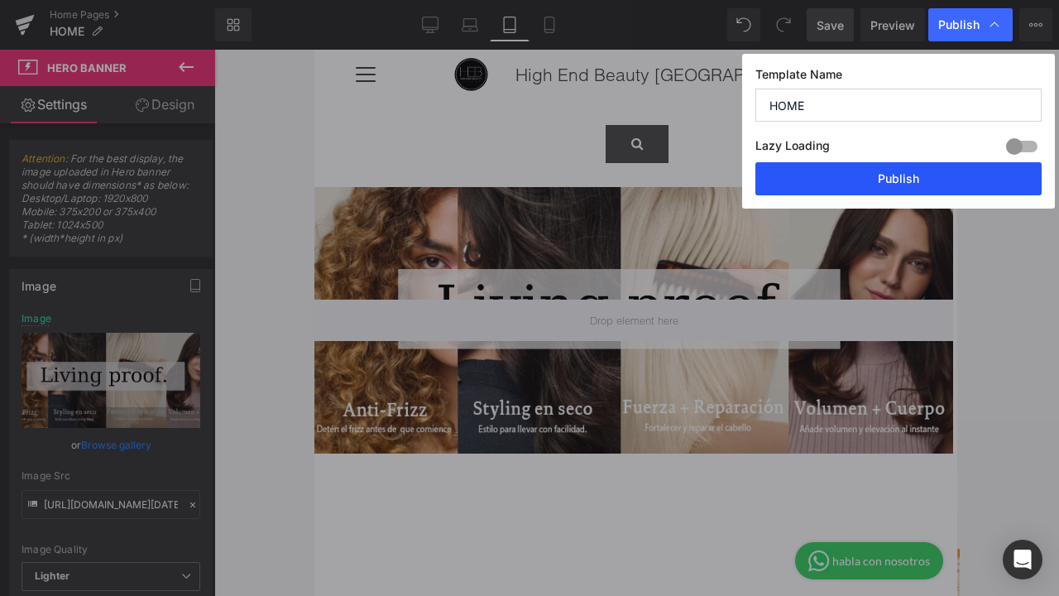
click at [903, 180] on button "Publish" at bounding box center [899, 178] width 286 height 33
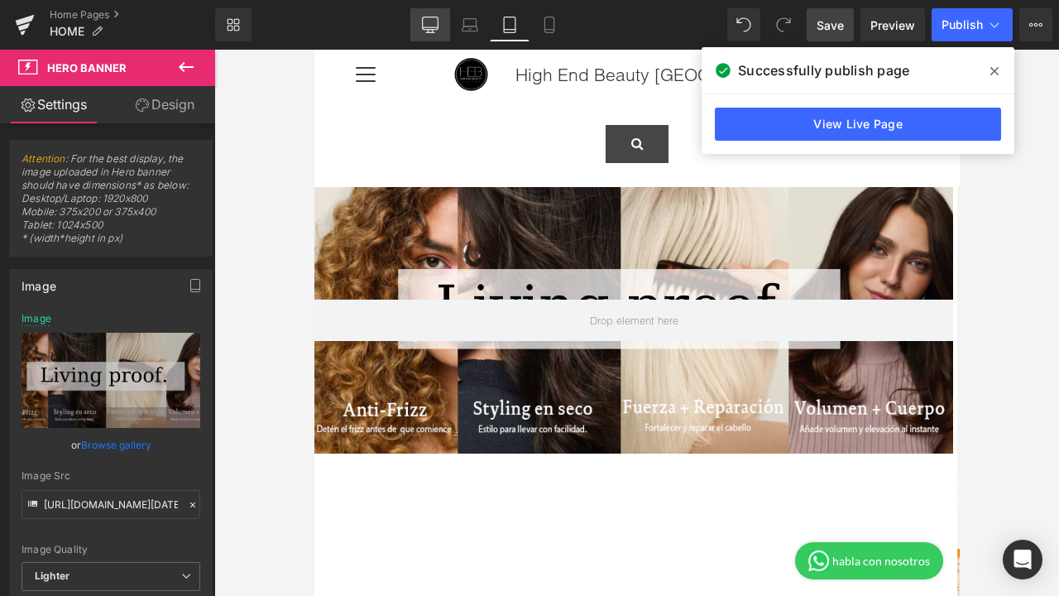
click at [434, 26] on icon at bounding box center [430, 25] width 17 height 17
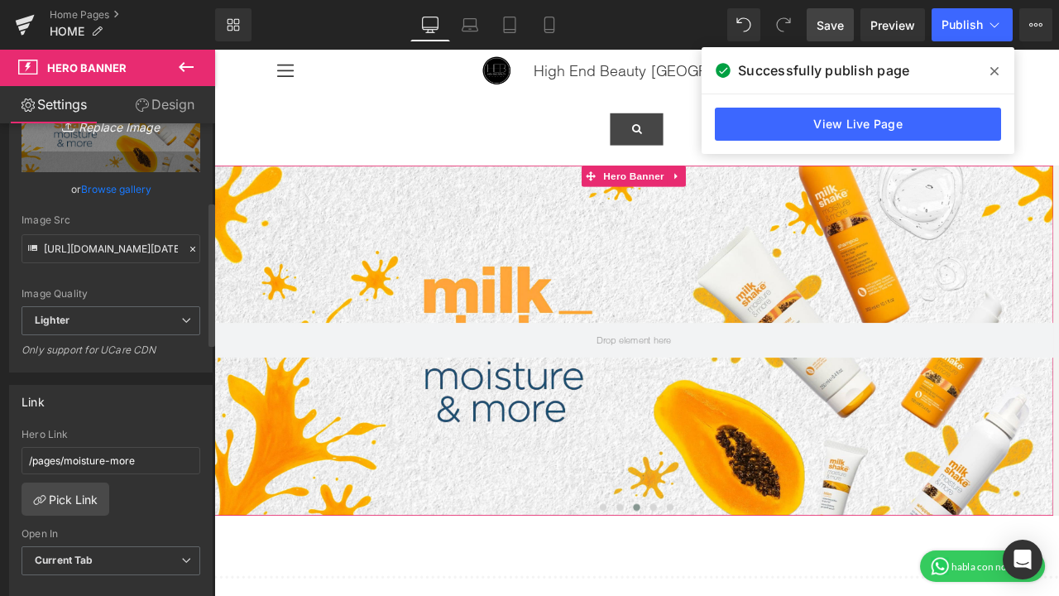
scroll to position [0, 0]
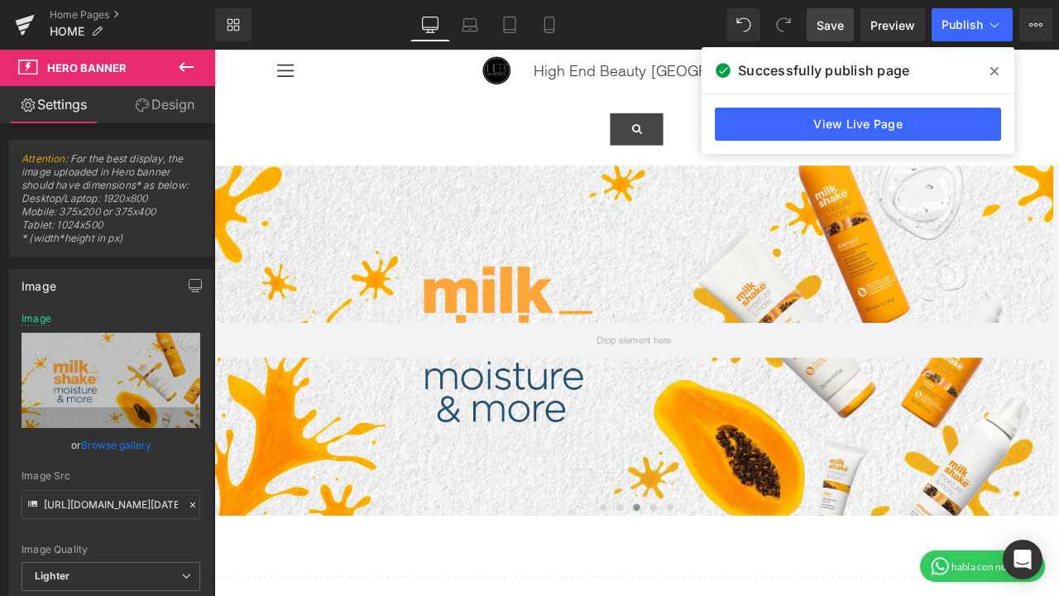
click at [173, 69] on button at bounding box center [186, 68] width 58 height 36
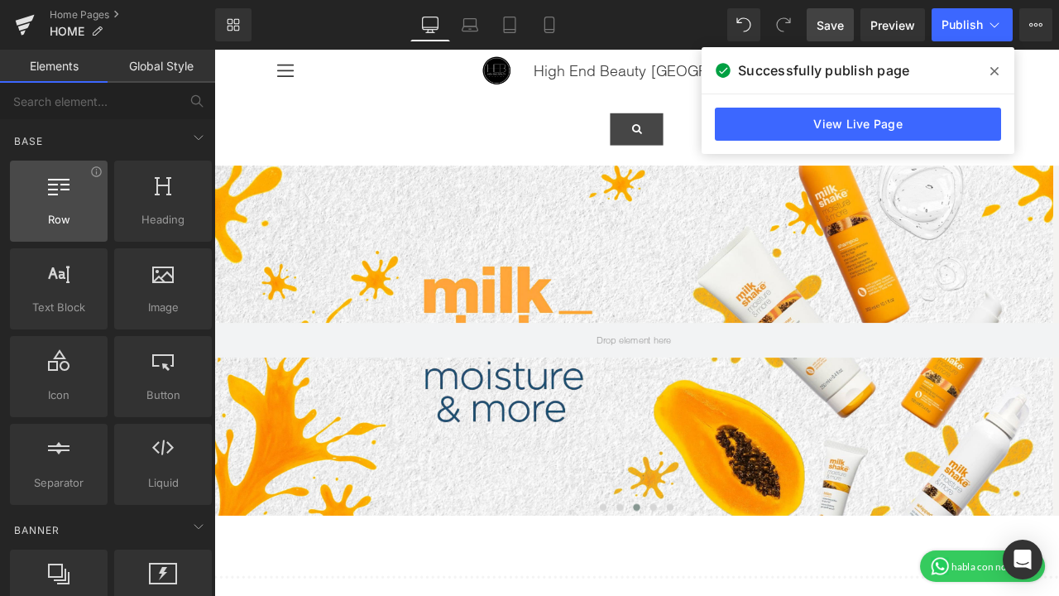
click at [61, 219] on span "Row" at bounding box center [59, 219] width 88 height 17
click at [48, 192] on icon at bounding box center [59, 185] width 22 height 22
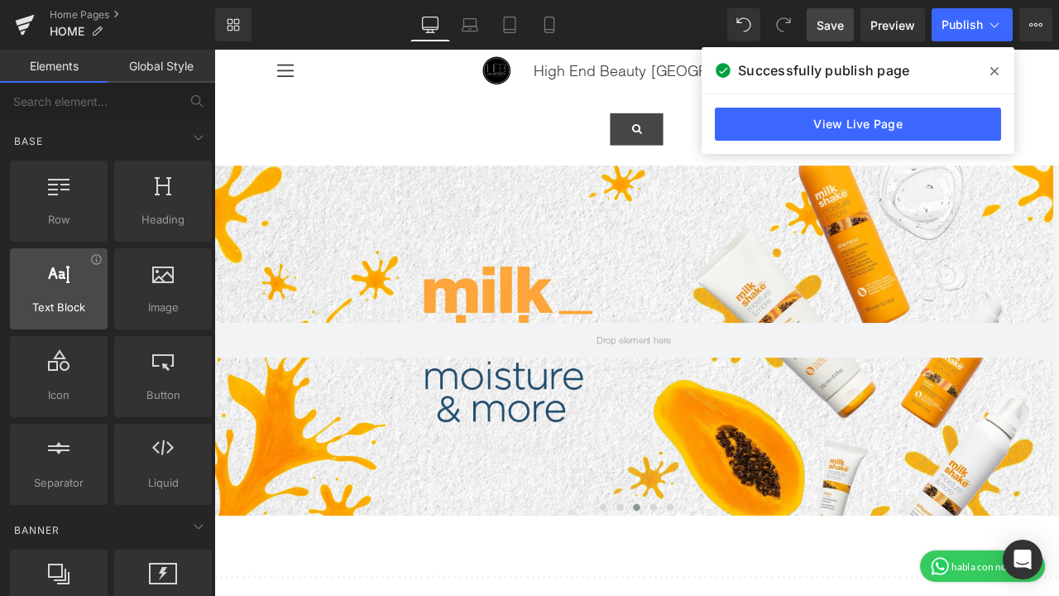
click at [70, 291] on div at bounding box center [59, 280] width 88 height 37
click at [171, 71] on link "Global Style" at bounding box center [162, 66] width 108 height 33
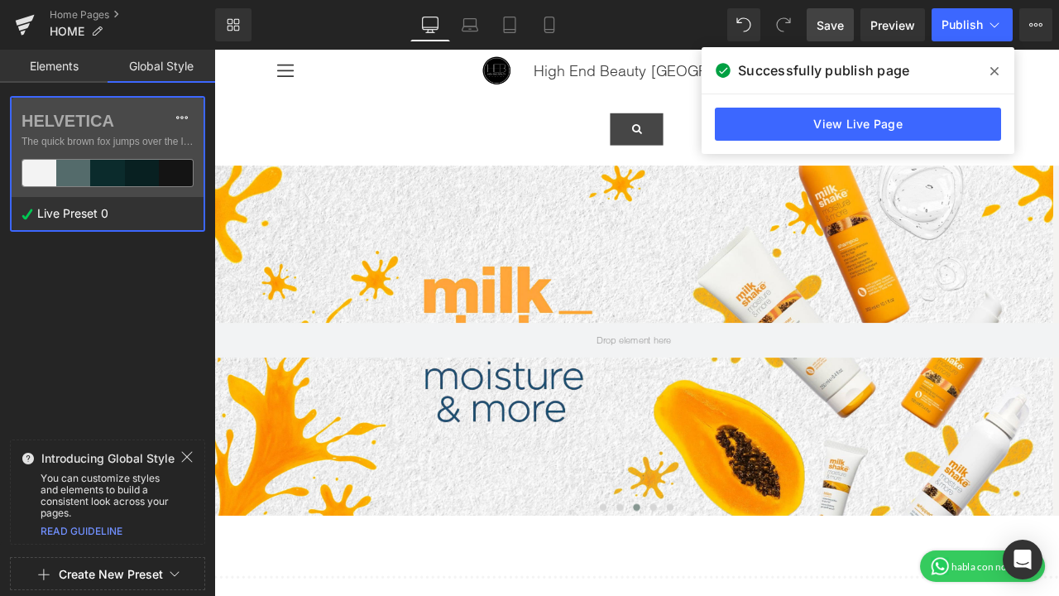
click at [45, 68] on link "Elements" at bounding box center [54, 66] width 108 height 33
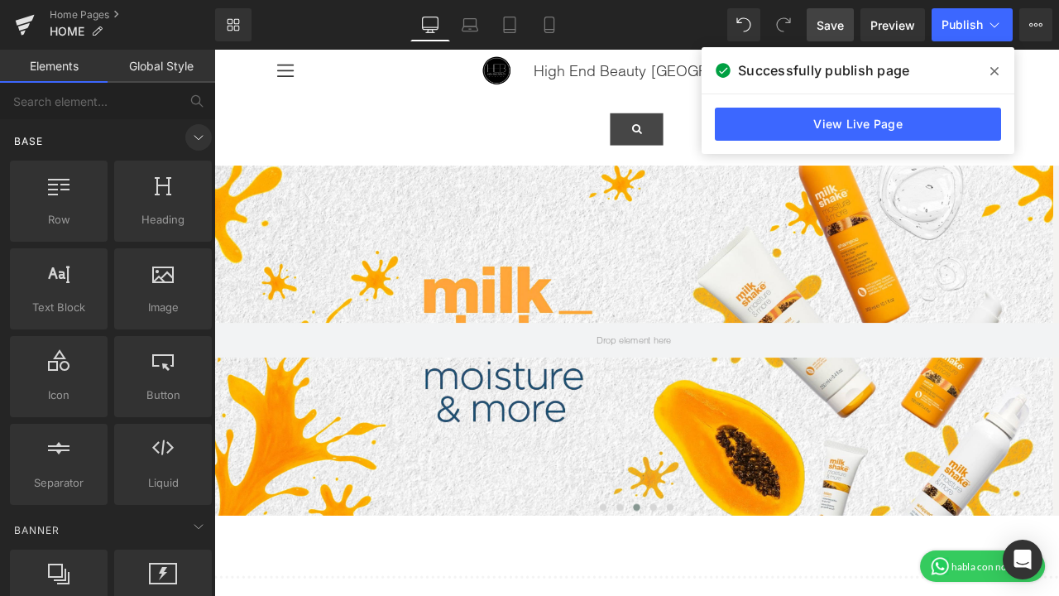
click at [193, 137] on icon at bounding box center [199, 137] width 20 height 20
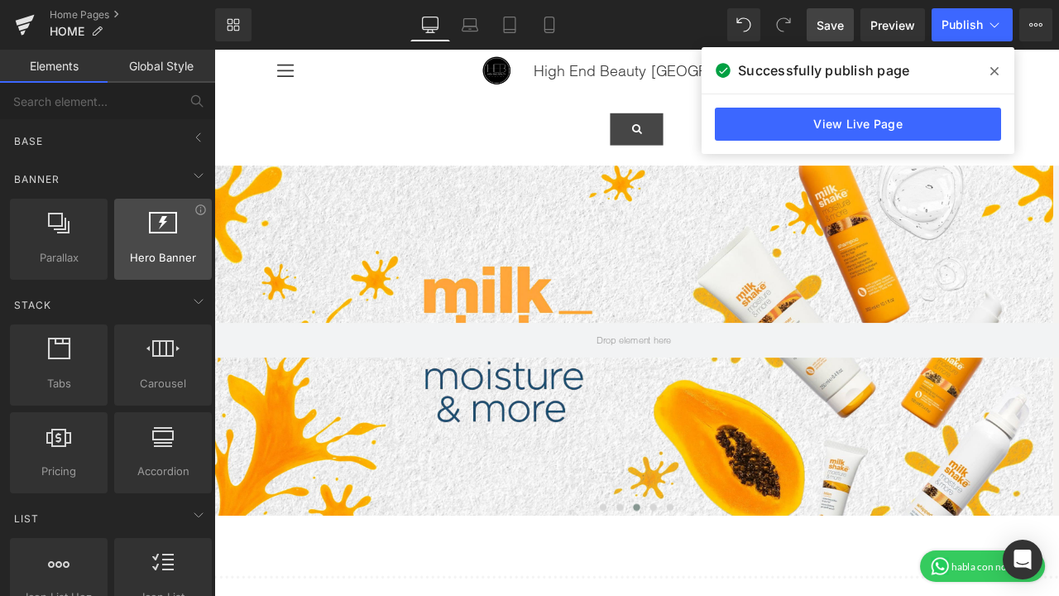
click at [154, 273] on div "Hero Banner banners, slideshows, heros, images, covers, parallaxes, backgrounds" at bounding box center [163, 239] width 98 height 81
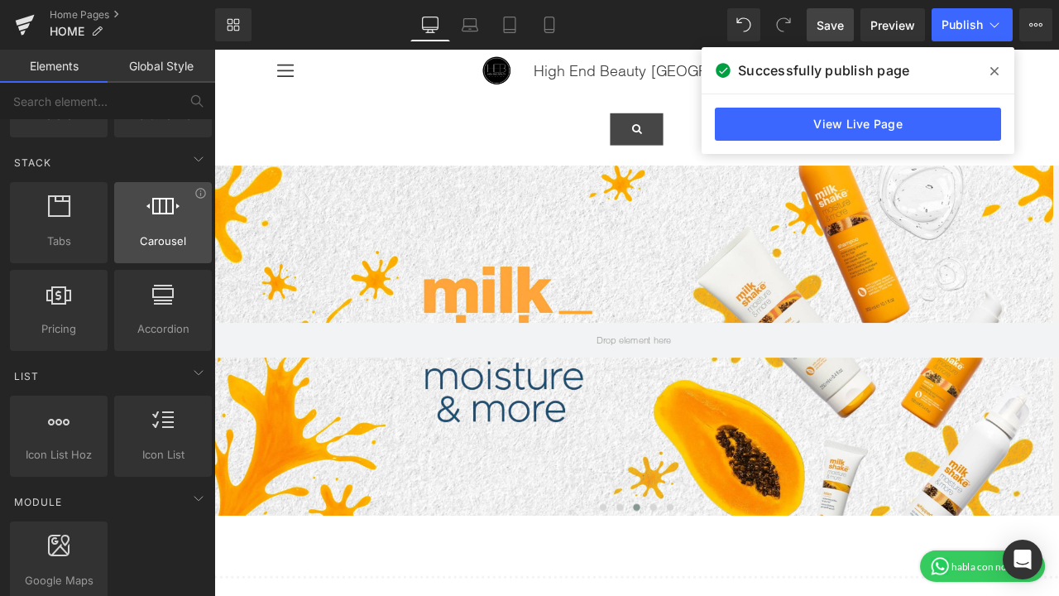
click at [182, 233] on span "Carousel" at bounding box center [163, 241] width 88 height 17
click at [171, 240] on span "Carousel" at bounding box center [163, 241] width 88 height 17
click at [171, 239] on span "Carousel" at bounding box center [163, 241] width 88 height 17
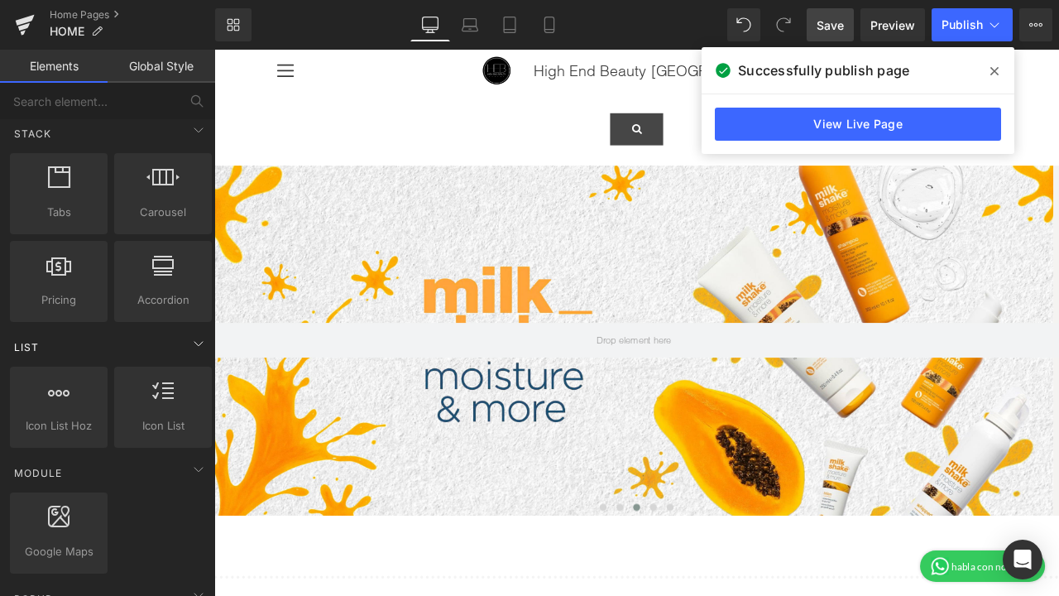
scroll to position [339, 0]
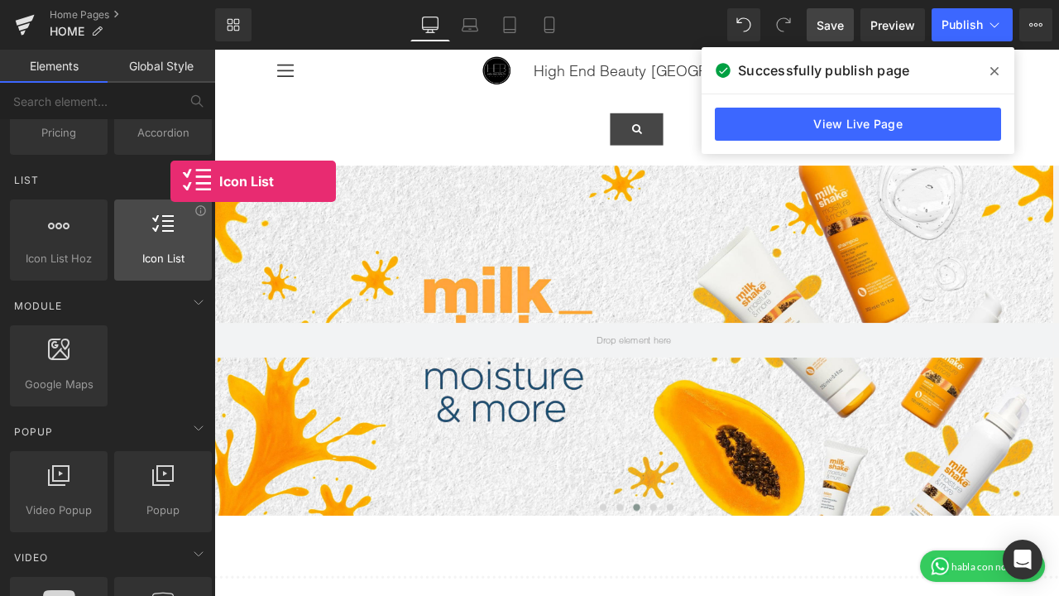
click at [171, 247] on div at bounding box center [163, 231] width 88 height 37
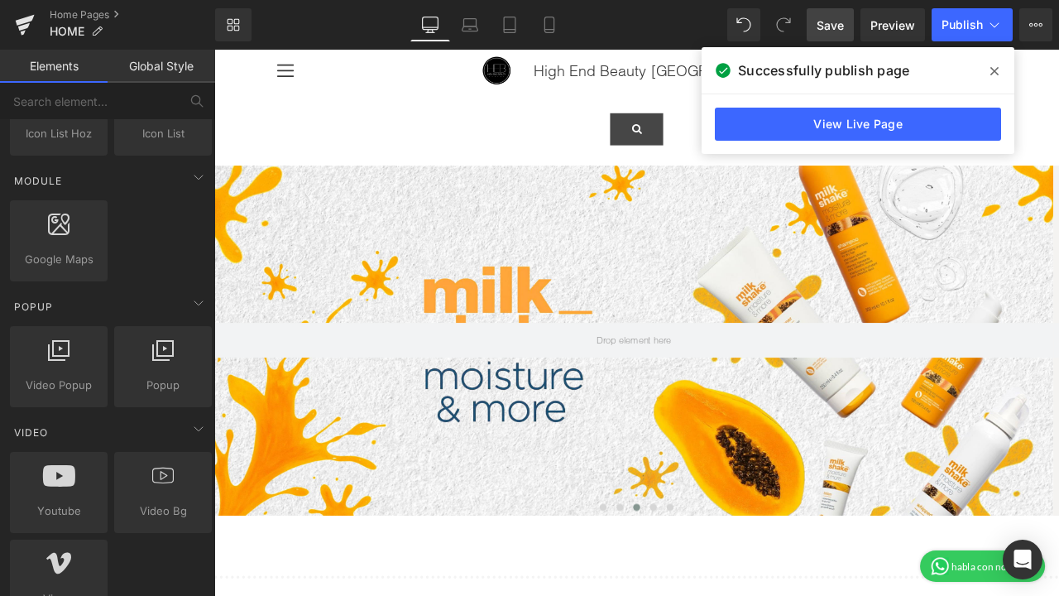
scroll to position [0, 0]
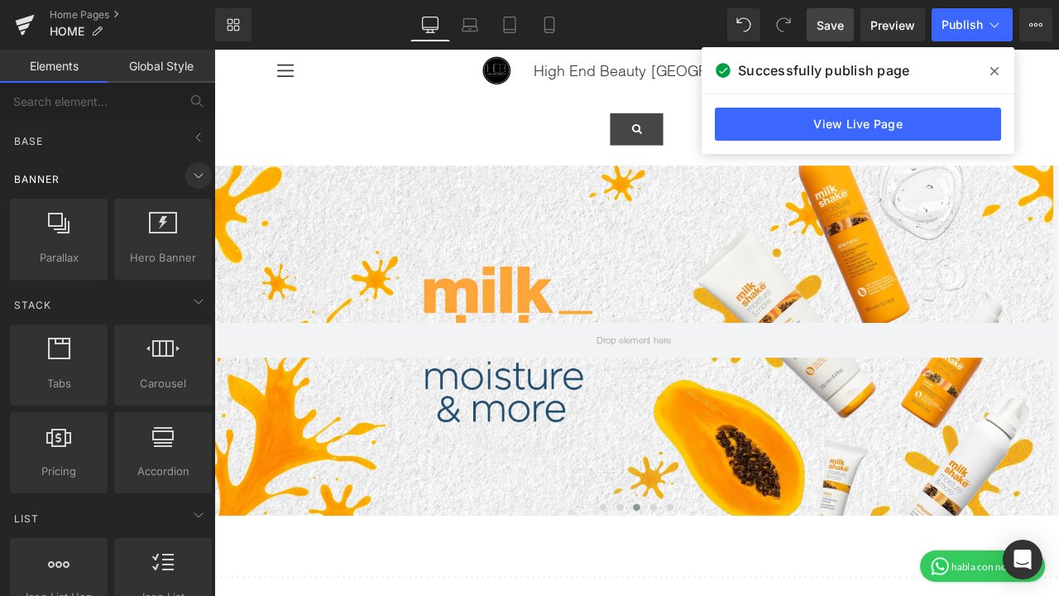
click at [189, 179] on icon at bounding box center [199, 176] width 20 height 20
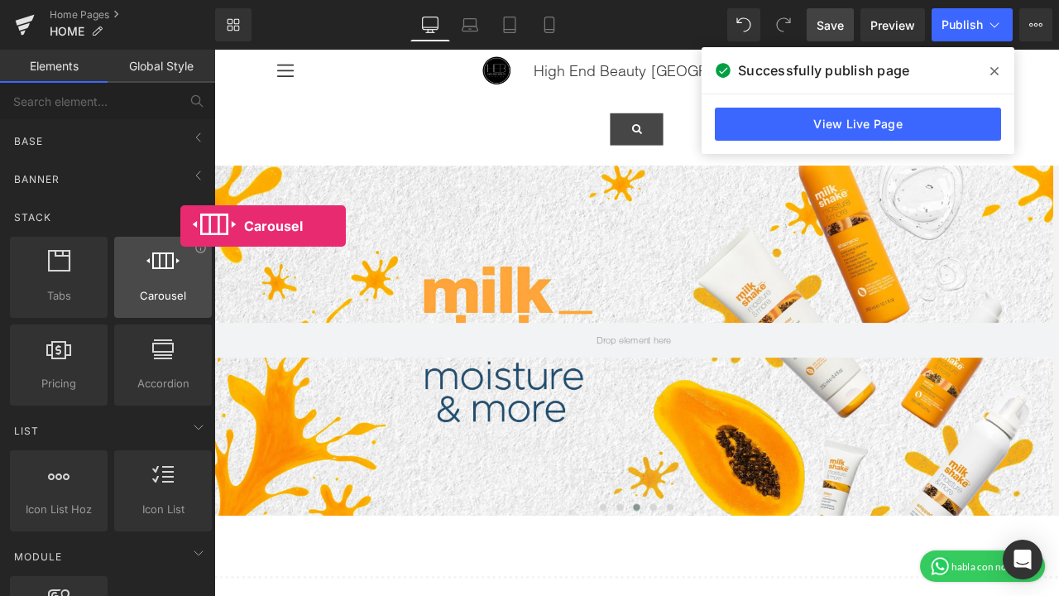
click at [180, 292] on span "Carousel" at bounding box center [163, 295] width 88 height 17
click at [179, 289] on span "Carousel" at bounding box center [163, 295] width 88 height 17
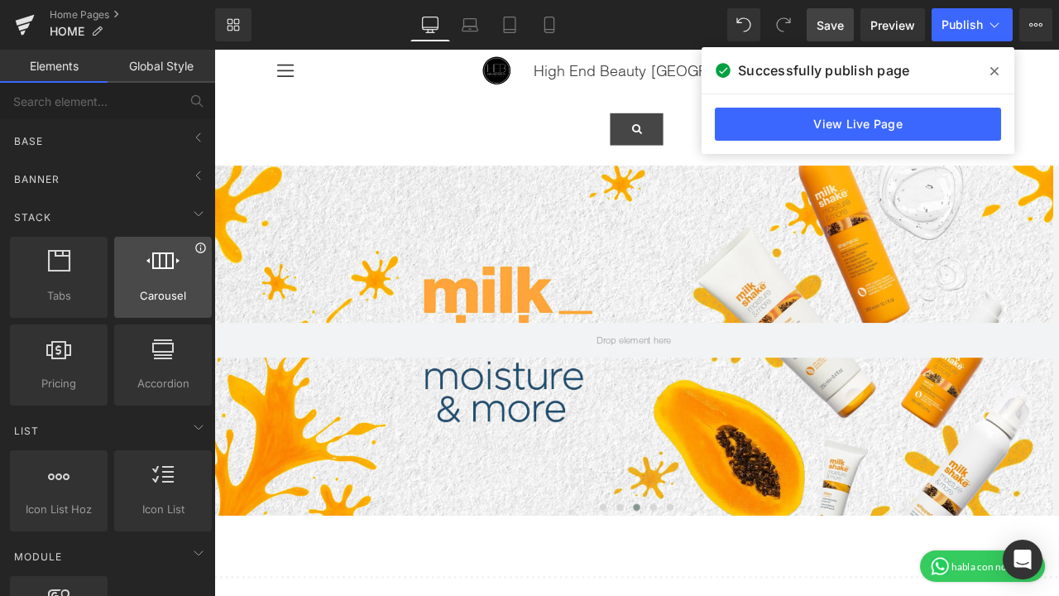
click at [195, 248] on icon at bounding box center [201, 248] width 12 height 12
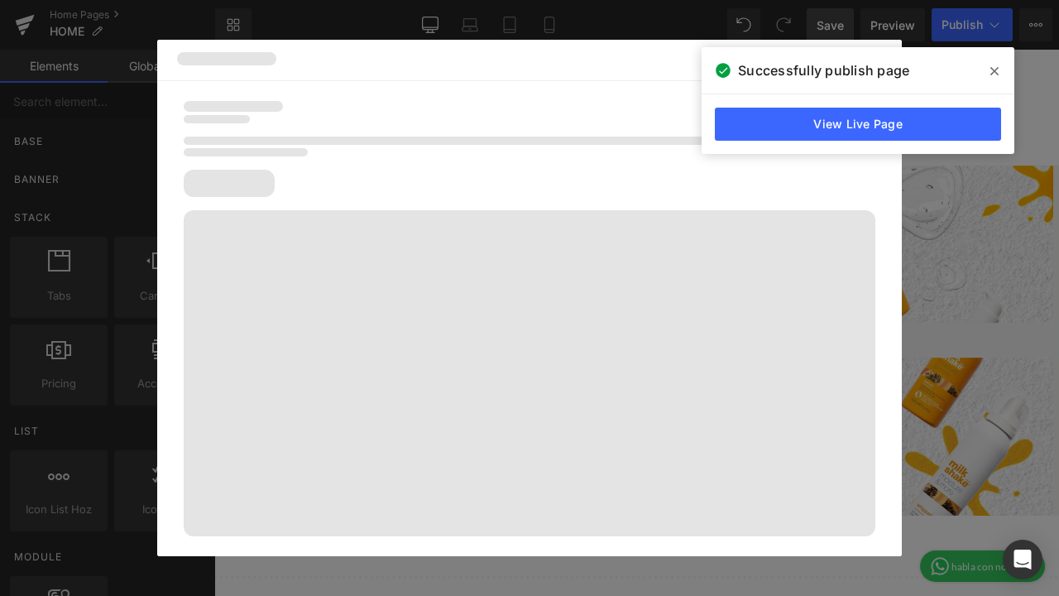
click at [997, 67] on icon at bounding box center [995, 71] width 8 height 13
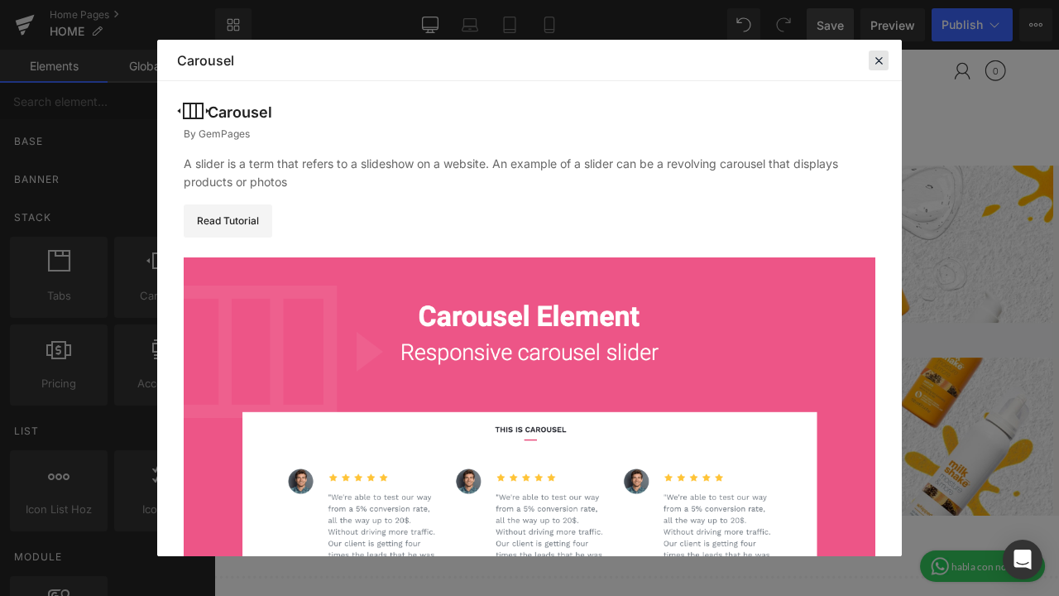
drag, startPoint x: 879, startPoint y: 155, endPoint x: 46, endPoint y: 202, distance: 834.8
click at [879, 68] on icon at bounding box center [879, 60] width 15 height 15
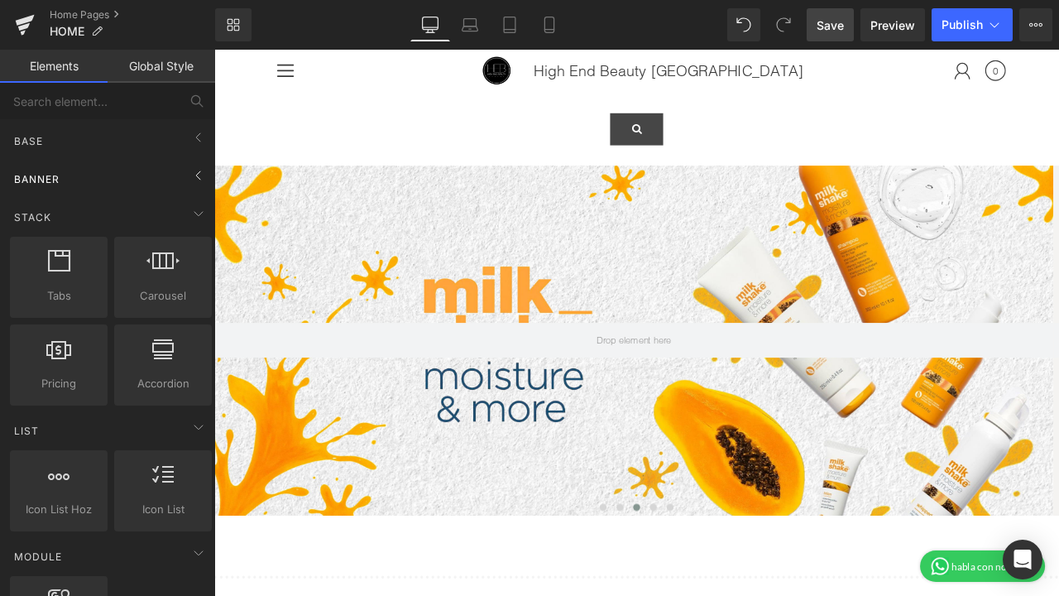
click at [82, 180] on div "Banner" at bounding box center [111, 178] width 209 height 33
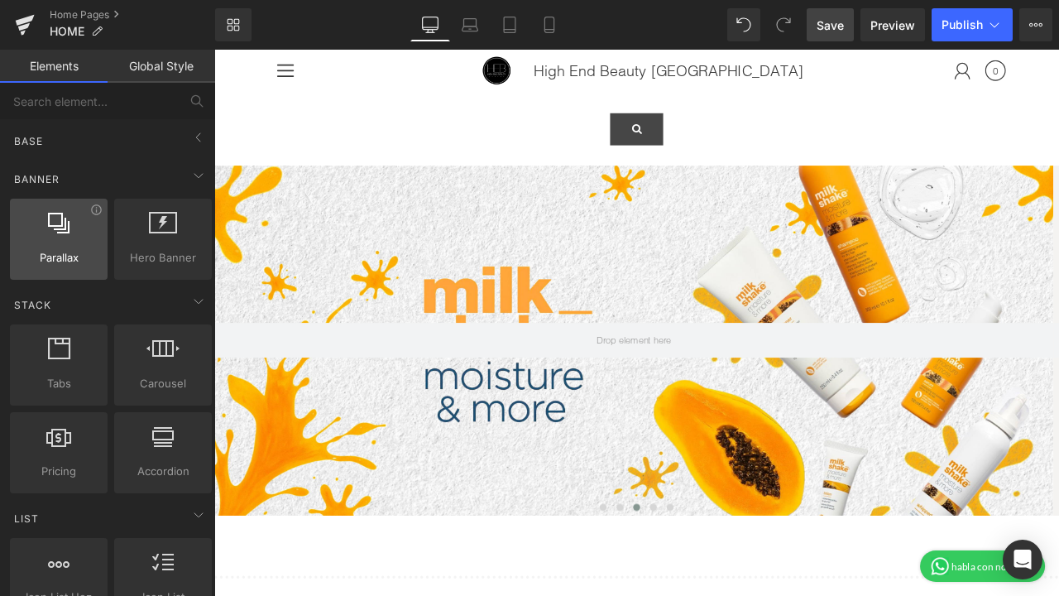
click at [73, 262] on span "Parallax" at bounding box center [59, 257] width 88 height 17
click at [164, 74] on link "Global Style" at bounding box center [162, 66] width 108 height 33
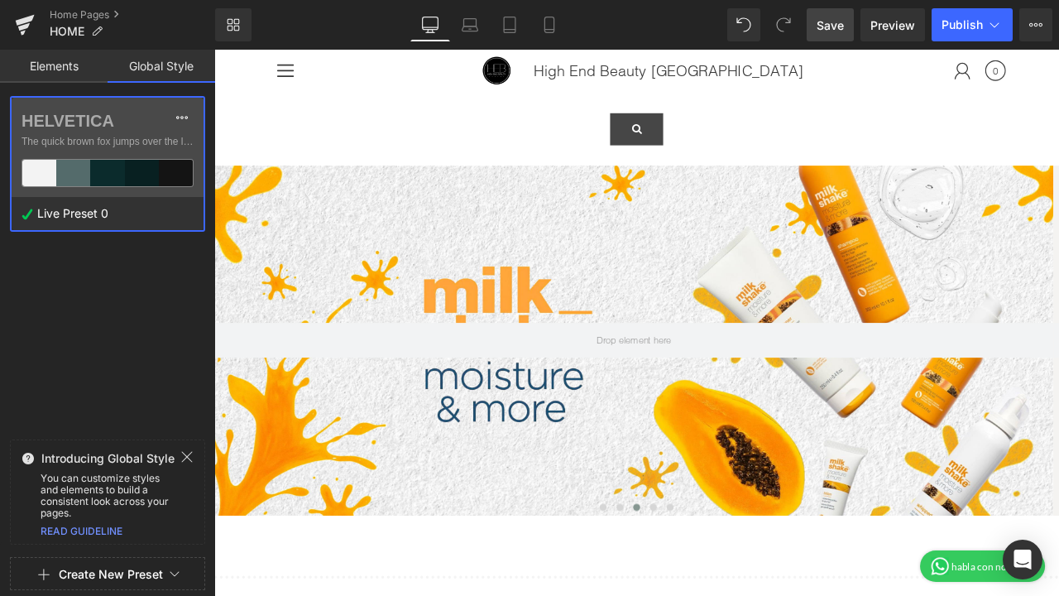
click at [164, 74] on link "Global Style" at bounding box center [162, 66] width 108 height 33
click at [85, 12] on link "Home Pages" at bounding box center [133, 14] width 166 height 13
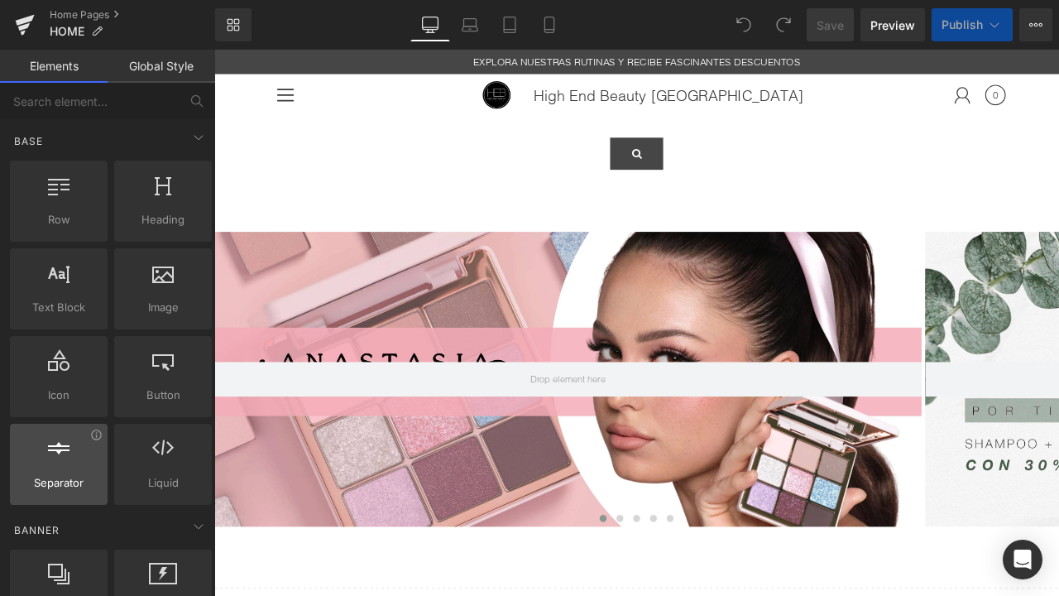
click at [425, 167] on form at bounding box center [715, 156] width 869 height 72
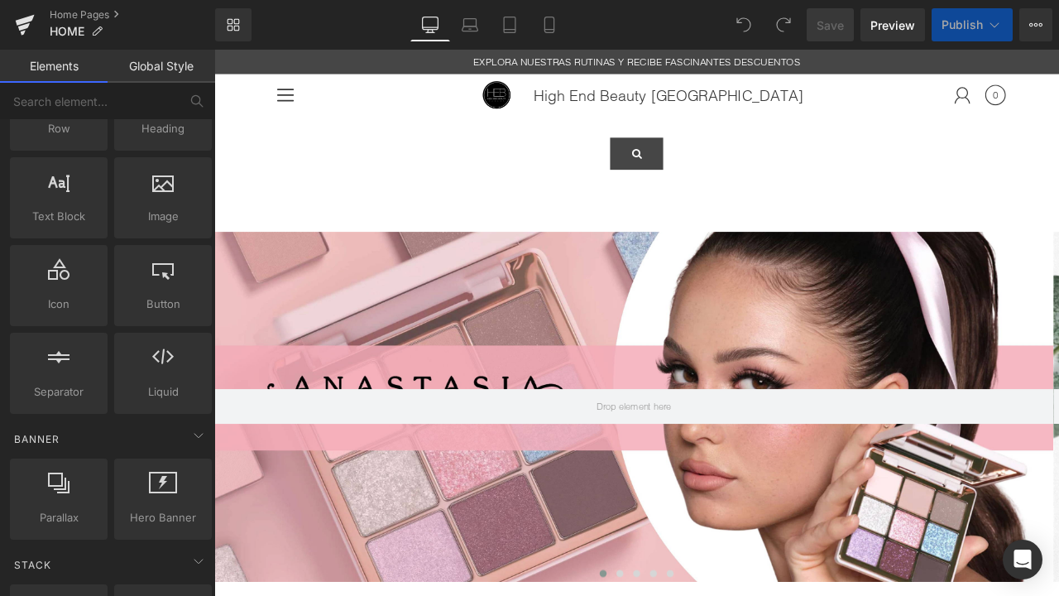
click at [854, 166] on form at bounding box center [715, 156] width 869 height 72
click at [458, 173] on form at bounding box center [715, 156] width 869 height 72
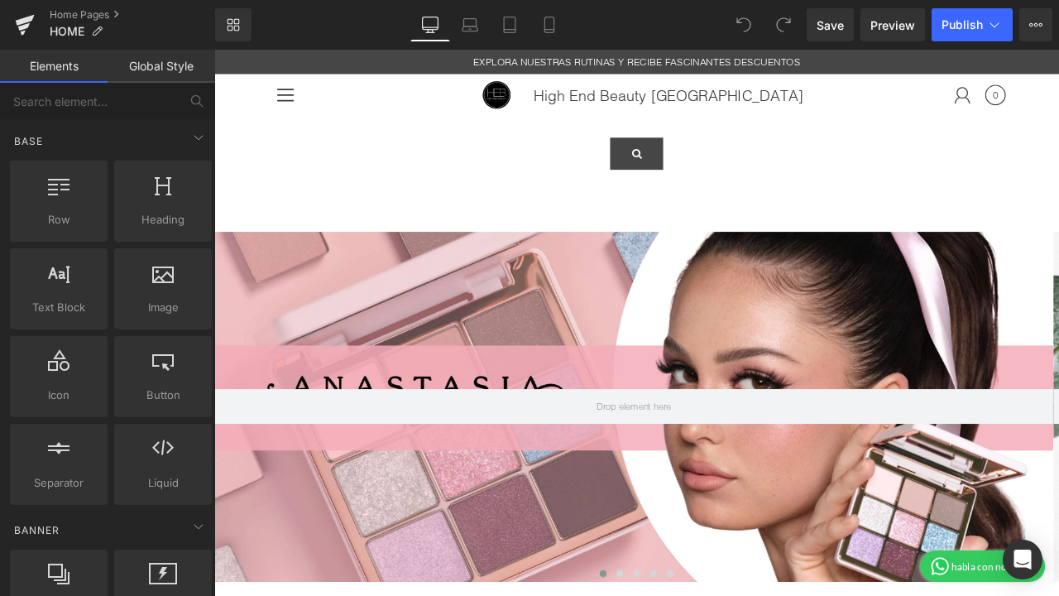
click at [148, 72] on link "Global Style" at bounding box center [162, 66] width 108 height 33
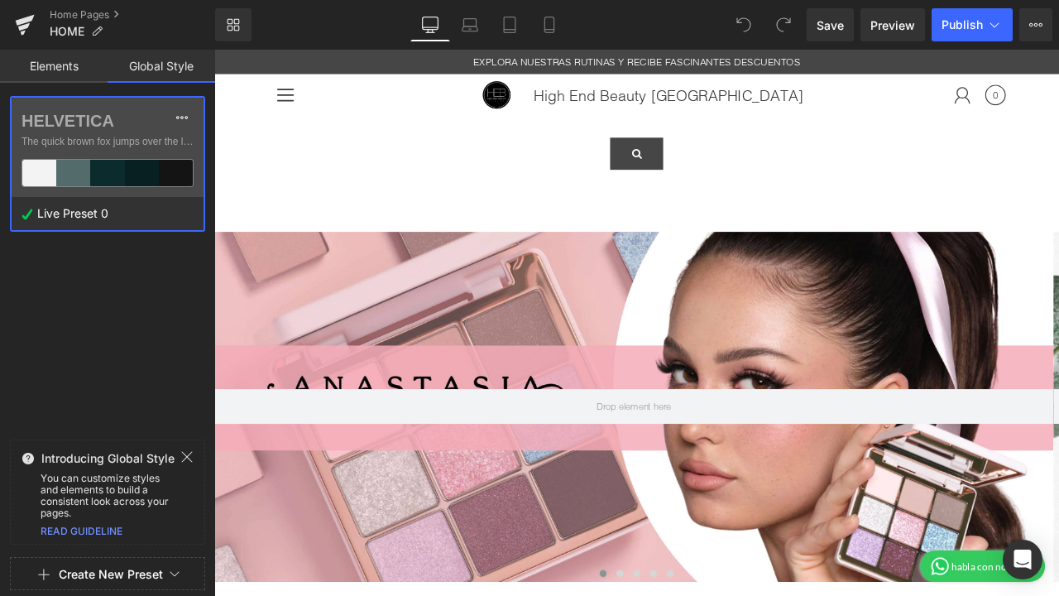
click at [51, 70] on link "Elements" at bounding box center [54, 66] width 108 height 33
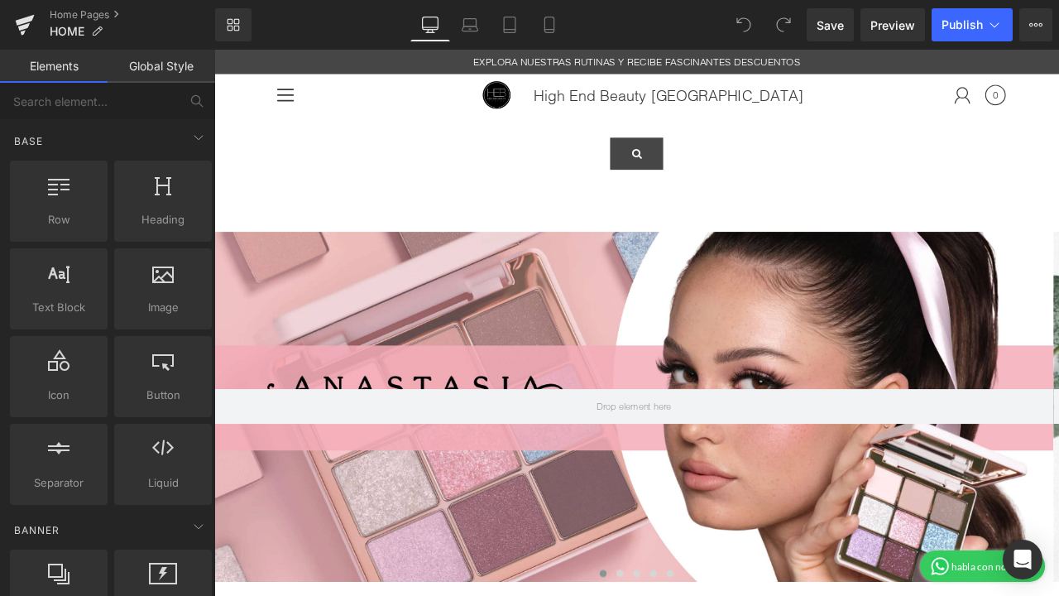
click at [538, 186] on form at bounding box center [715, 156] width 869 height 72
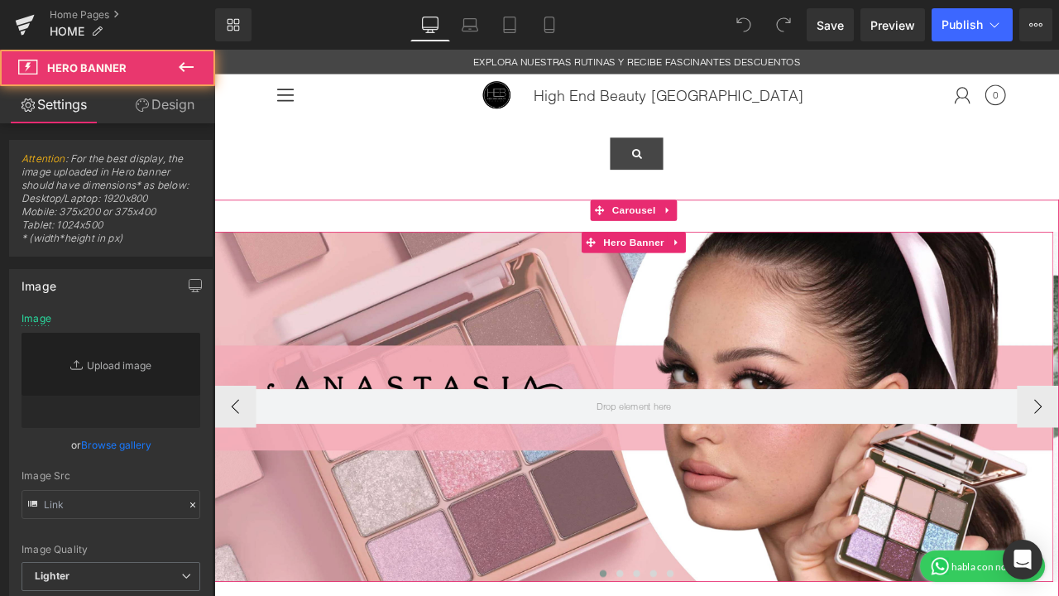
click at [522, 380] on div at bounding box center [711, 473] width 995 height 415
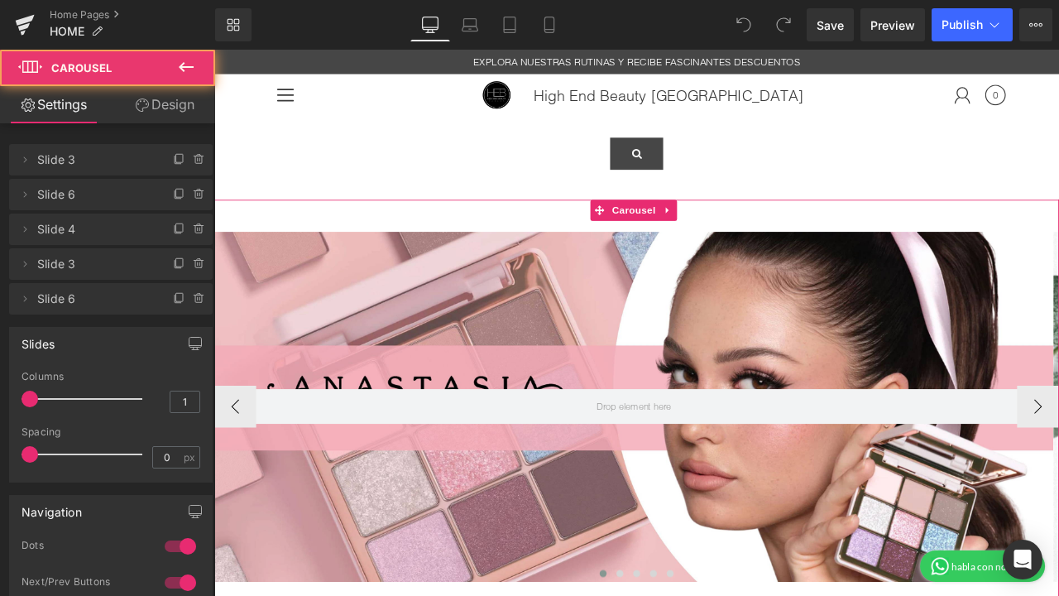
click at [591, 237] on div "Hero Banner Hero Banner Hero Banner Hero Banner Hero Banner ‹ ›" at bounding box center [714, 486] width 1001 height 516
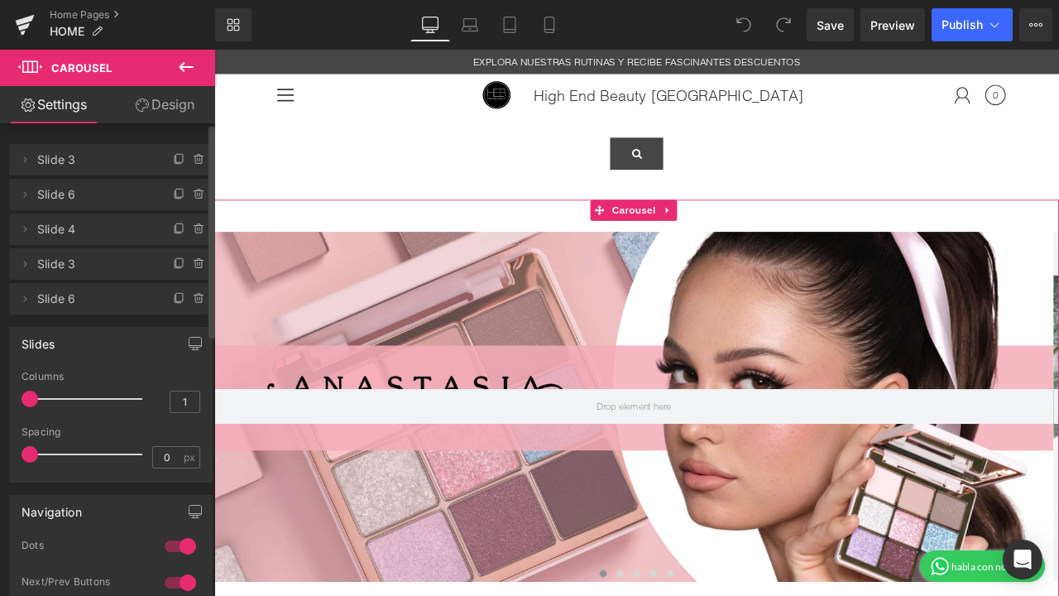
click at [106, 300] on span "Slide 6" at bounding box center [94, 298] width 114 height 31
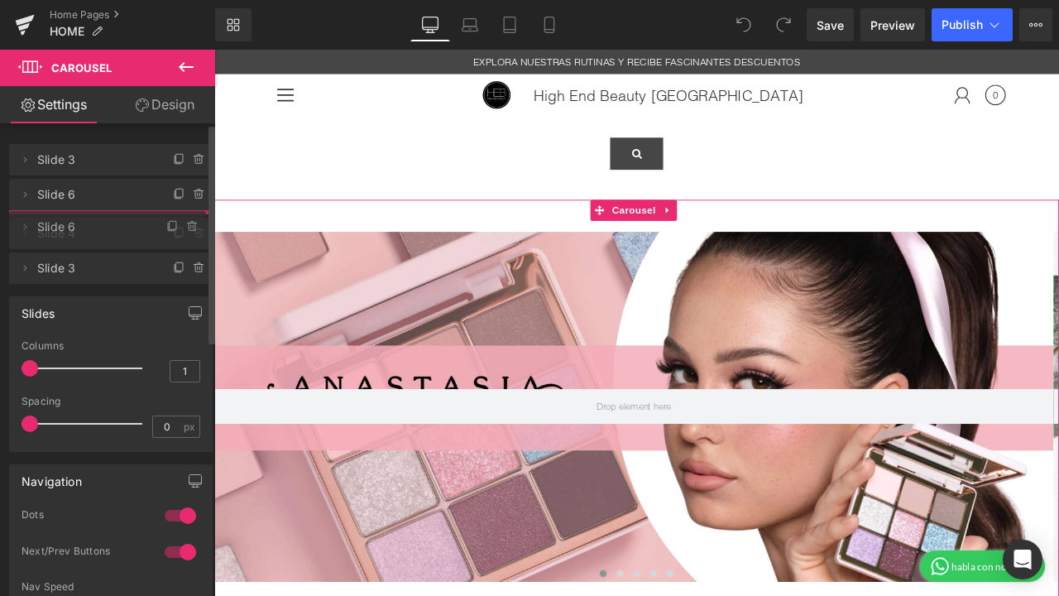
drag, startPoint x: 106, startPoint y: 300, endPoint x: 117, endPoint y: 206, distance: 95.0
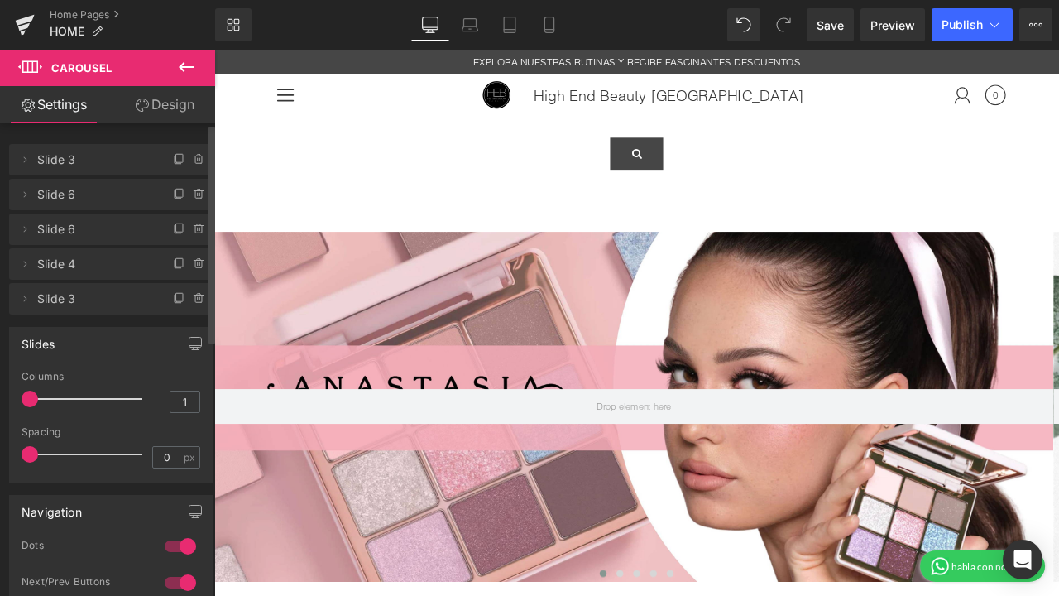
click at [119, 180] on span "Slide 6" at bounding box center [94, 194] width 114 height 31
click at [120, 178] on div "Delete Cancel Slide 3 Slide 3 Name Slide 3 Delete Cancel Slide 6 Slide 6 Name S…" at bounding box center [111, 228] width 204 height 174
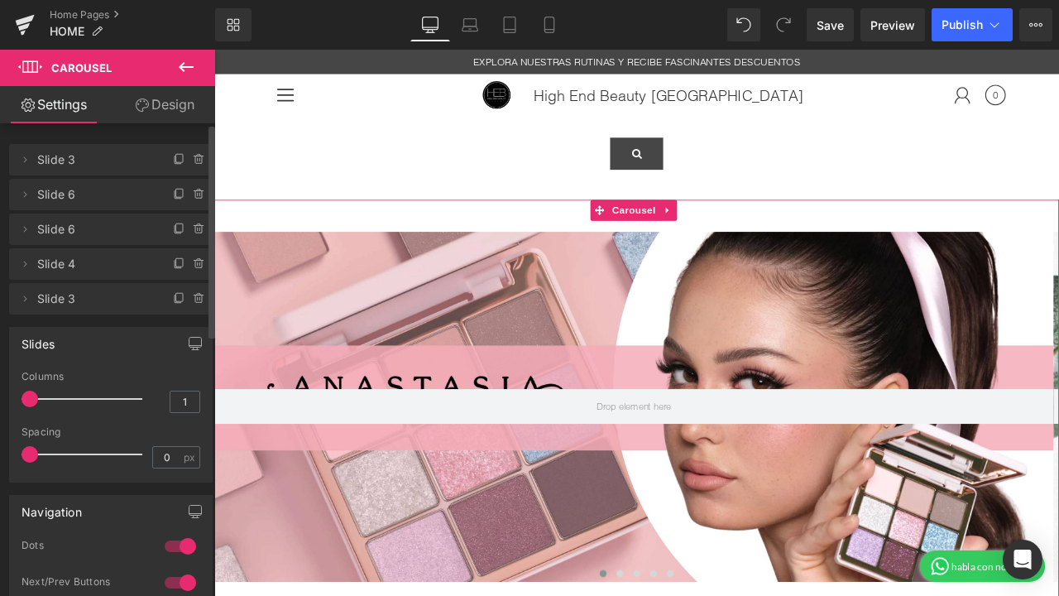
click at [120, 178] on div "Delete Cancel Slide 3 Slide 3 Name Slide 3 Delete Cancel Slide 6 Slide 6 Name S…" at bounding box center [111, 228] width 204 height 174
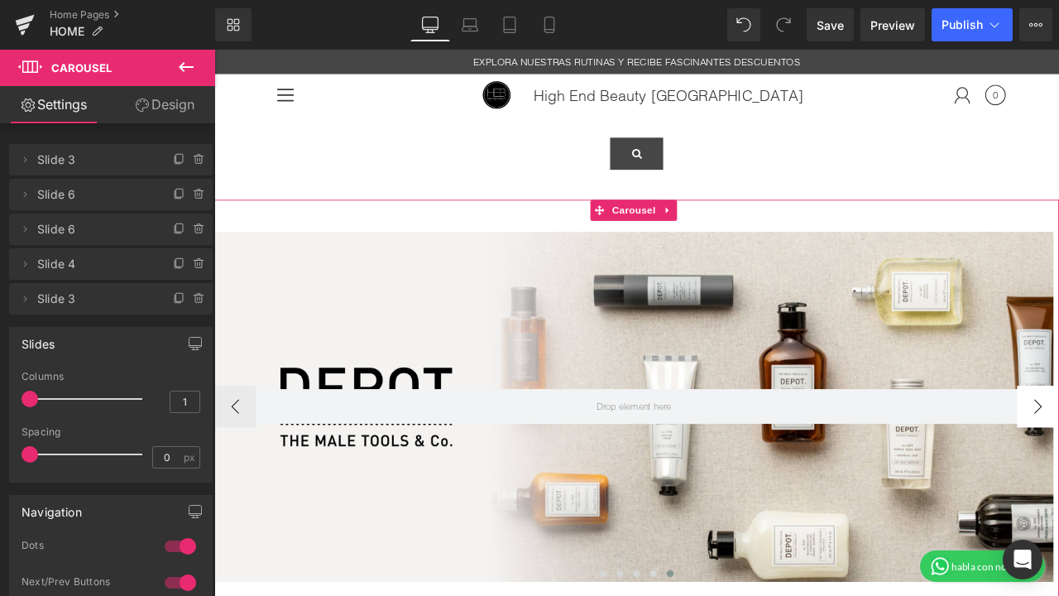
click at [236, 468] on button "‹" at bounding box center [239, 473] width 50 height 50
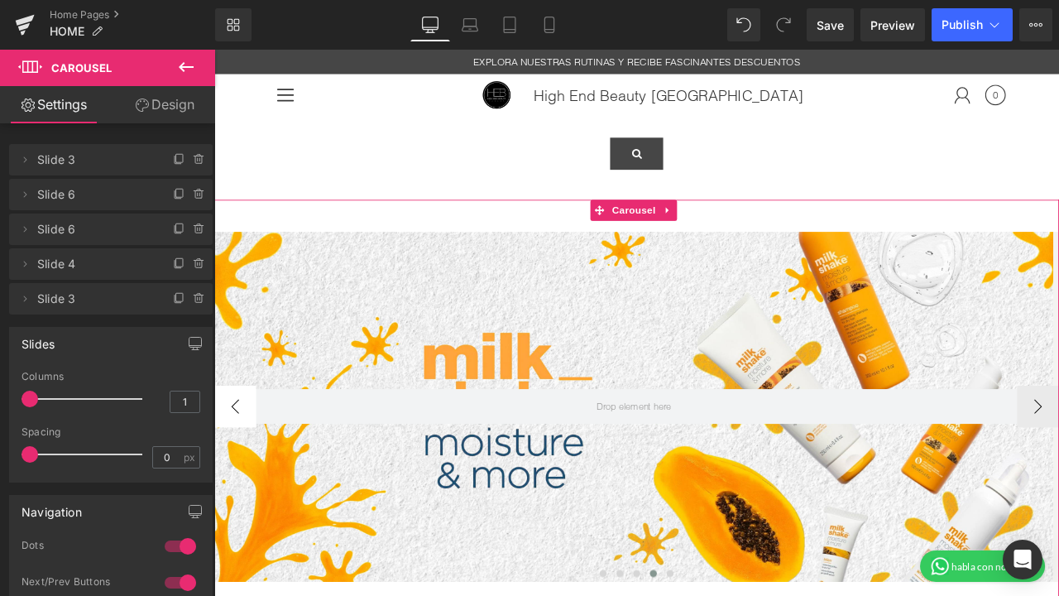
click at [236, 468] on button "‹" at bounding box center [239, 473] width 50 height 50
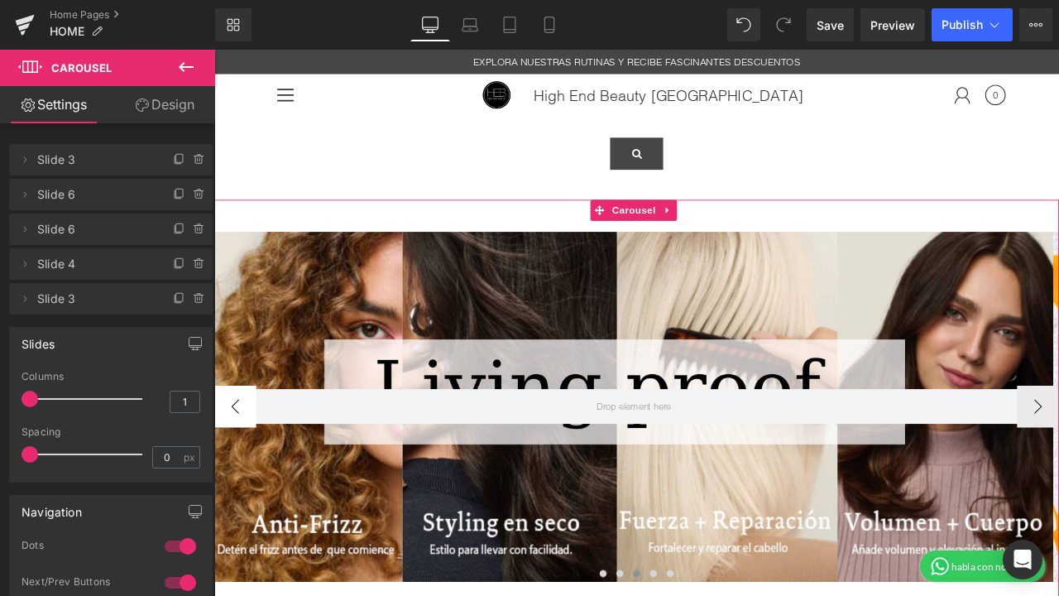
click at [236, 468] on button "‹" at bounding box center [239, 473] width 50 height 50
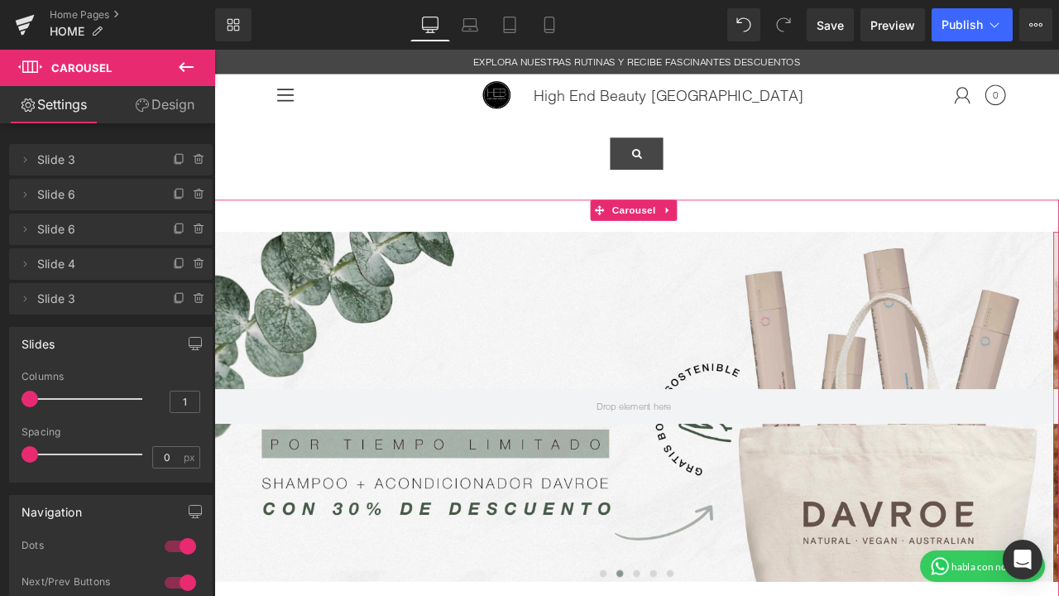
click at [98, 234] on span "Slide 6" at bounding box center [94, 229] width 114 height 31
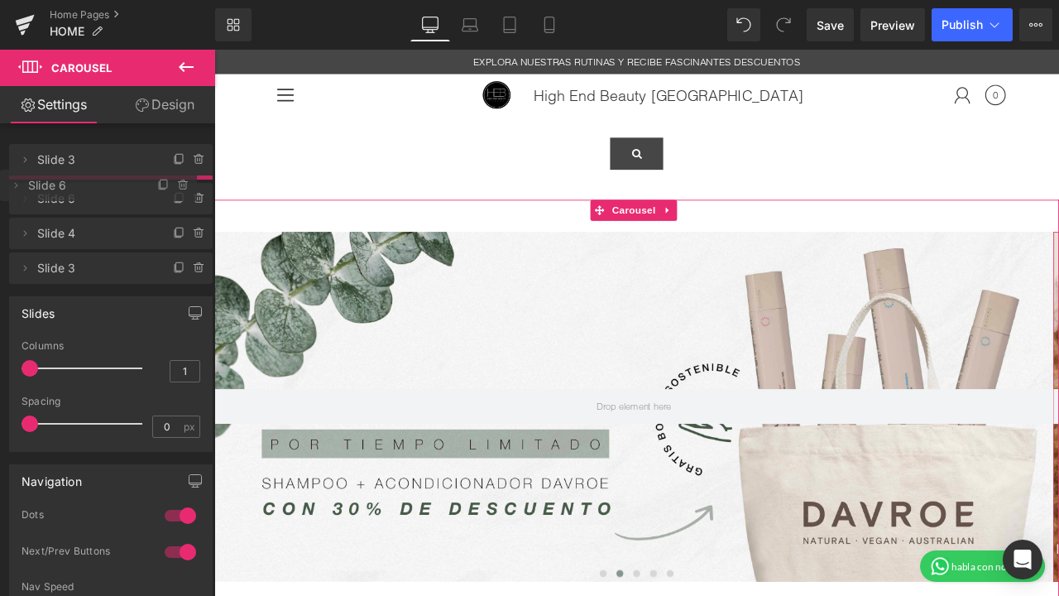
drag, startPoint x: 98, startPoint y: 234, endPoint x: 104, endPoint y: 190, distance: 44.4
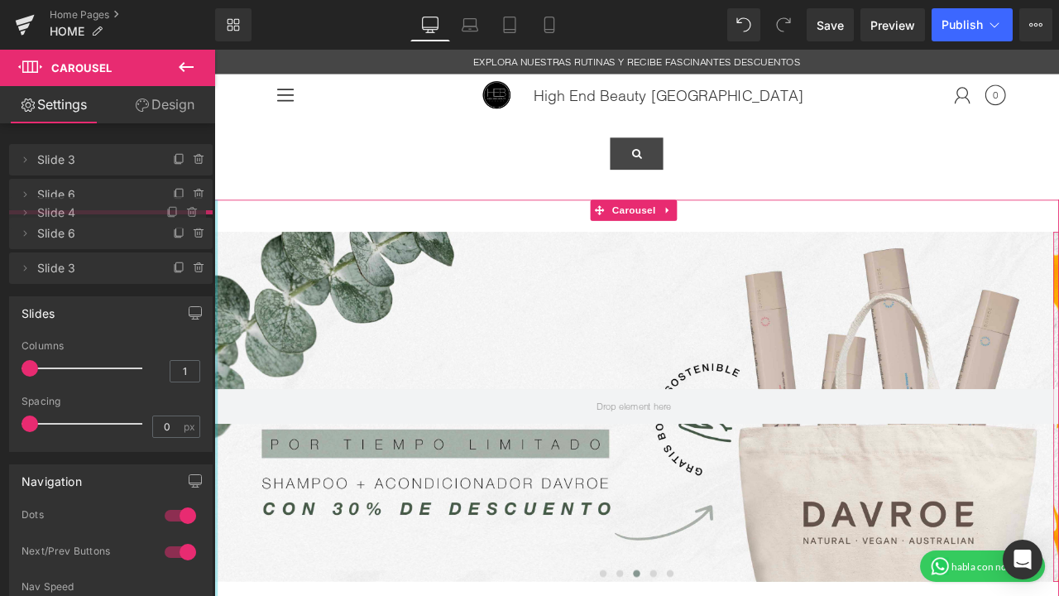
drag, startPoint x: 98, startPoint y: 267, endPoint x: 105, endPoint y: 215, distance: 51.9
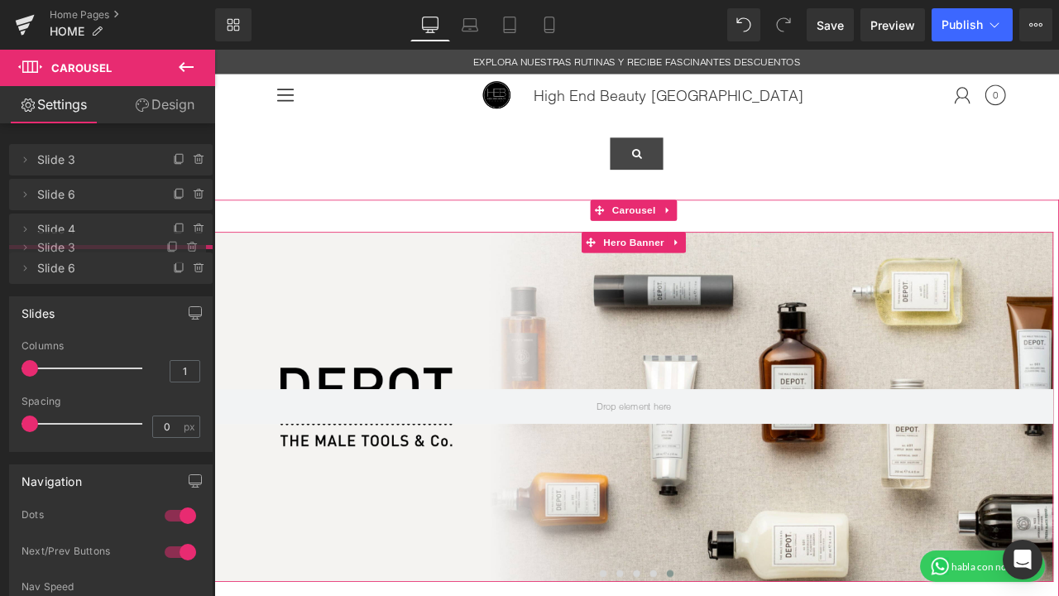
drag, startPoint x: 95, startPoint y: 297, endPoint x: 96, endPoint y: 246, distance: 51.3
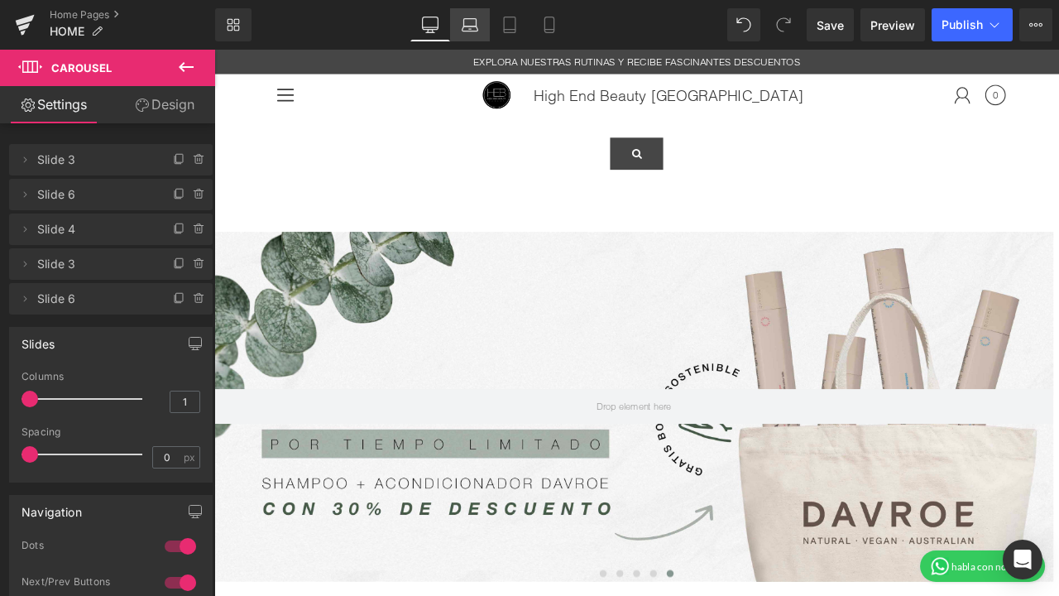
click at [465, 19] on icon at bounding box center [470, 22] width 12 height 7
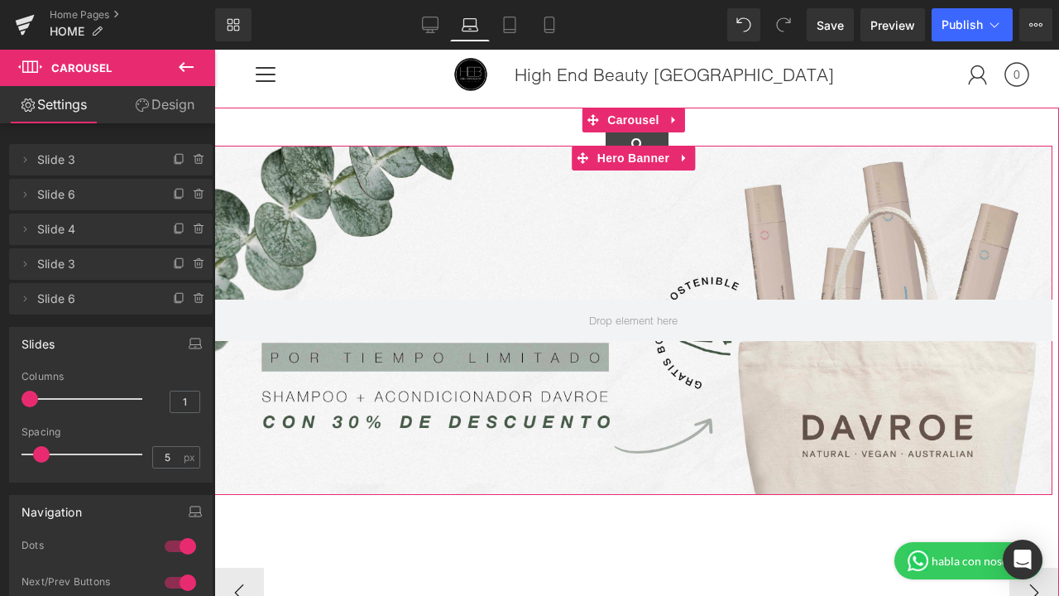
scroll to position [200, 0]
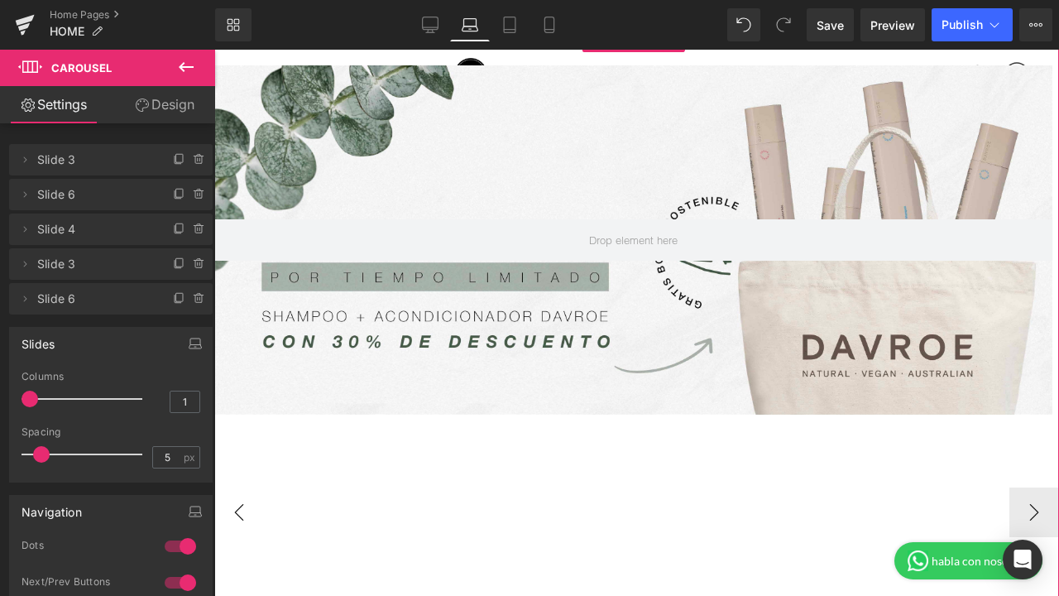
click at [243, 513] on button "‹" at bounding box center [239, 513] width 50 height 50
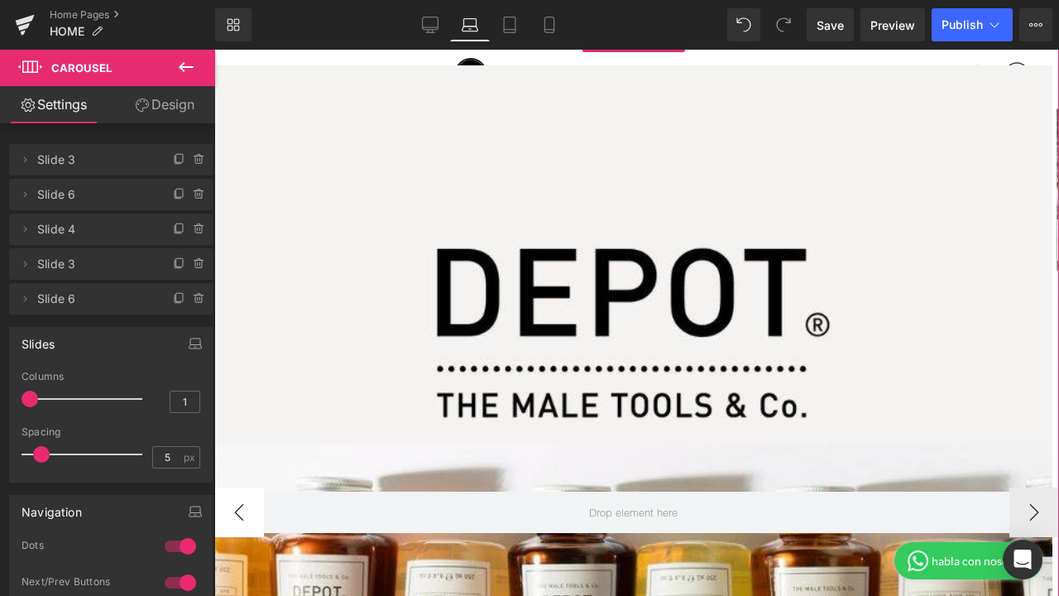
click at [243, 513] on button "‹" at bounding box center [239, 513] width 50 height 50
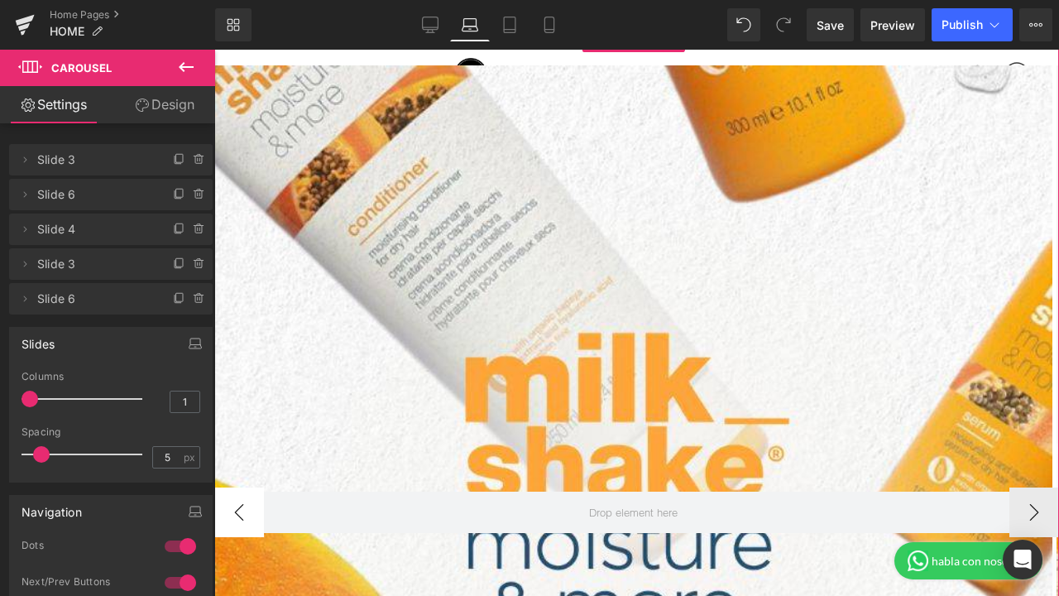
click at [243, 513] on button "‹" at bounding box center [239, 513] width 50 height 50
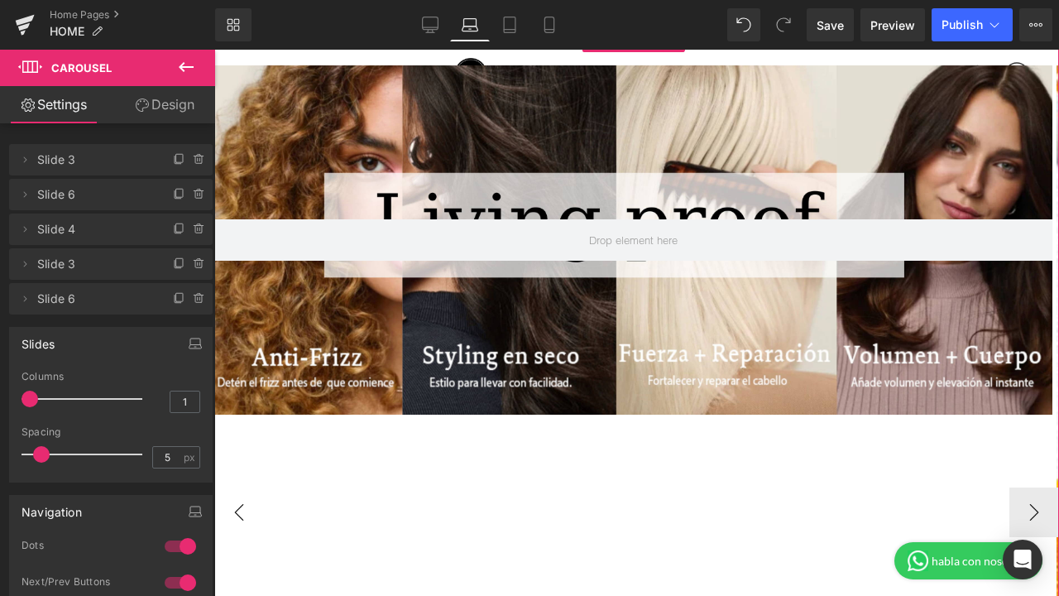
click at [243, 513] on button "‹" at bounding box center [239, 513] width 50 height 50
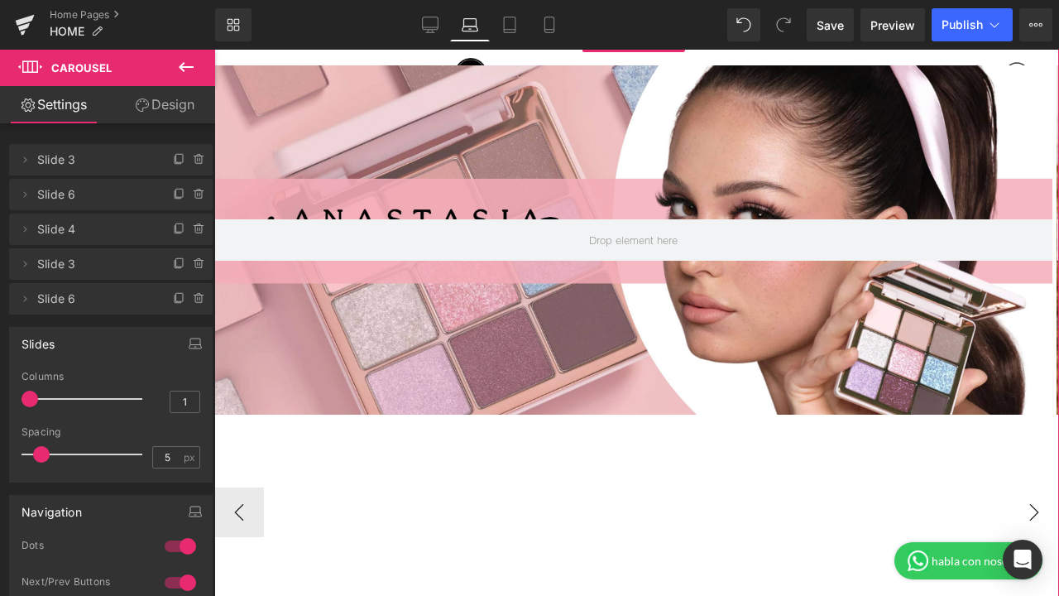
click at [1020, 502] on button "›" at bounding box center [1035, 513] width 50 height 50
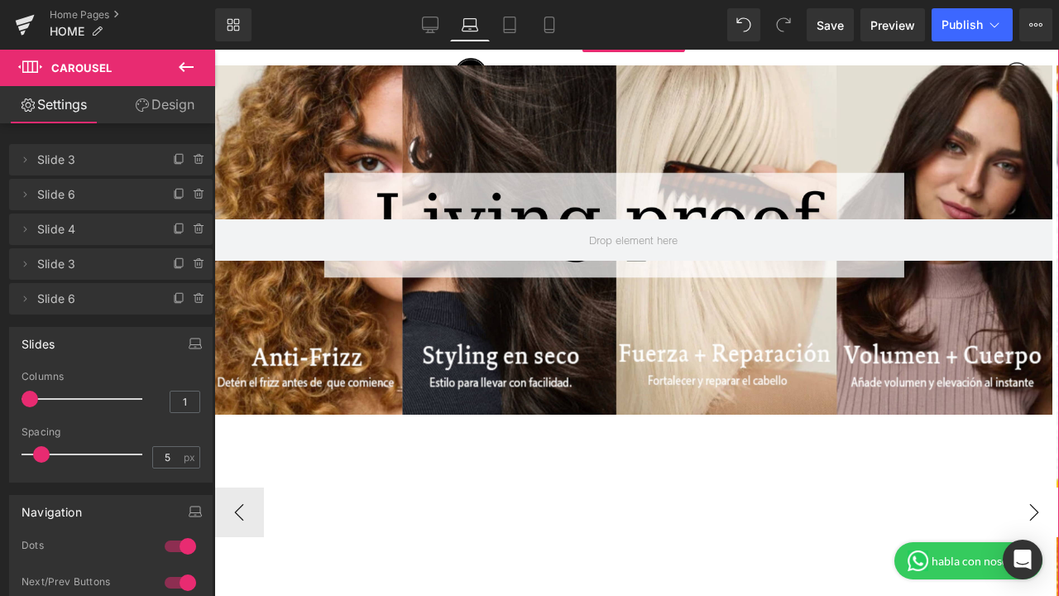
click at [1020, 502] on button "›" at bounding box center [1035, 513] width 50 height 50
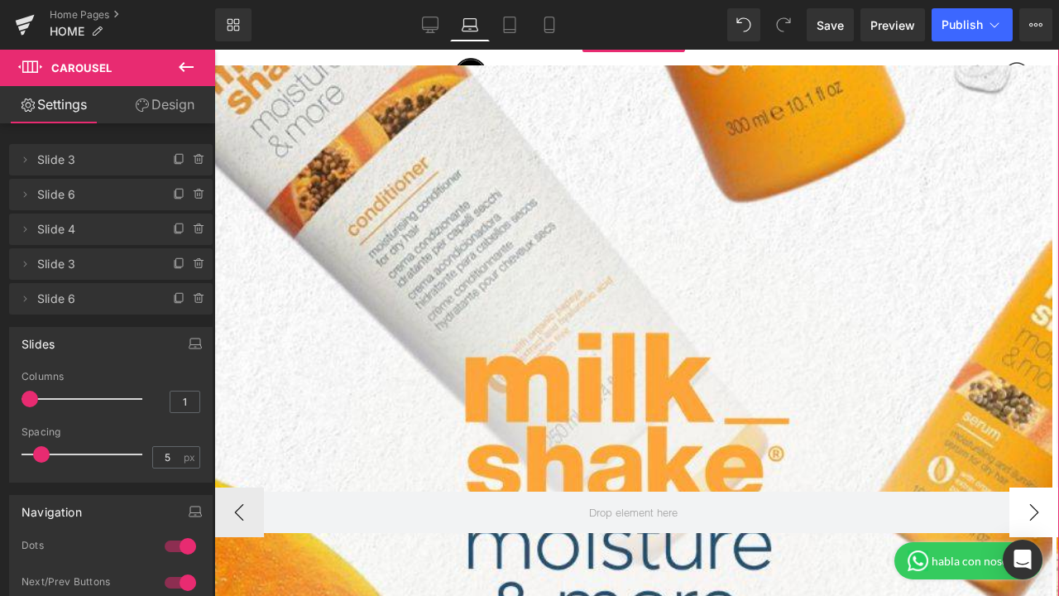
click at [1020, 502] on button "›" at bounding box center [1035, 513] width 50 height 50
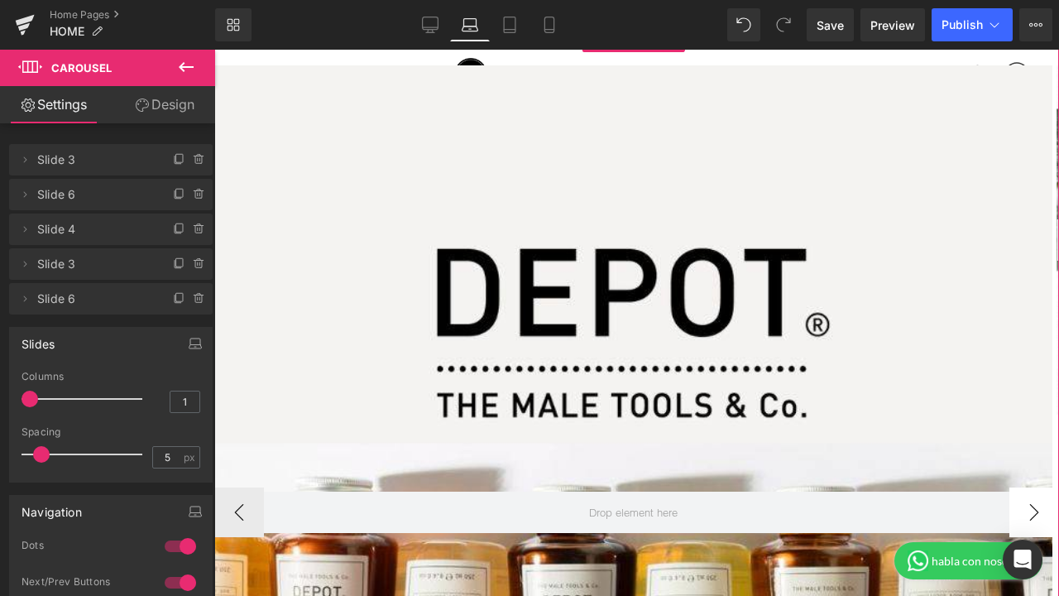
click at [1020, 502] on button "›" at bounding box center [1035, 513] width 50 height 50
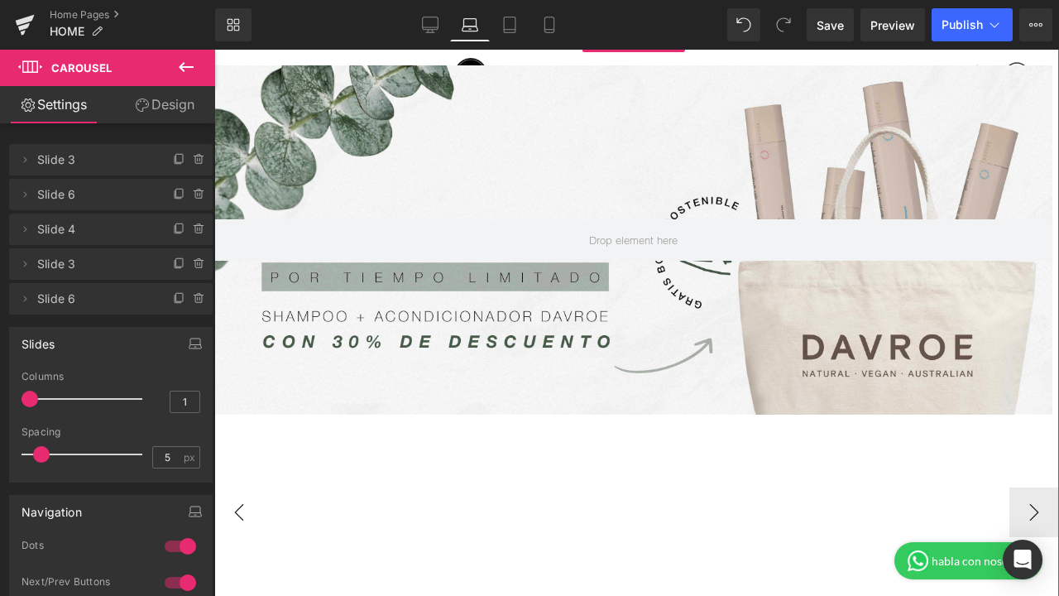
click at [231, 507] on button "‹" at bounding box center [239, 513] width 50 height 50
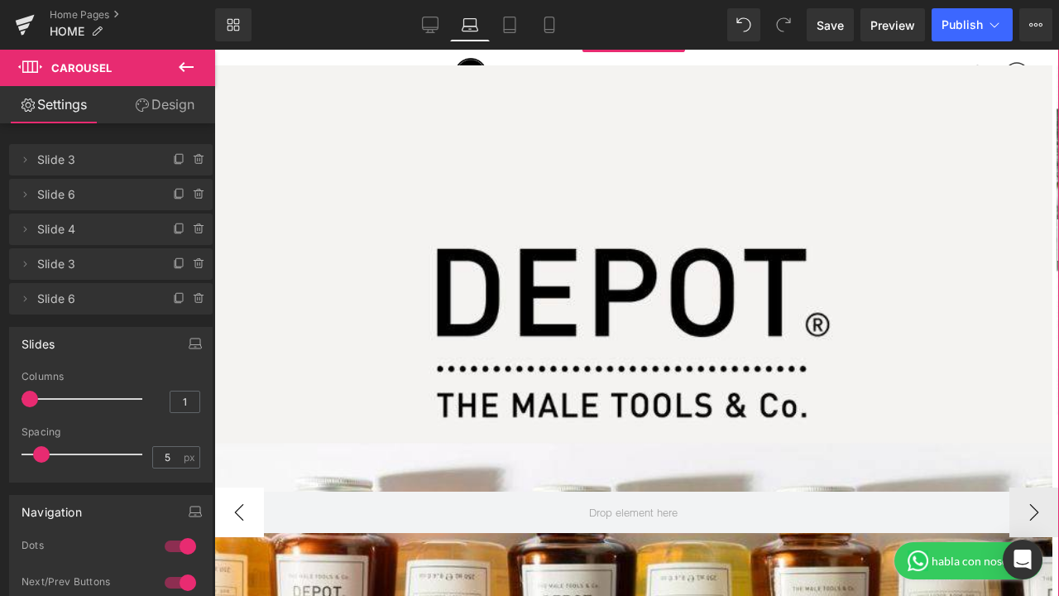
click at [231, 507] on button "‹" at bounding box center [239, 513] width 50 height 50
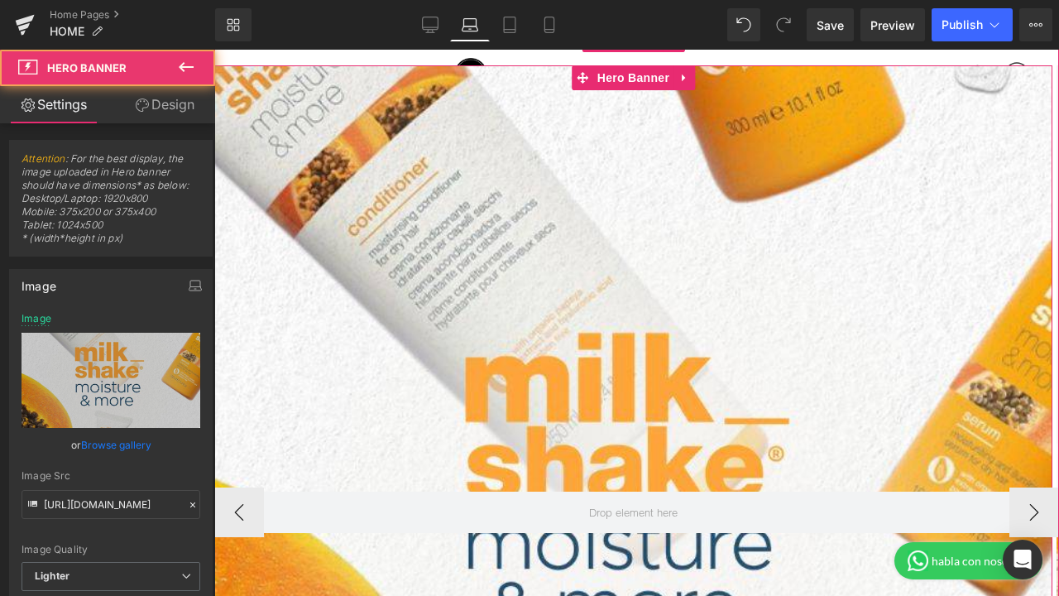
click at [703, 294] on div at bounding box center [633, 512] width 838 height 894
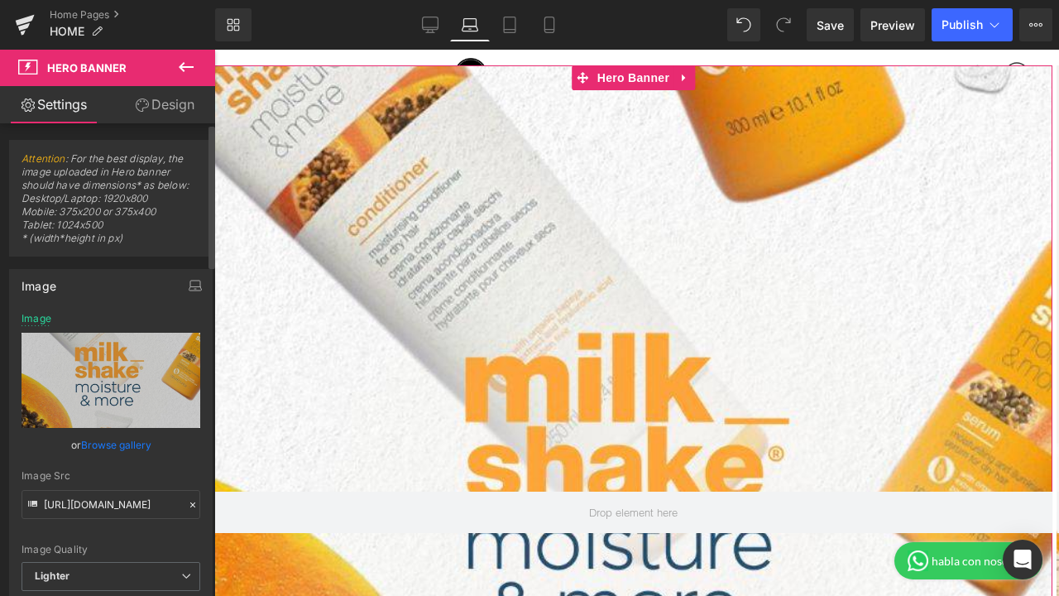
click at [132, 443] on link "Browse gallery" at bounding box center [116, 444] width 70 height 29
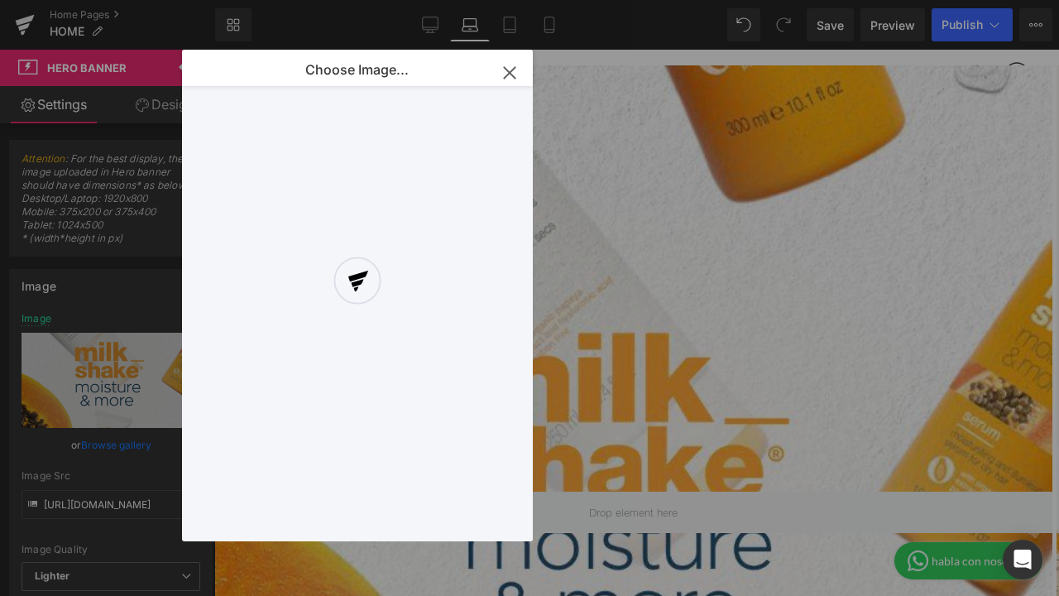
click at [512, 71] on div at bounding box center [357, 296] width 351 height 492
click at [506, 72] on div at bounding box center [357, 296] width 351 height 492
